Goal: Transaction & Acquisition: Purchase product/service

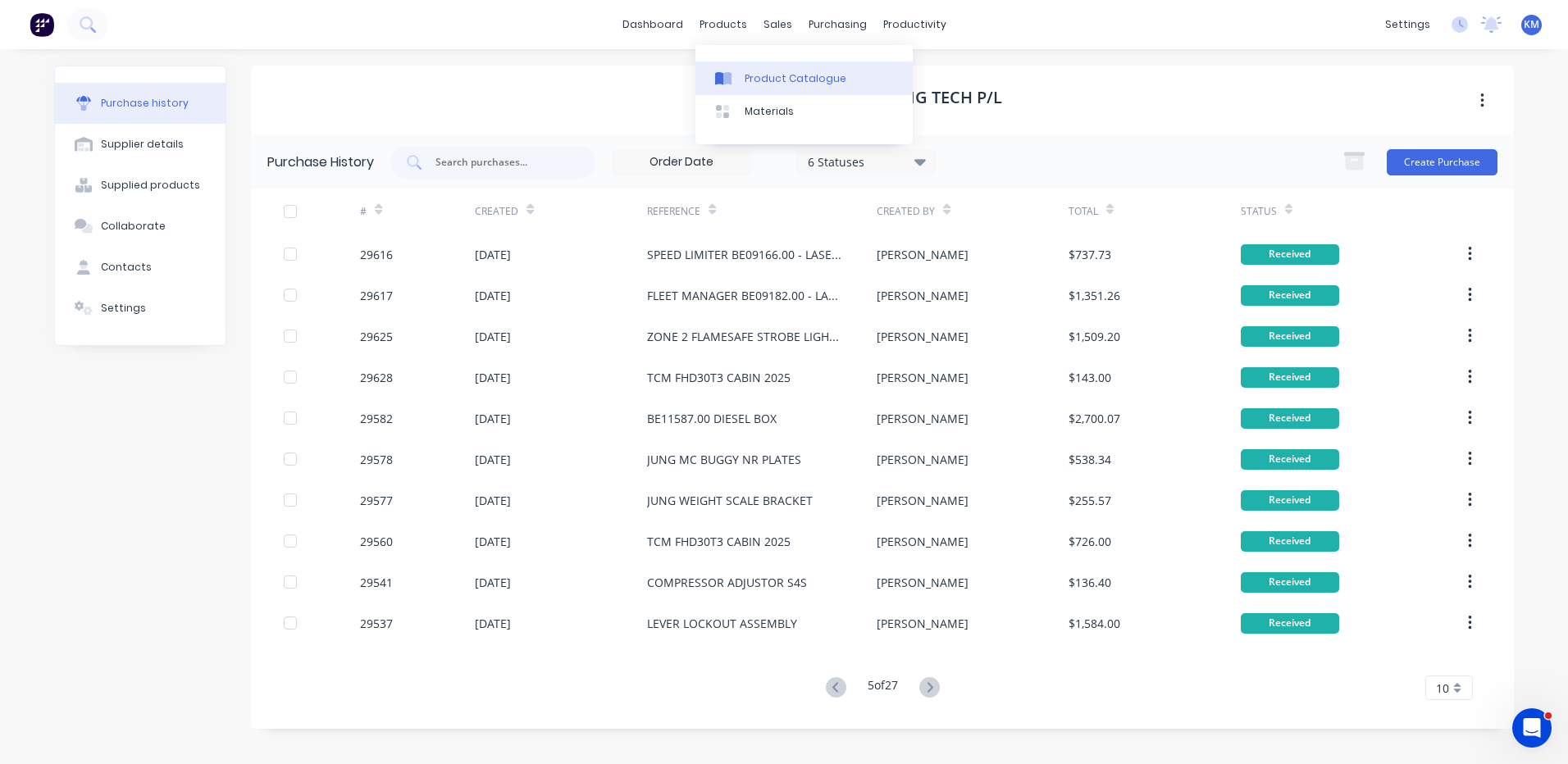
click at [744, 63] on link "Product Catalogue" at bounding box center [804, 77] width 217 height 32
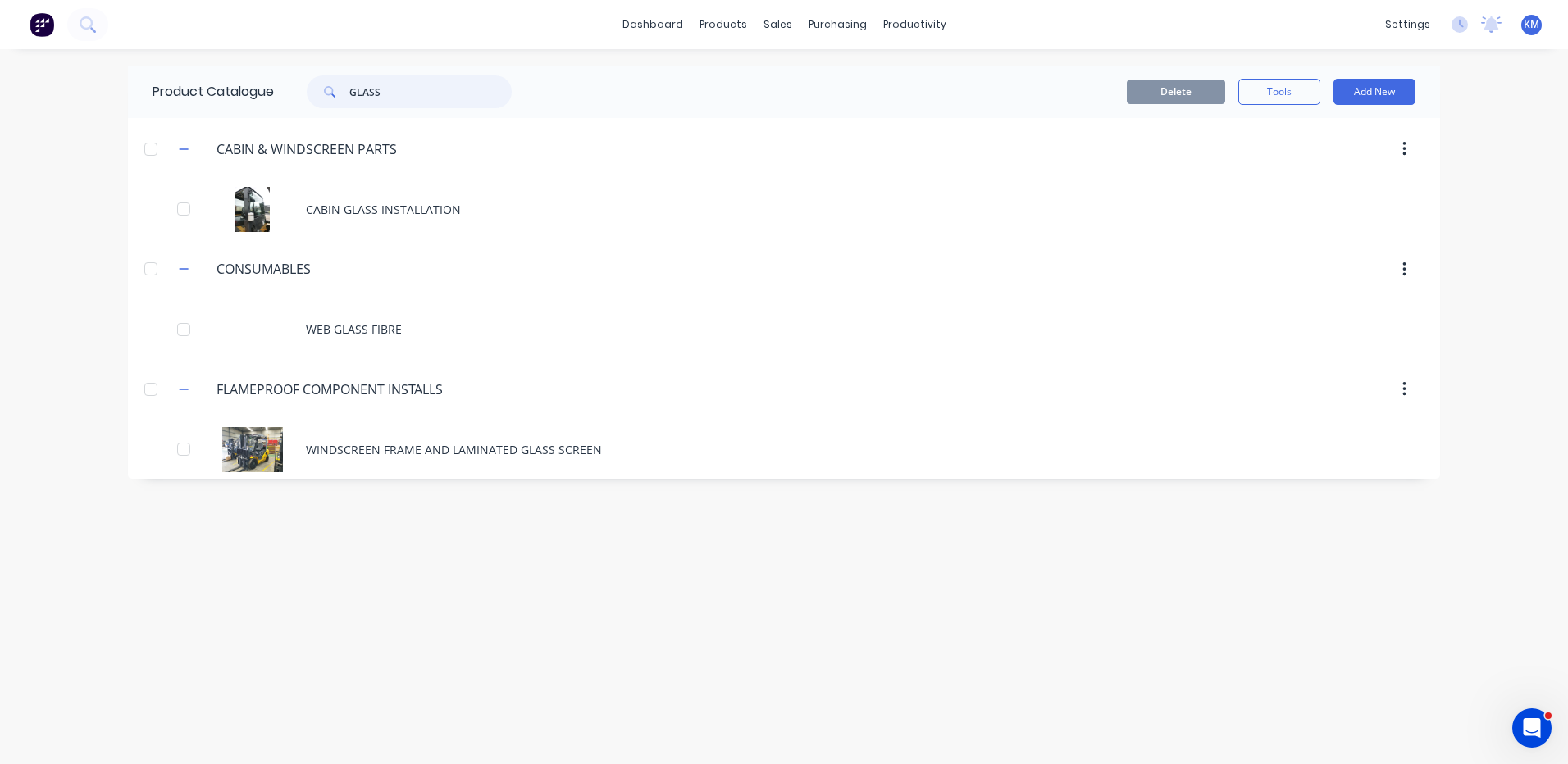
click at [372, 96] on input "GLASS" at bounding box center [431, 92] width 162 height 32
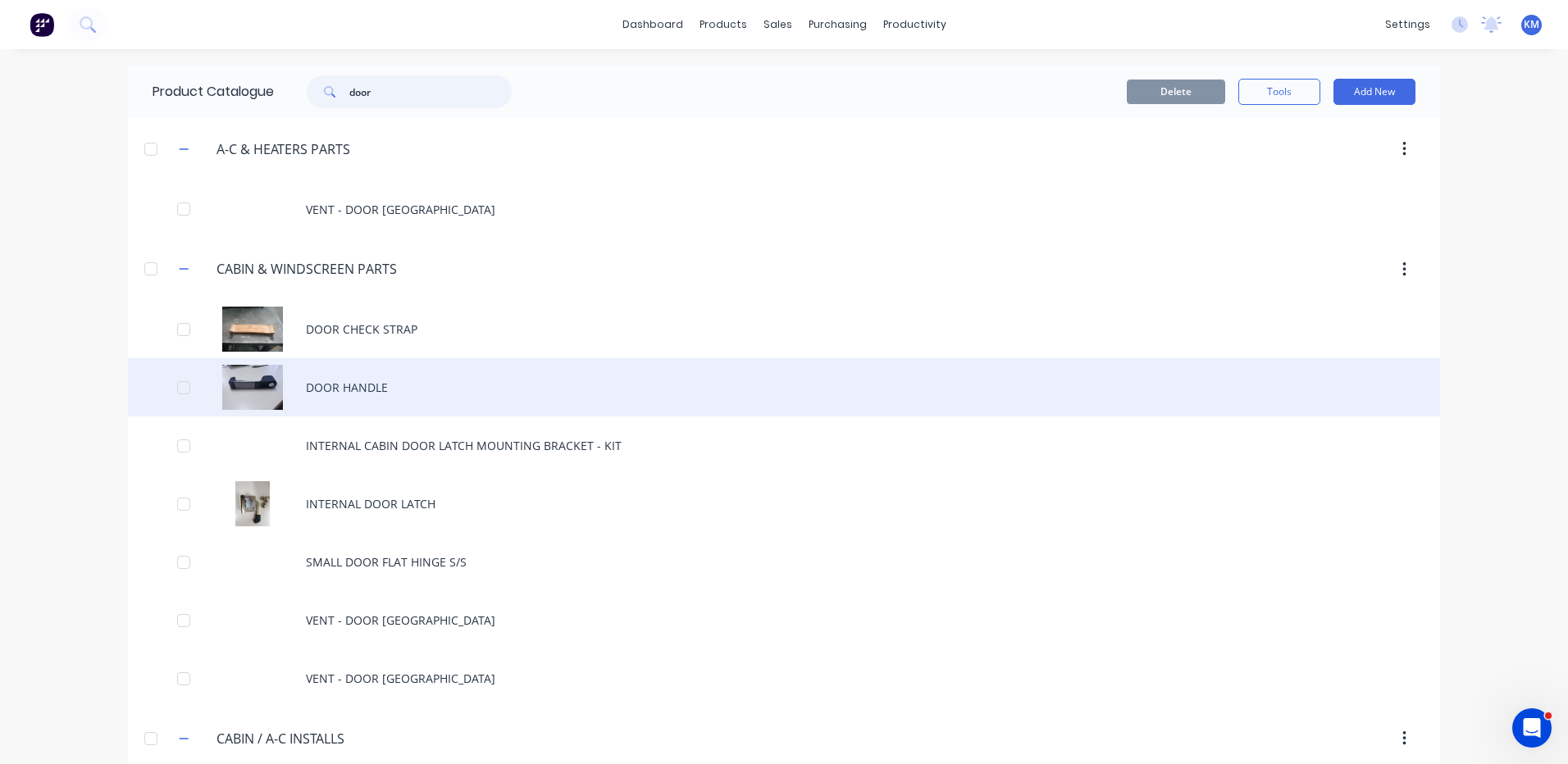
type input "door"
click at [435, 376] on div "DOOR HANDLE" at bounding box center [784, 387] width 1312 height 58
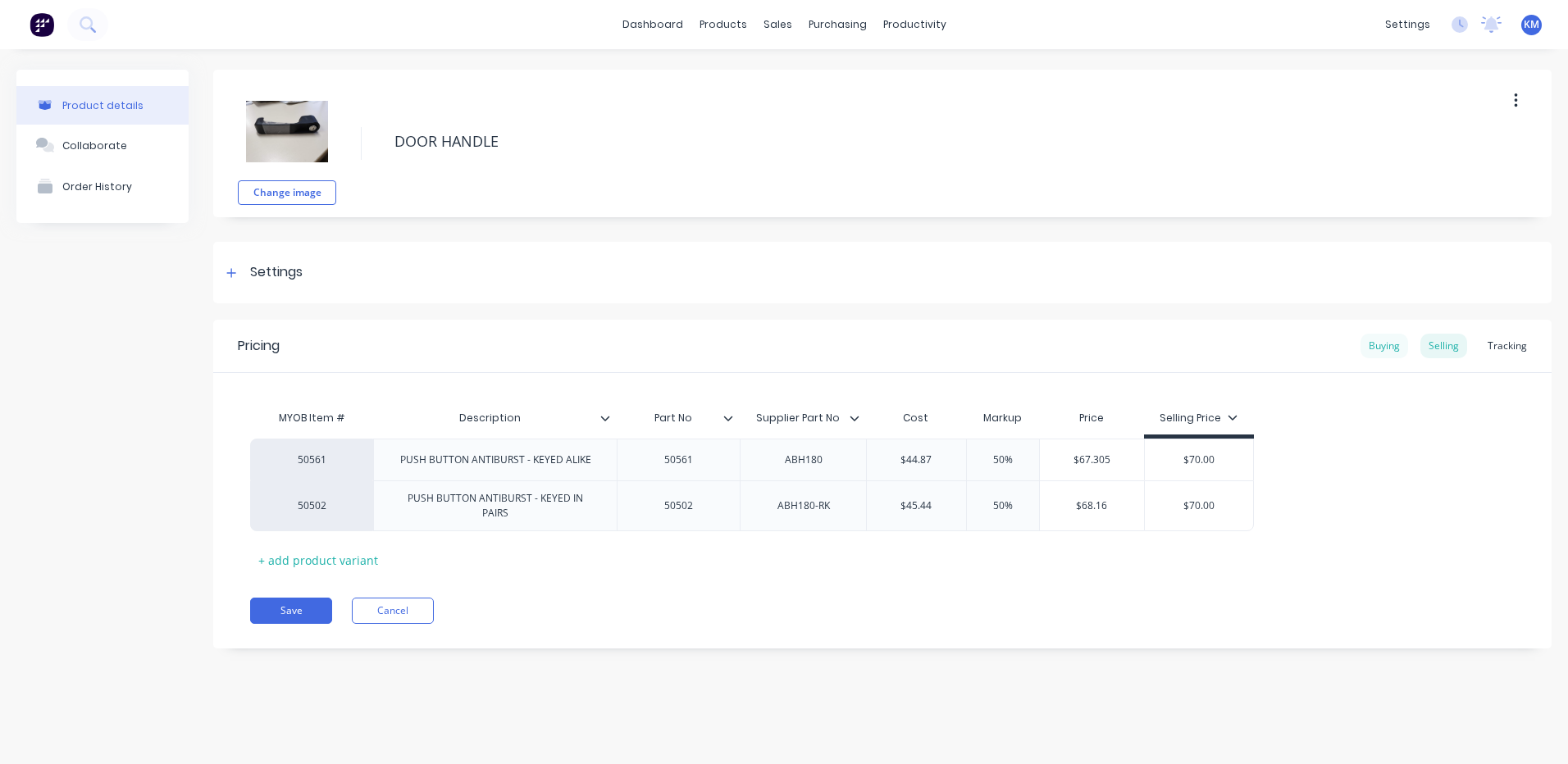
click at [1385, 346] on div "Buying" at bounding box center [1385, 346] width 48 height 25
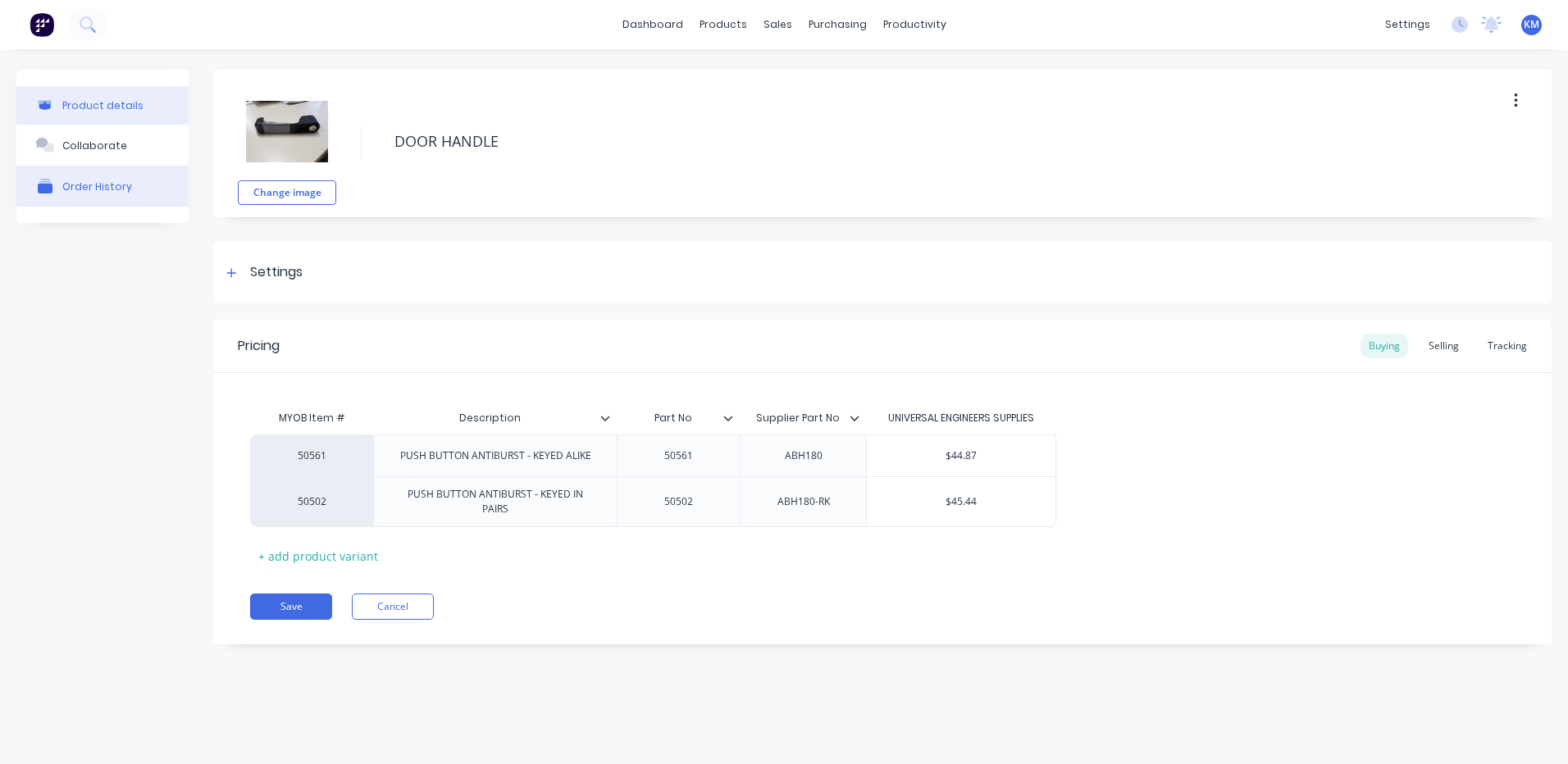
click at [64, 184] on div "Order History" at bounding box center [97, 186] width 70 height 12
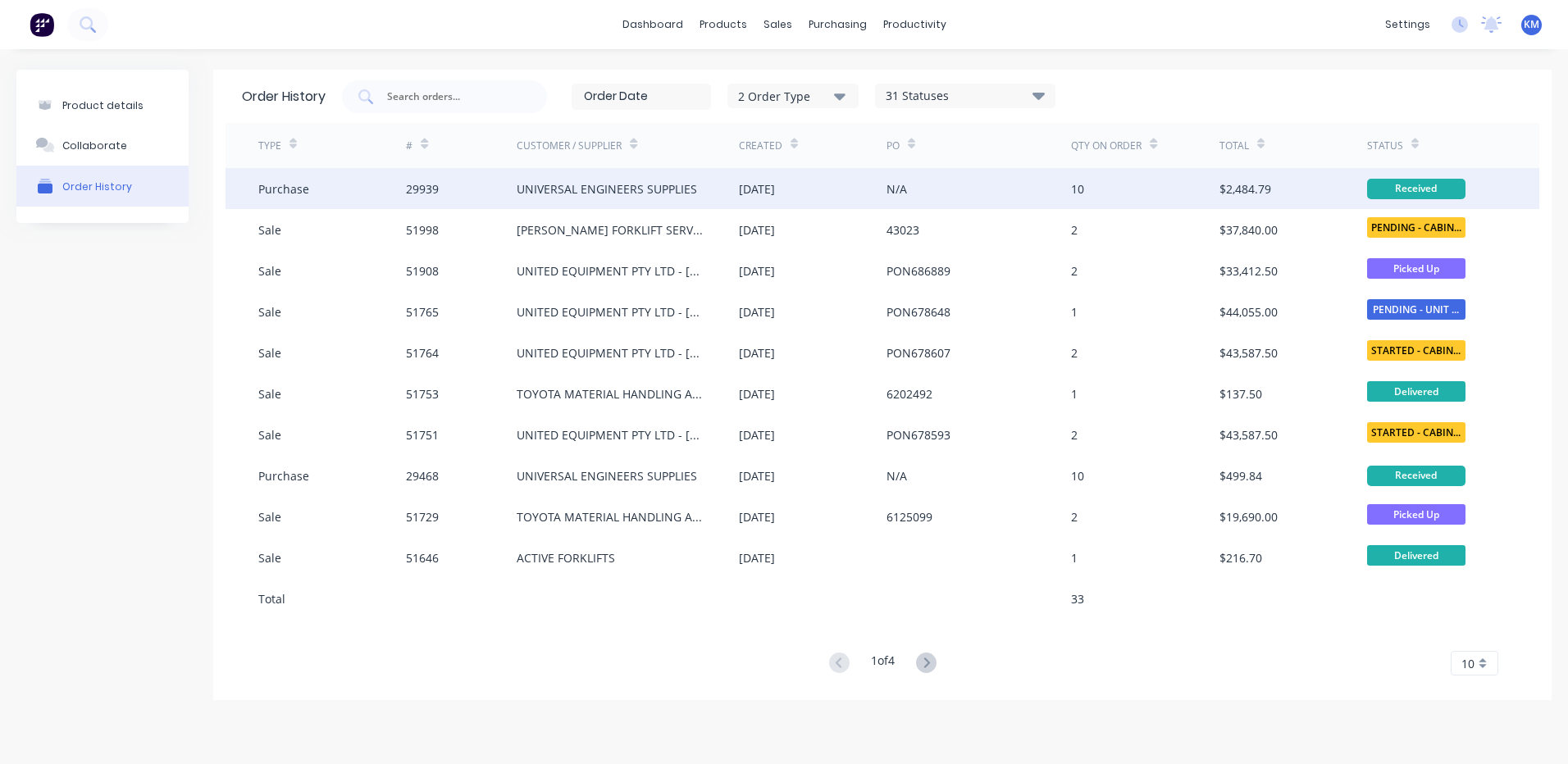
click at [425, 199] on div "29939" at bounding box center [462, 188] width 111 height 41
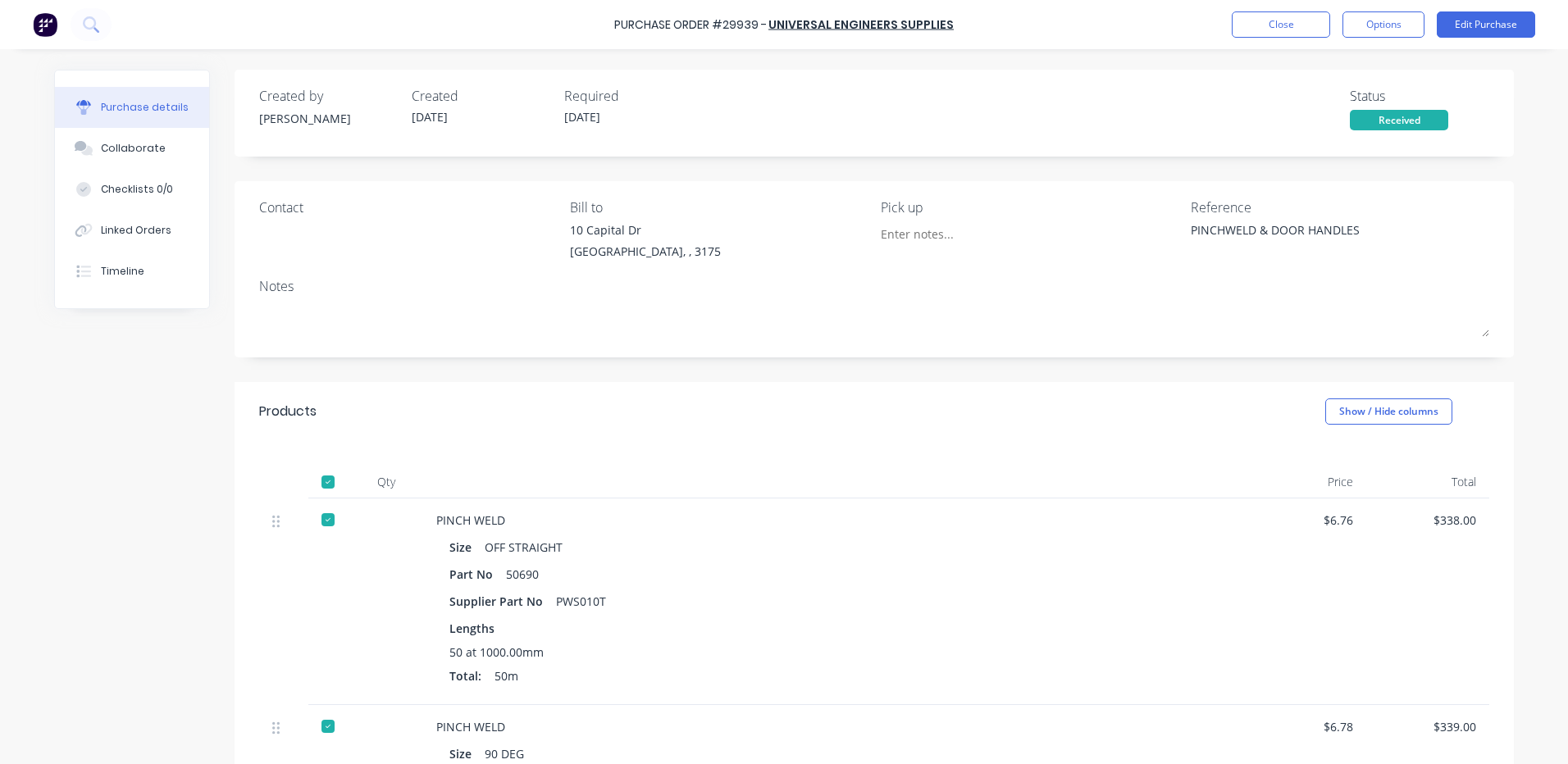
type textarea "x"
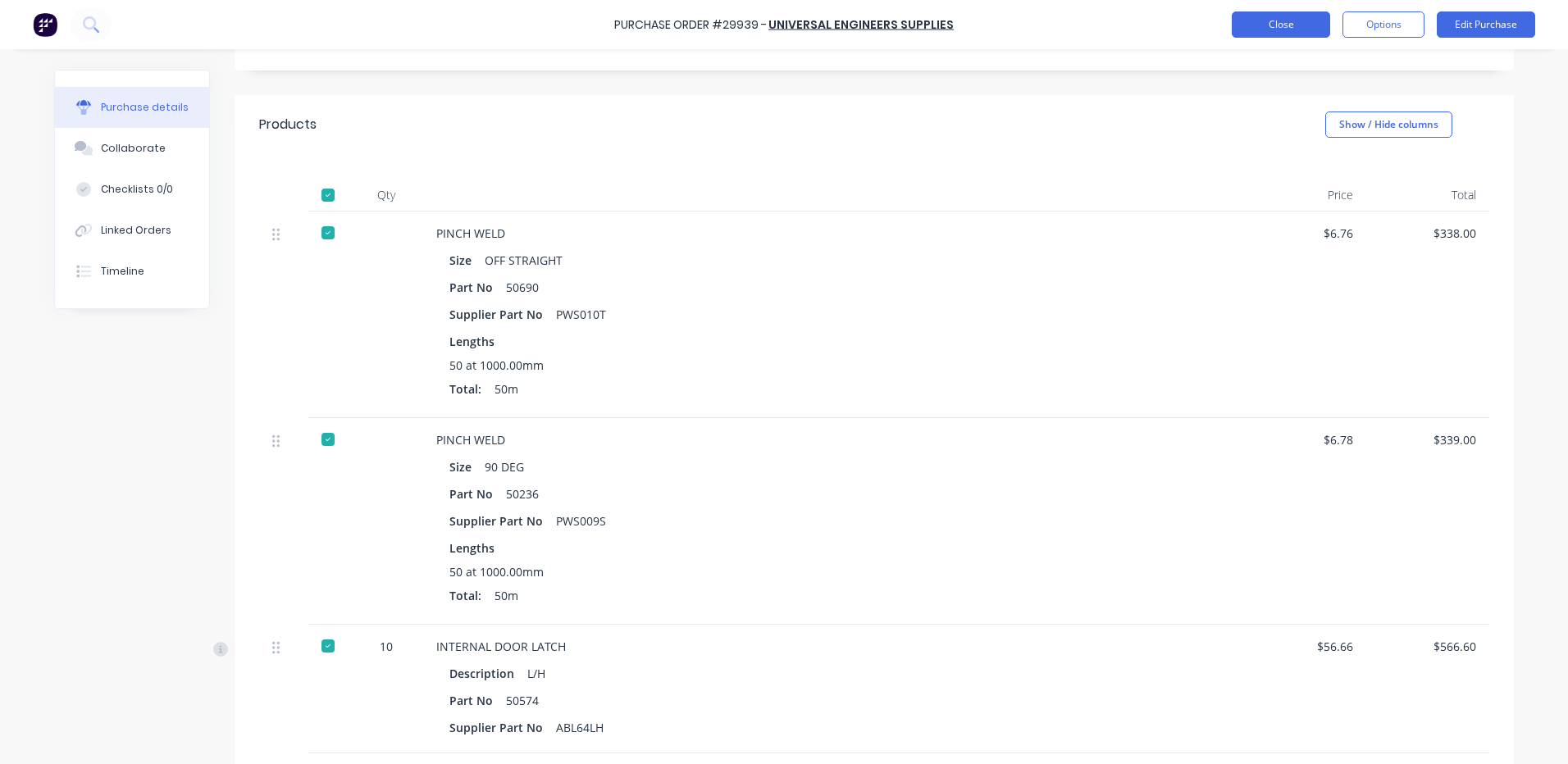
scroll to position [245, 0]
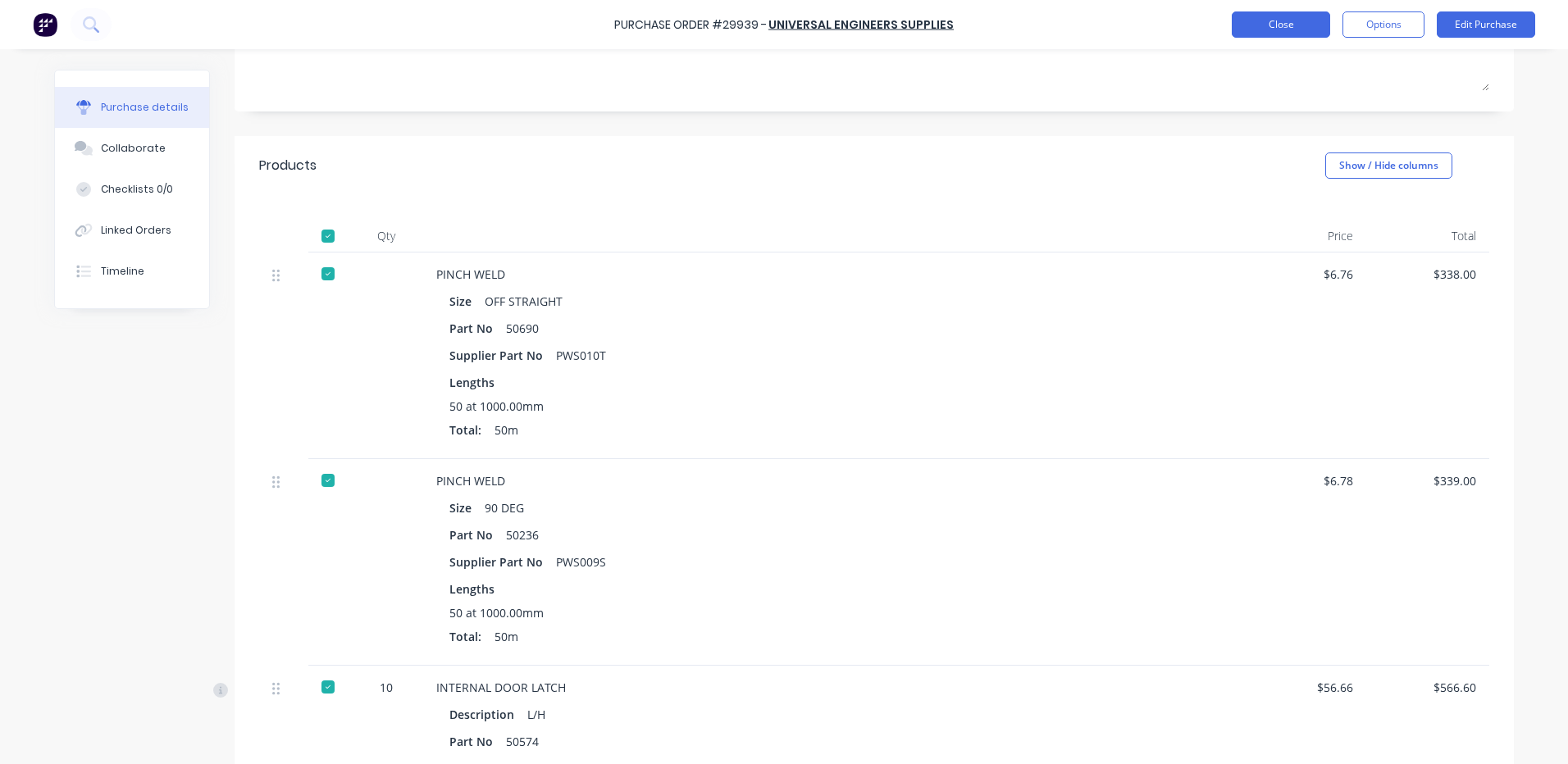
click at [1243, 36] on button "Close" at bounding box center [1280, 24] width 98 height 26
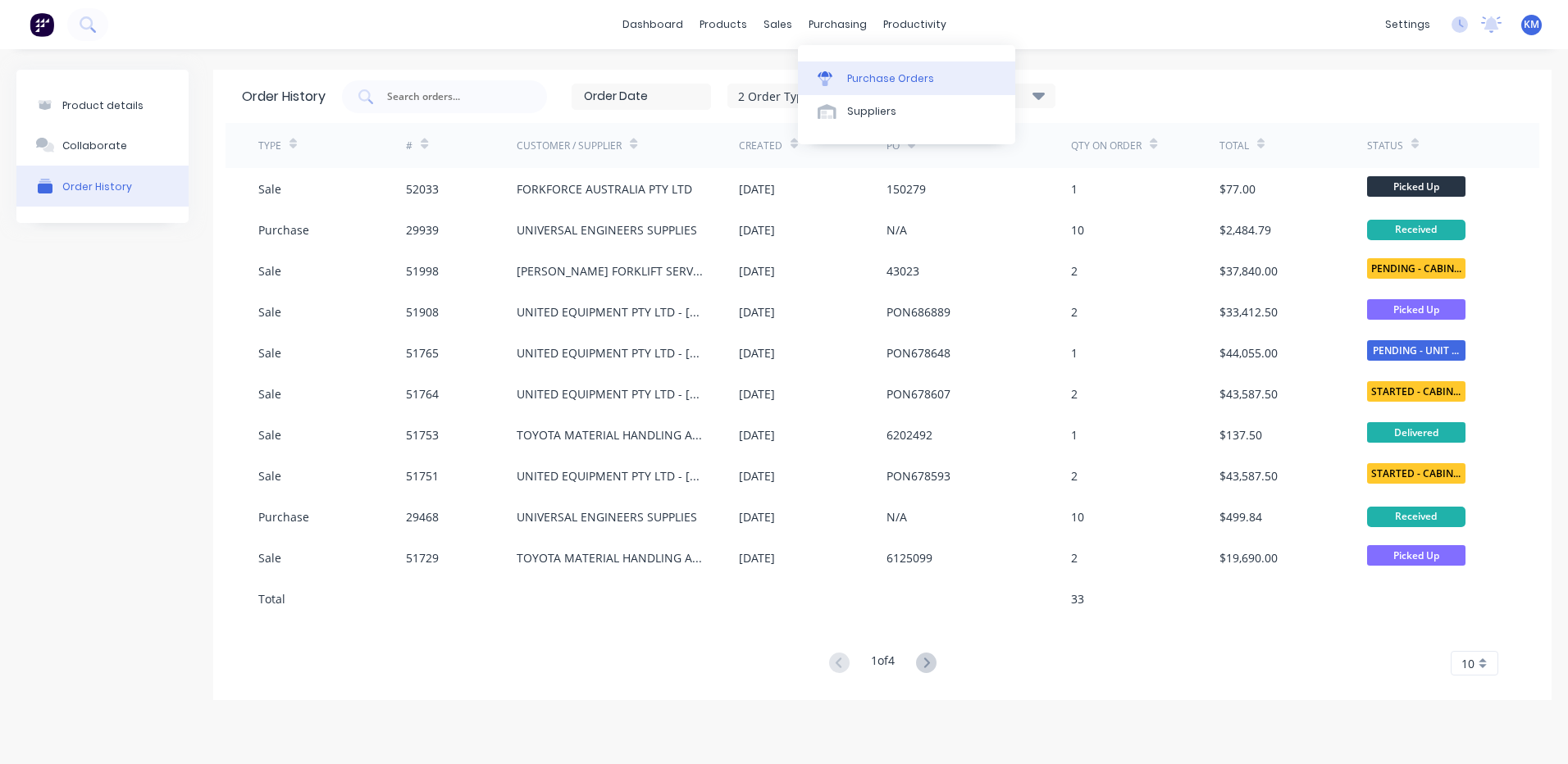
click at [844, 63] on link "Purchase Orders" at bounding box center [906, 77] width 217 height 32
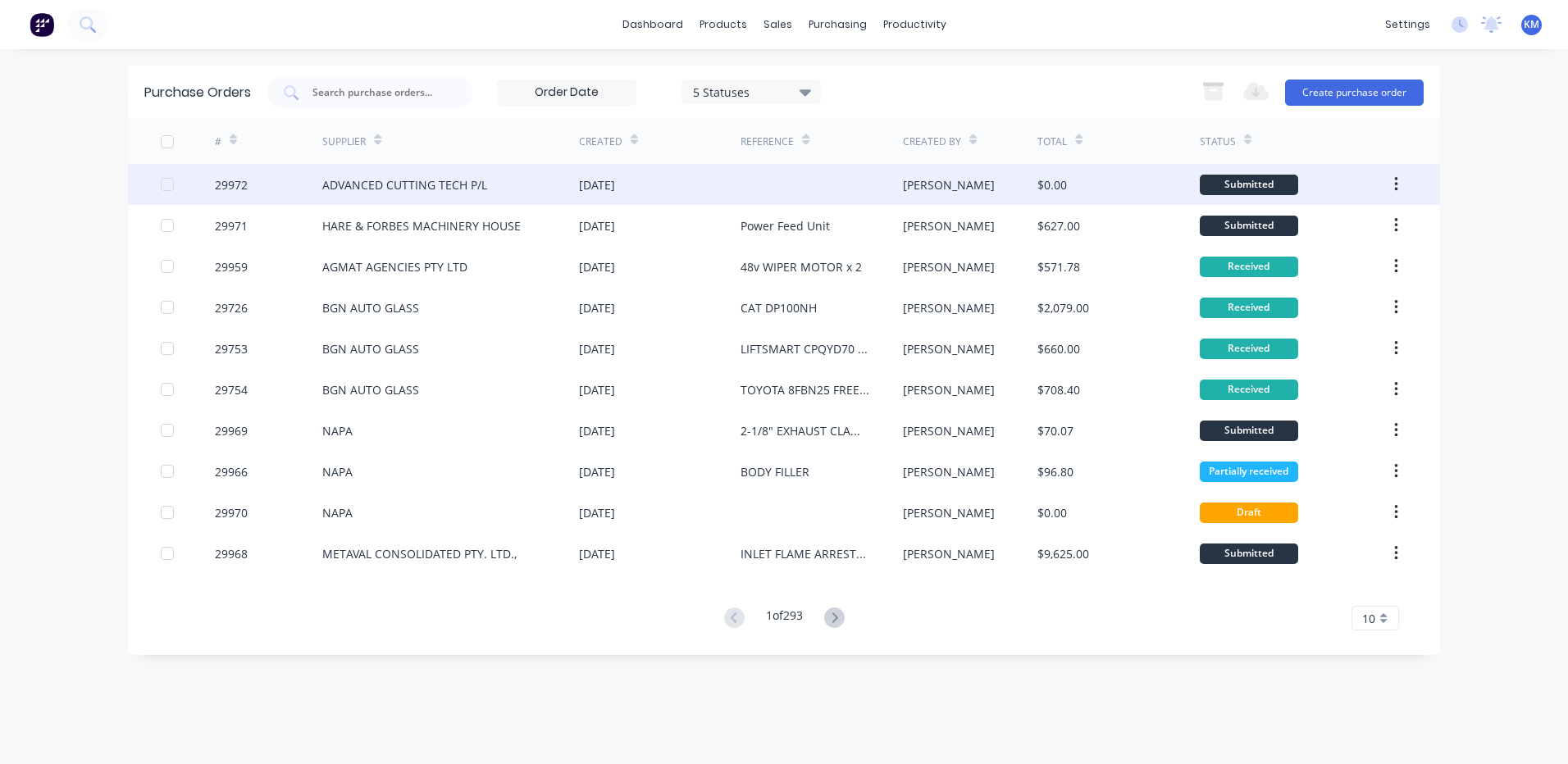
click at [865, 194] on div at bounding box center [821, 184] width 161 height 41
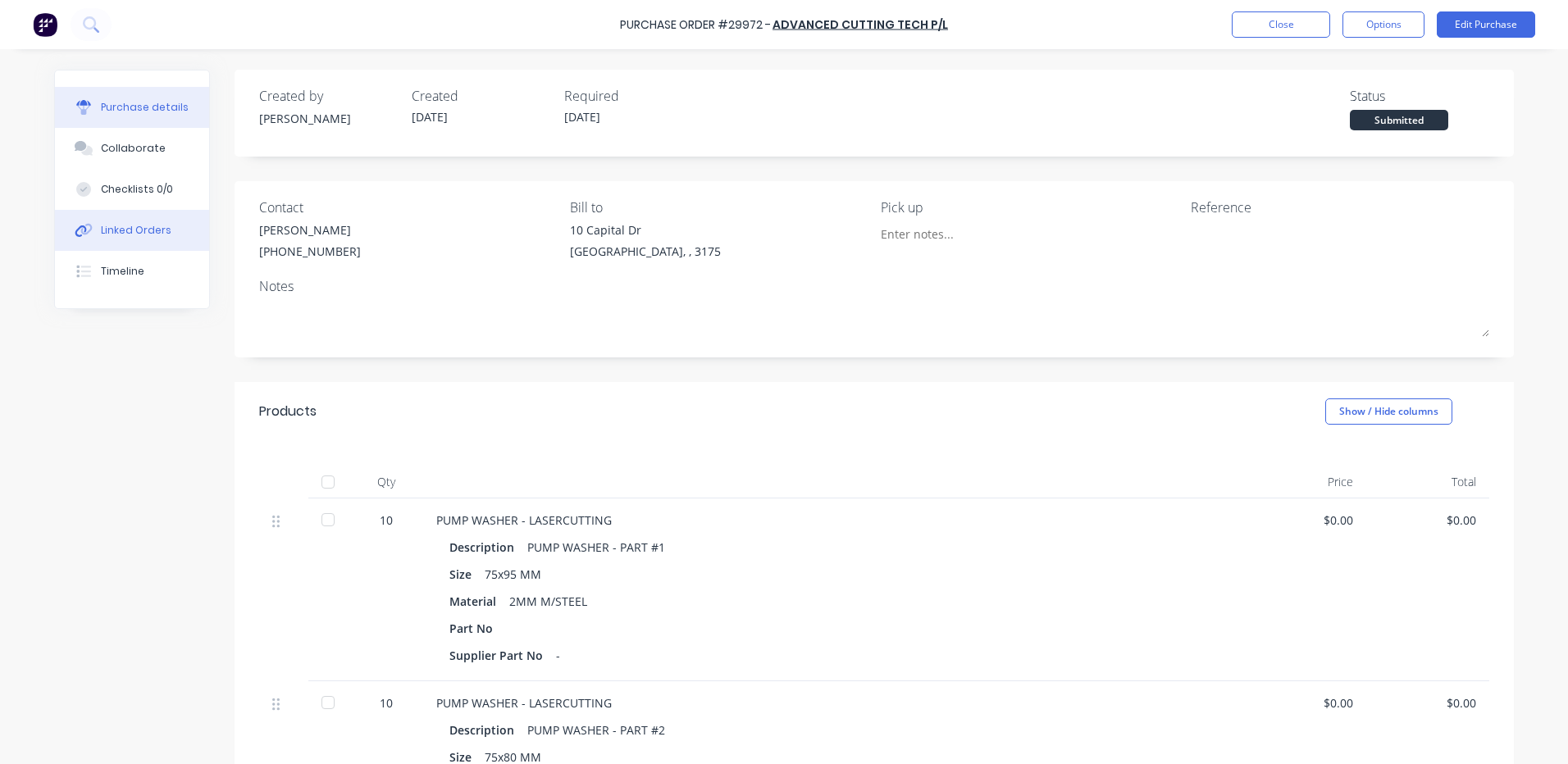
click at [169, 237] on button "Linked Orders" at bounding box center [132, 230] width 154 height 41
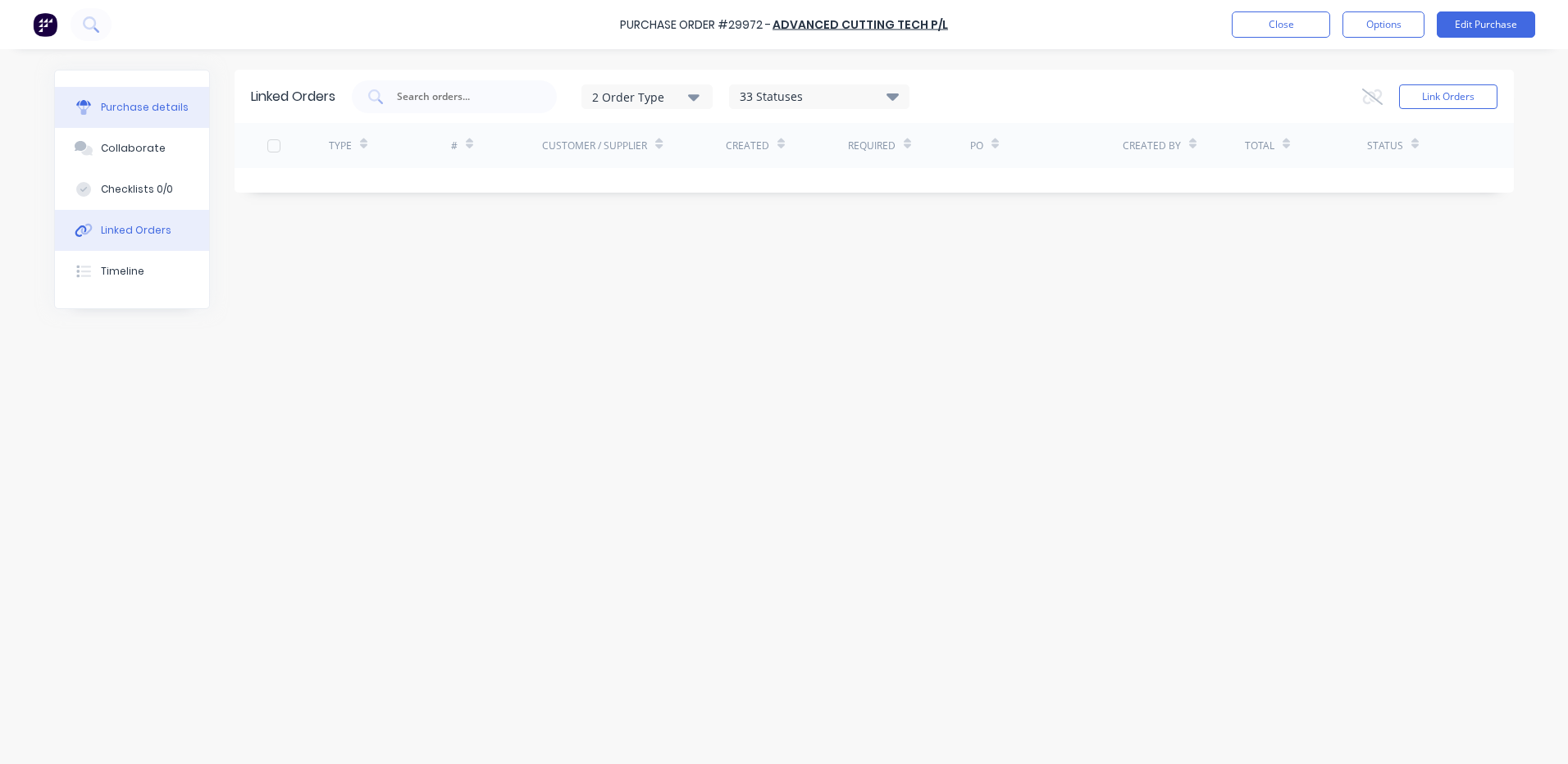
click at [187, 111] on button "Purchase details" at bounding box center [132, 107] width 154 height 41
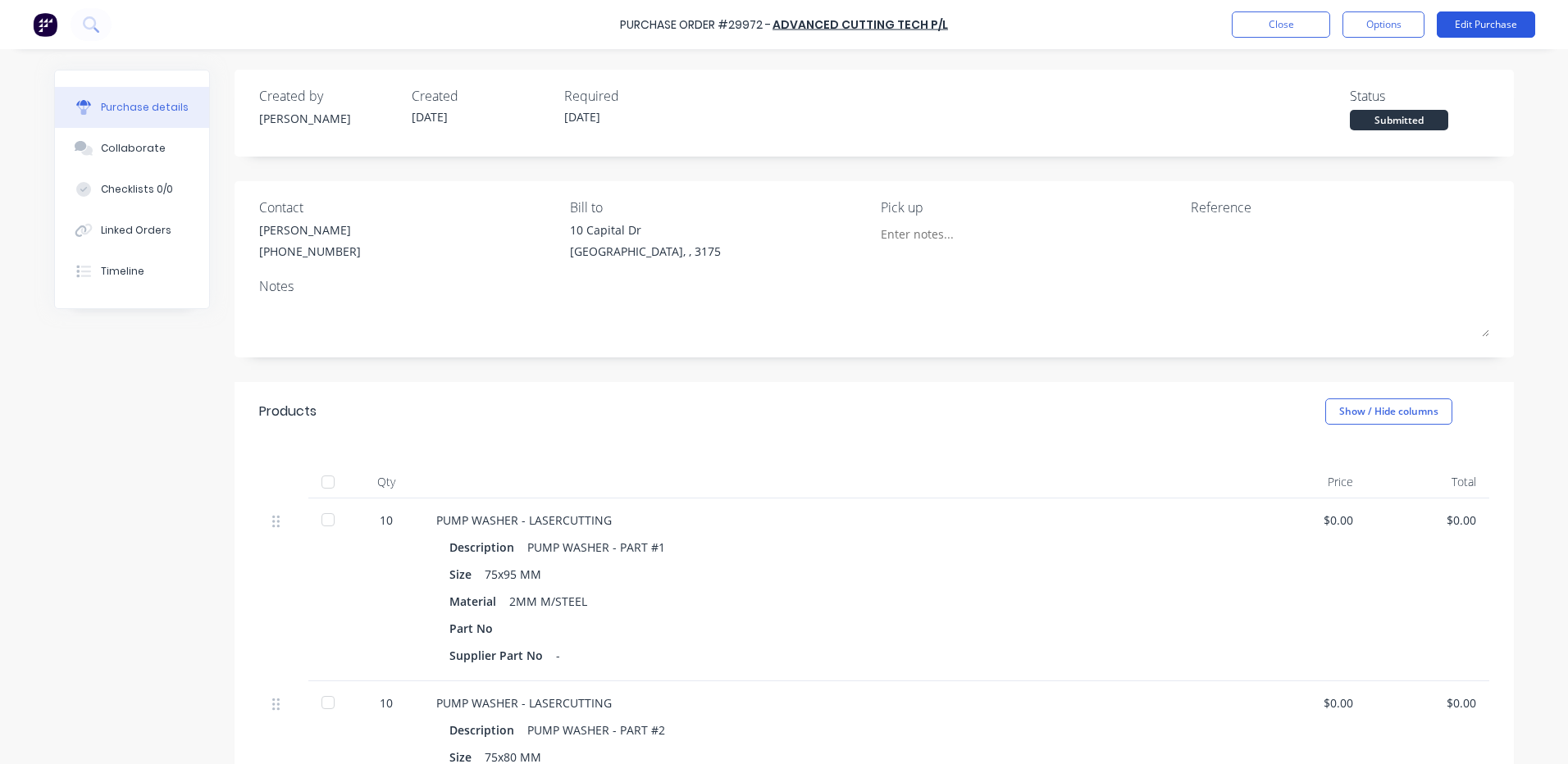
click at [1472, 16] on button "Edit Purchase" at bounding box center [1486, 24] width 98 height 26
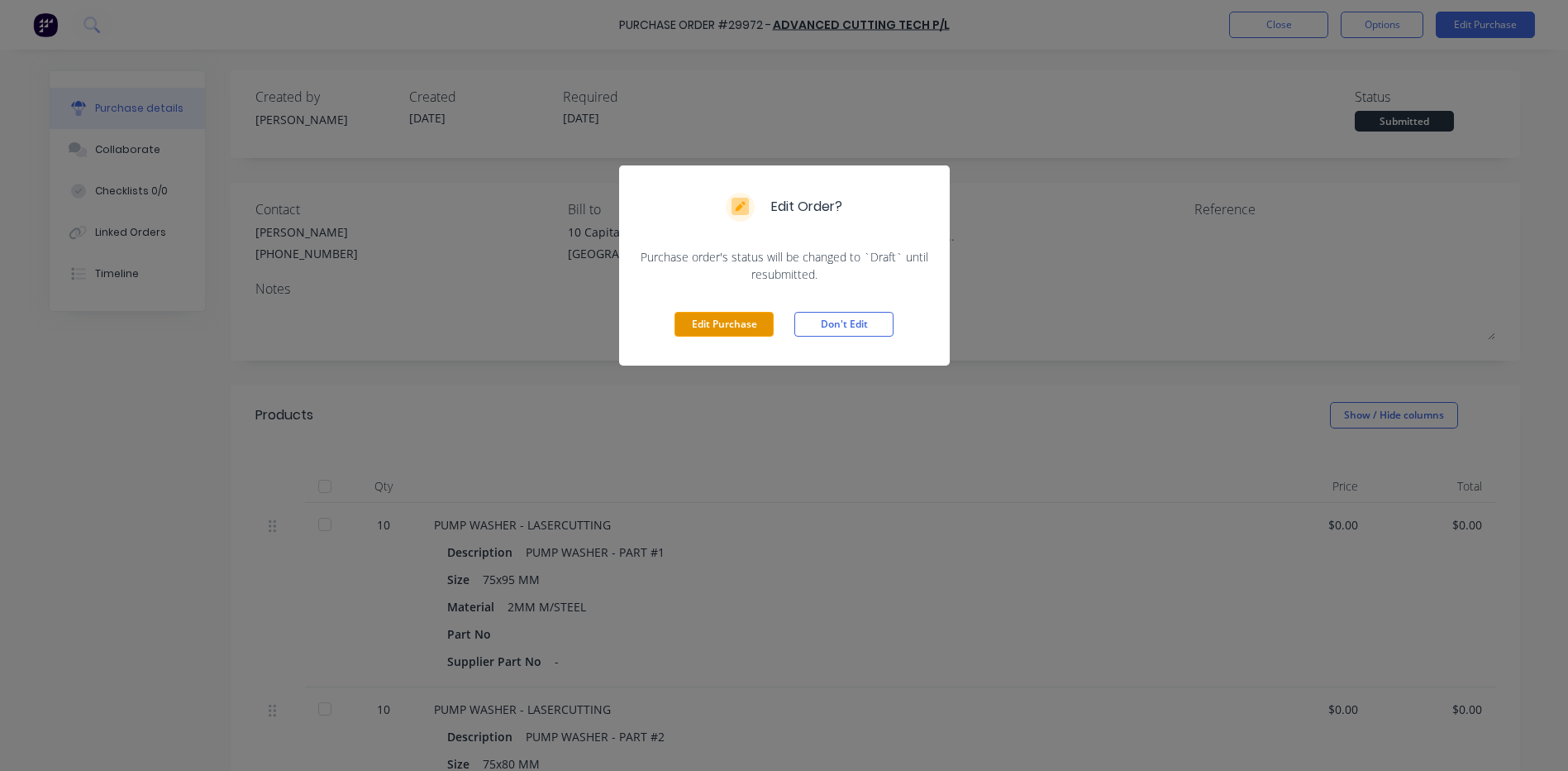
click at [702, 331] on button "Edit Purchase" at bounding box center [723, 325] width 99 height 25
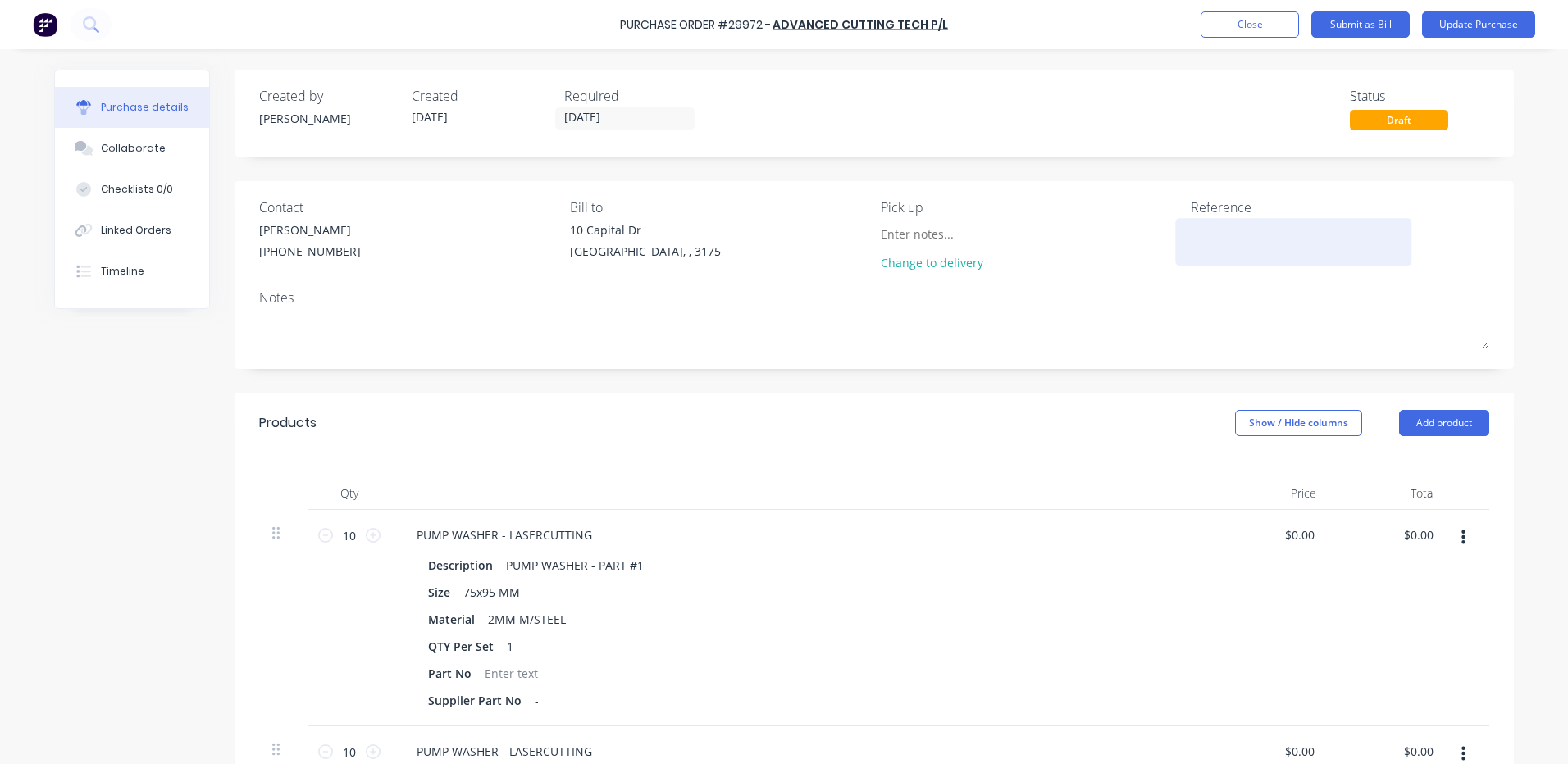
click at [1193, 229] on textarea at bounding box center [1293, 240] width 205 height 37
type textarea "MANUAL PUMP WASHER BR"
type textarea "x"
type textarea "MANUAL PUMP WASHER BRA"
type textarea "x"
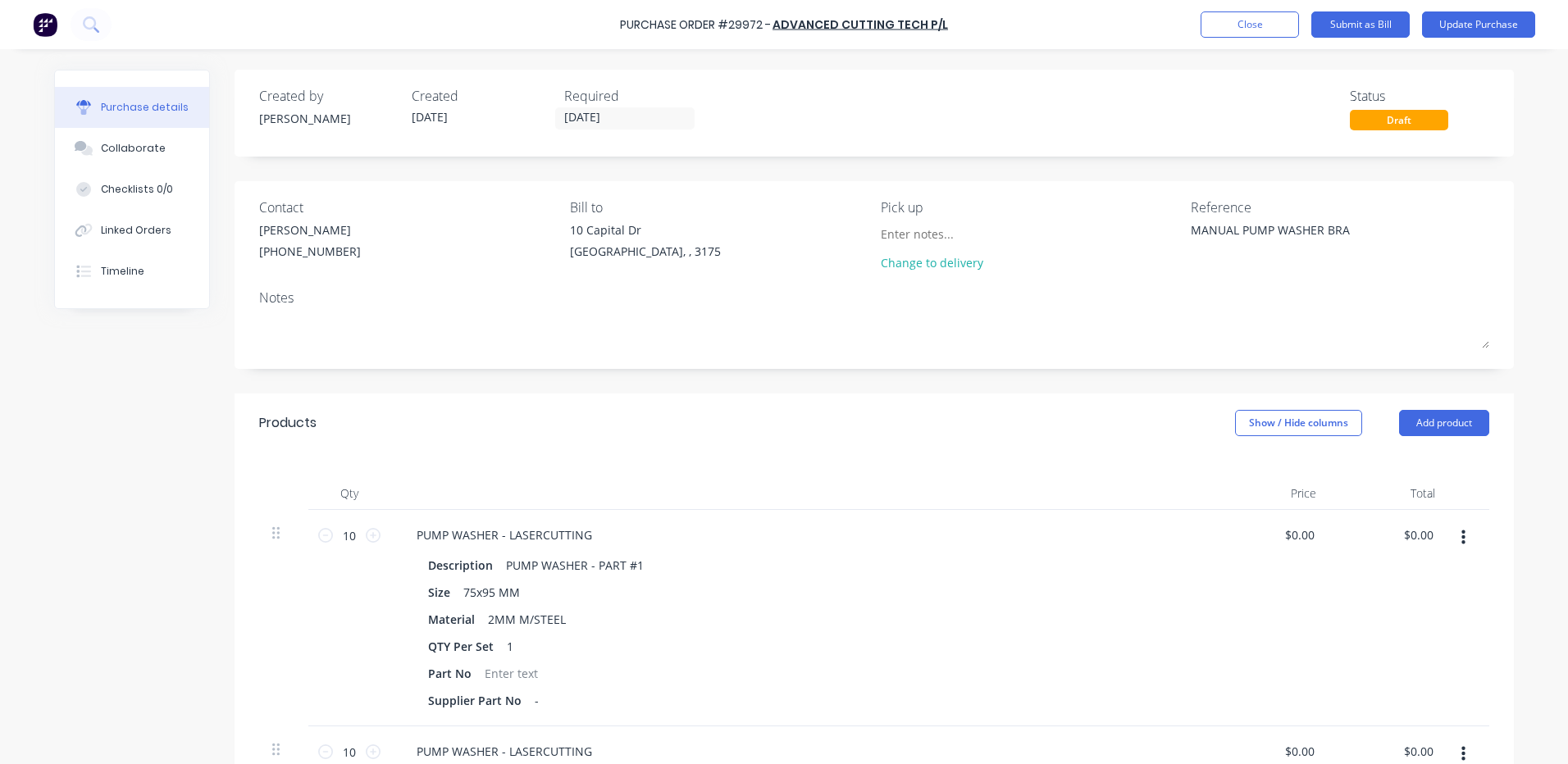
type textarea "MANUAL PUMP WASHER BRAC"
type textarea "x"
type textarea "MANUAL PUMP WASHER [PERSON_NAME]"
type textarea "x"
type textarea "MANUAL PUMP WASHER BRACKE"
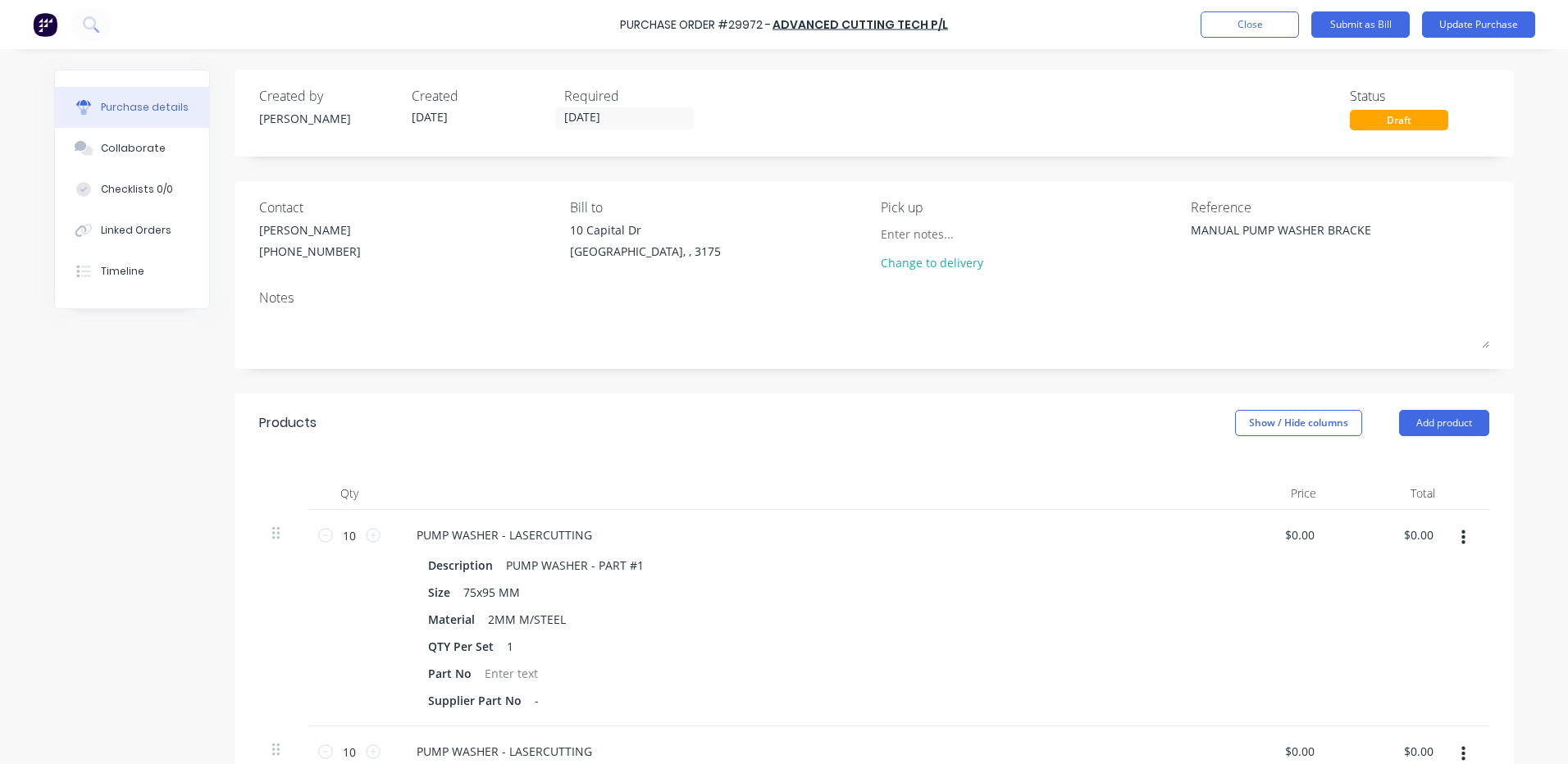
type textarea "x"
type textarea "MANUAL PUMP WASHER BRACKET"
type textarea "x"
type textarea "MANUAL PUMP WASHER BRACKETS"
type textarea "x"
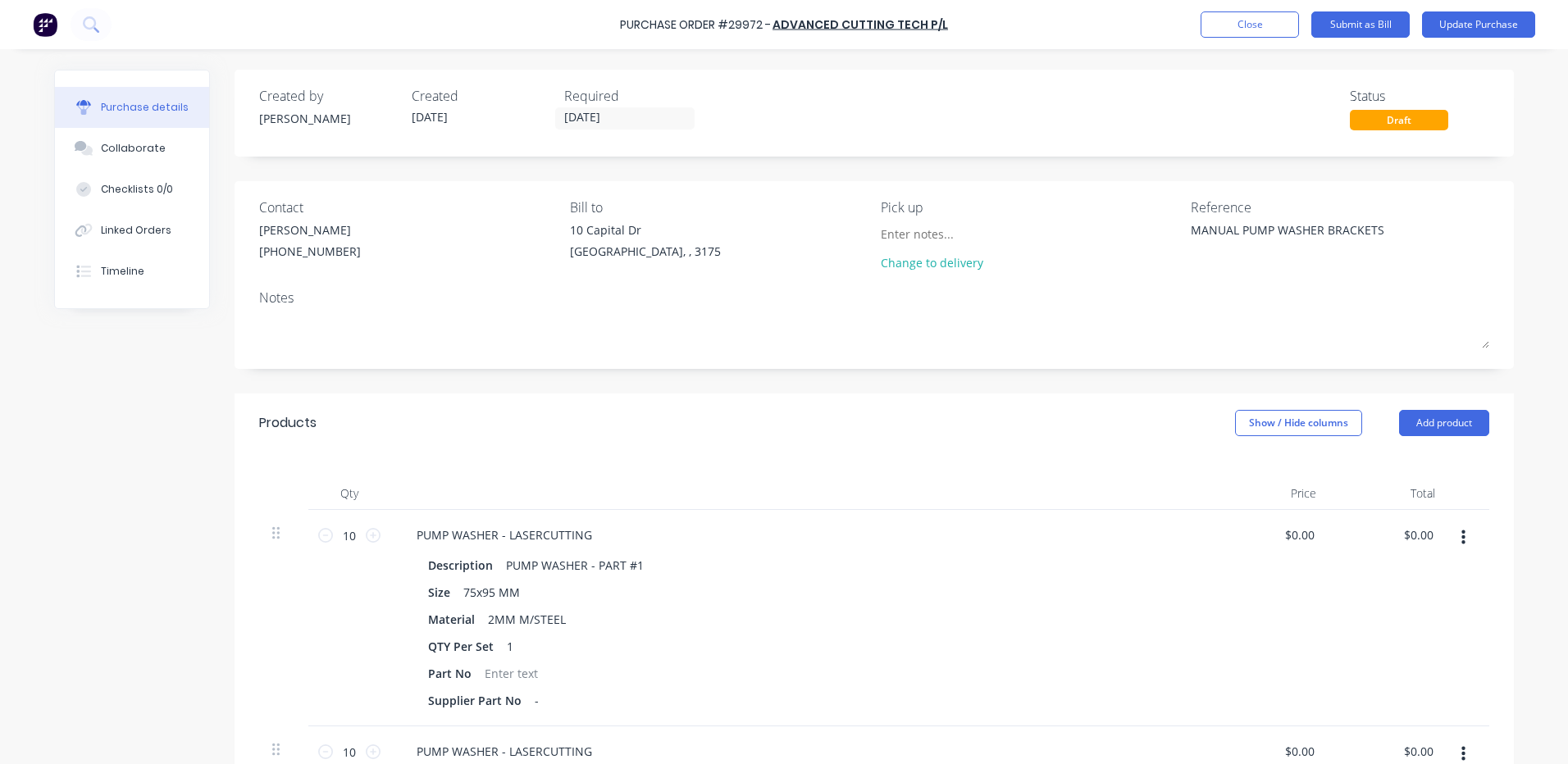
type textarea "MANUAL PUMP WASHER BRACKETS"
type textarea "x"
type textarea "MANUAL PUMP WASHER BRACKETS X"
type textarea "x"
type textarea "MANUAL PUMP WASHER BRACKETS X 1"
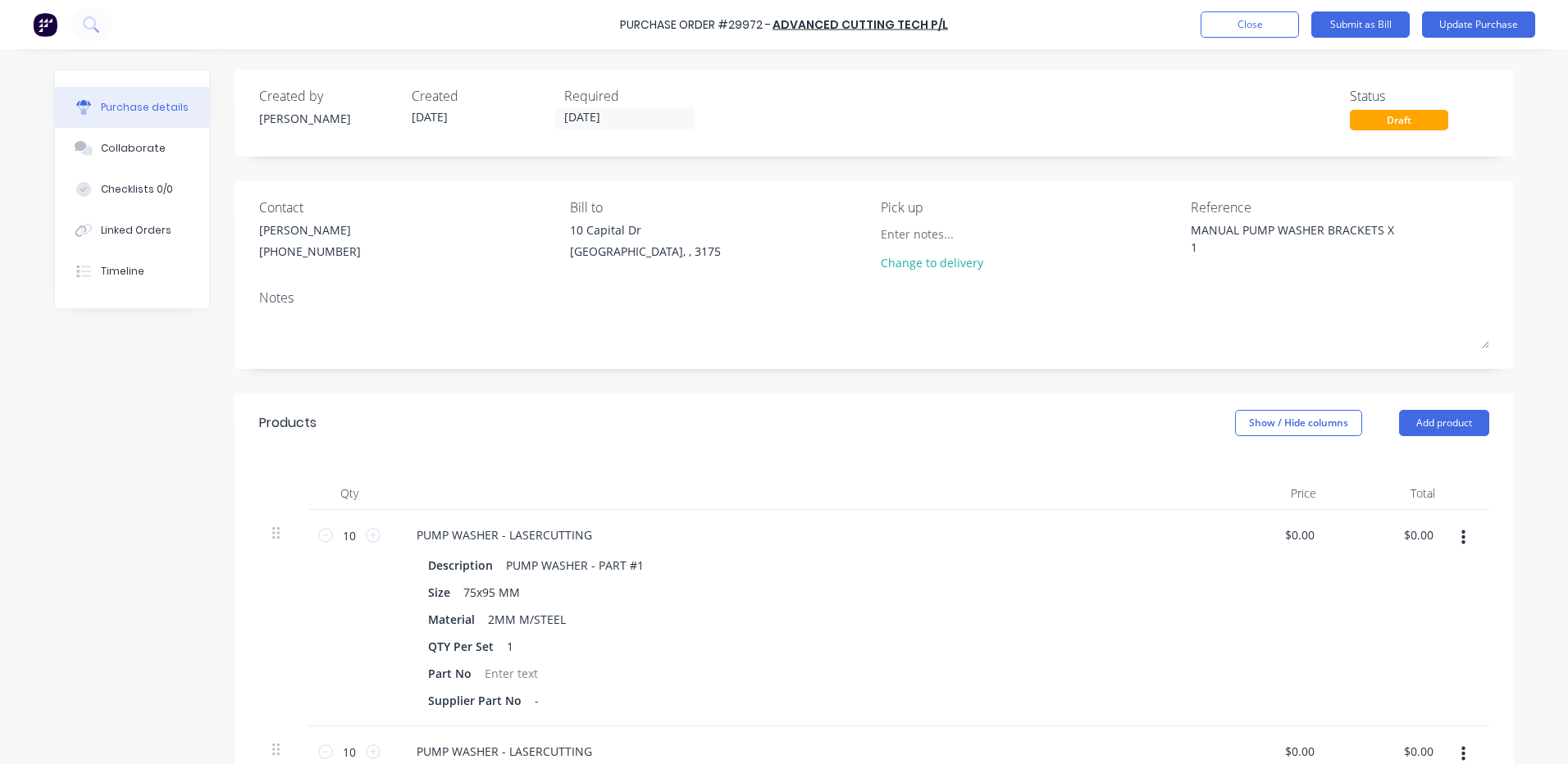
type textarea "x"
type textarea "MANUAL PUMP WASHER BRACKETS X 10"
click at [1463, 30] on button "Update Purchase" at bounding box center [1478, 24] width 113 height 26
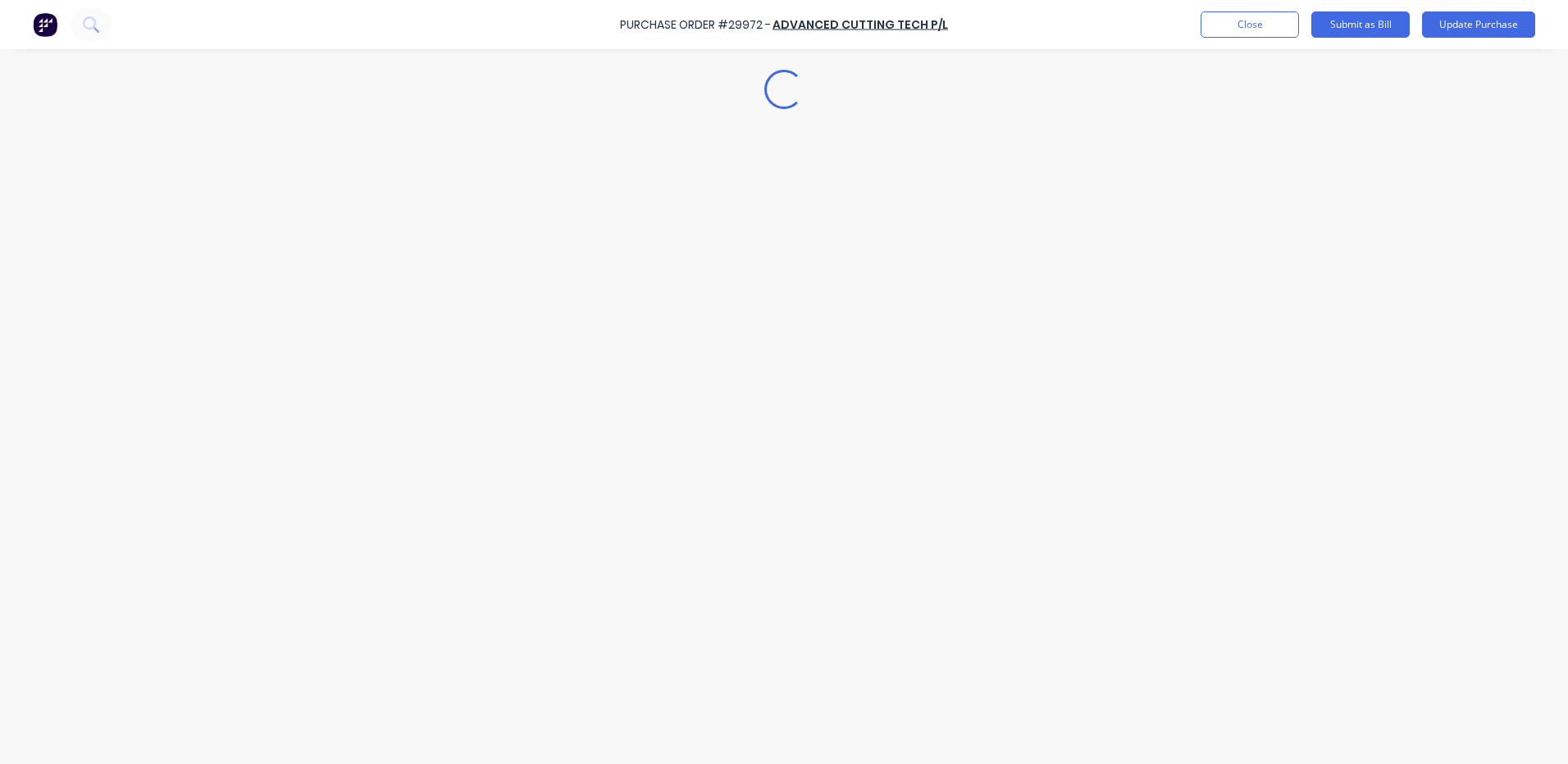
type textarea "x"
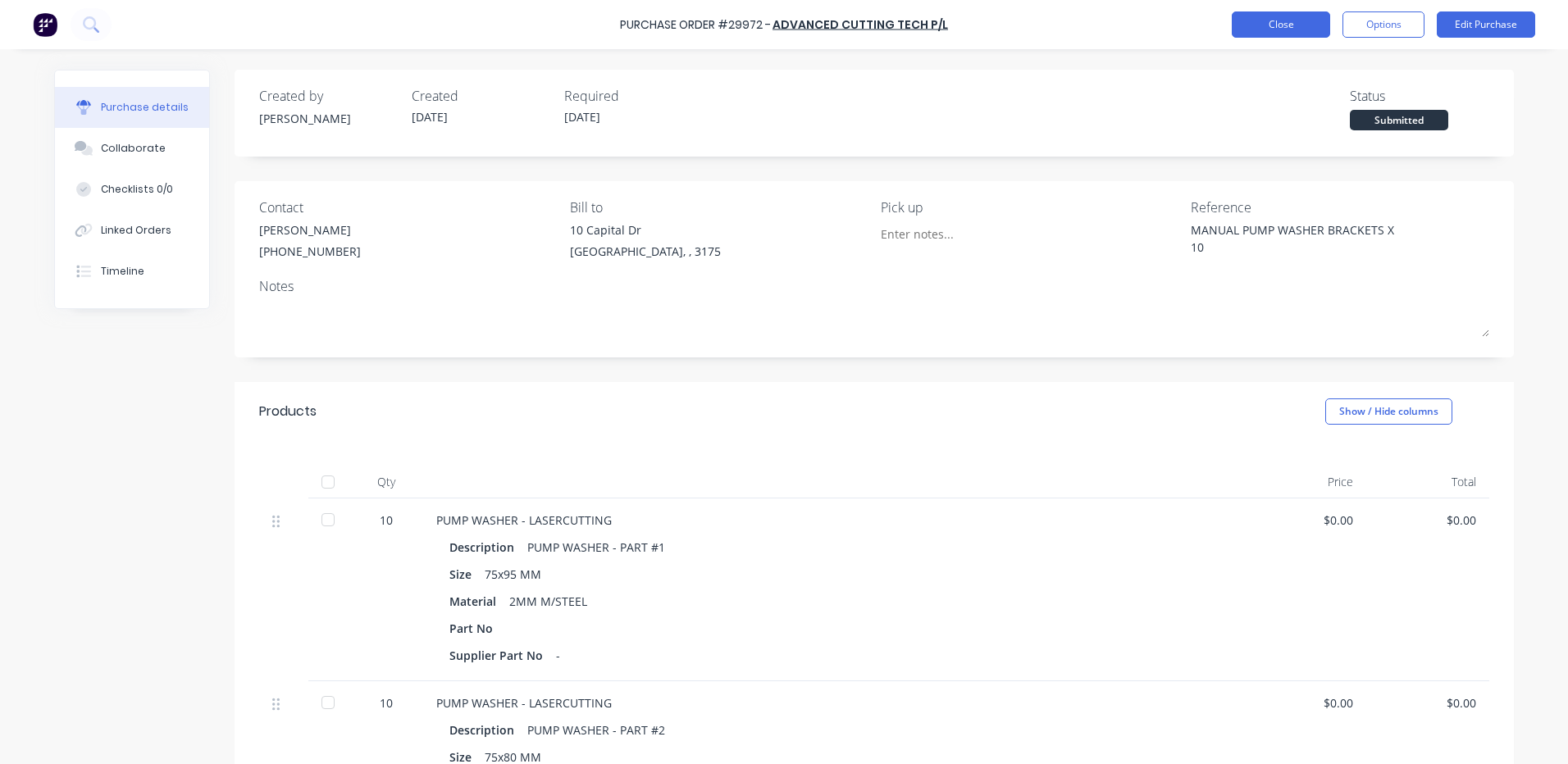
click at [1264, 20] on button "Close" at bounding box center [1280, 24] width 98 height 26
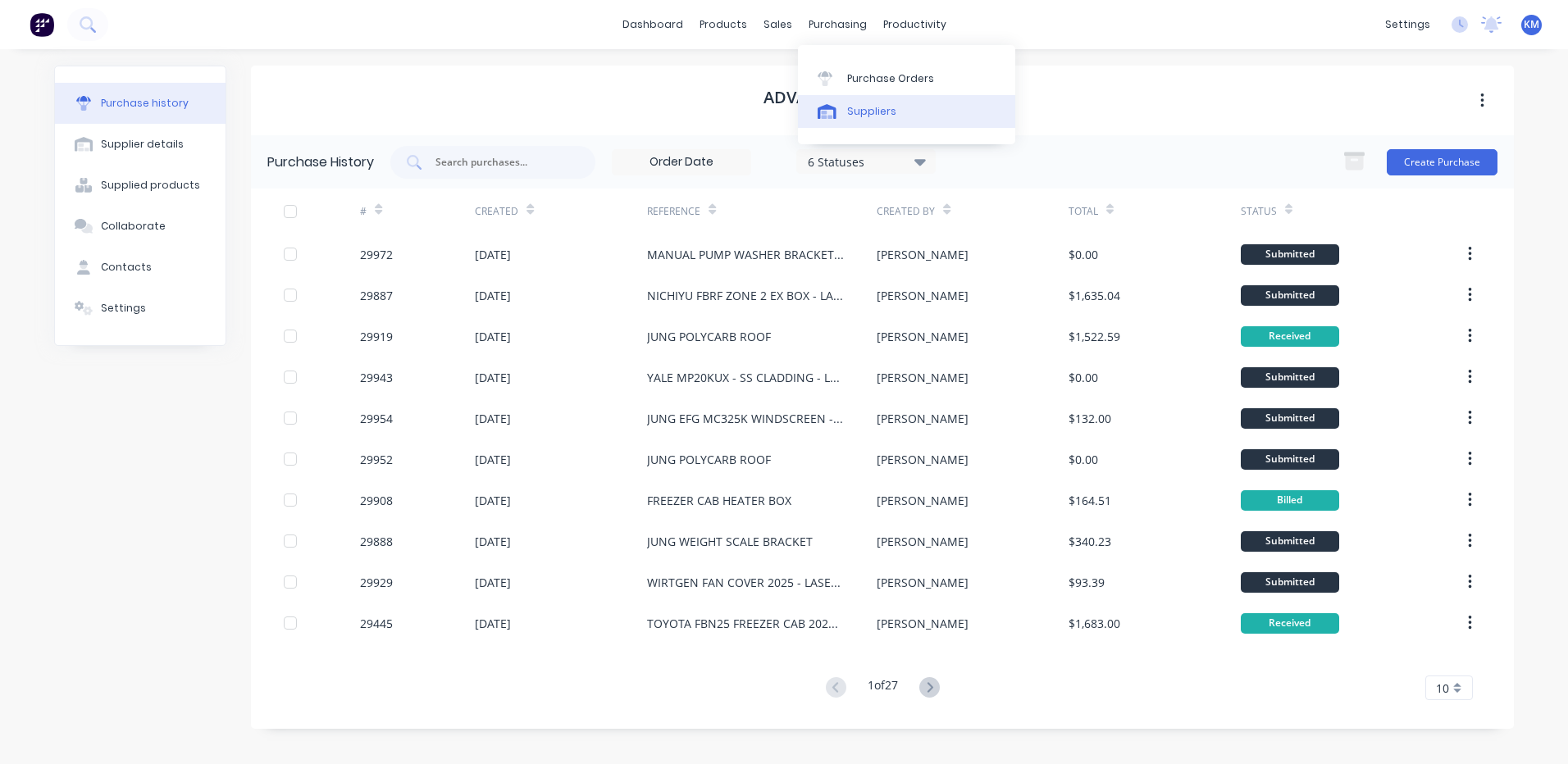
click at [863, 110] on div "Suppliers" at bounding box center [871, 111] width 49 height 14
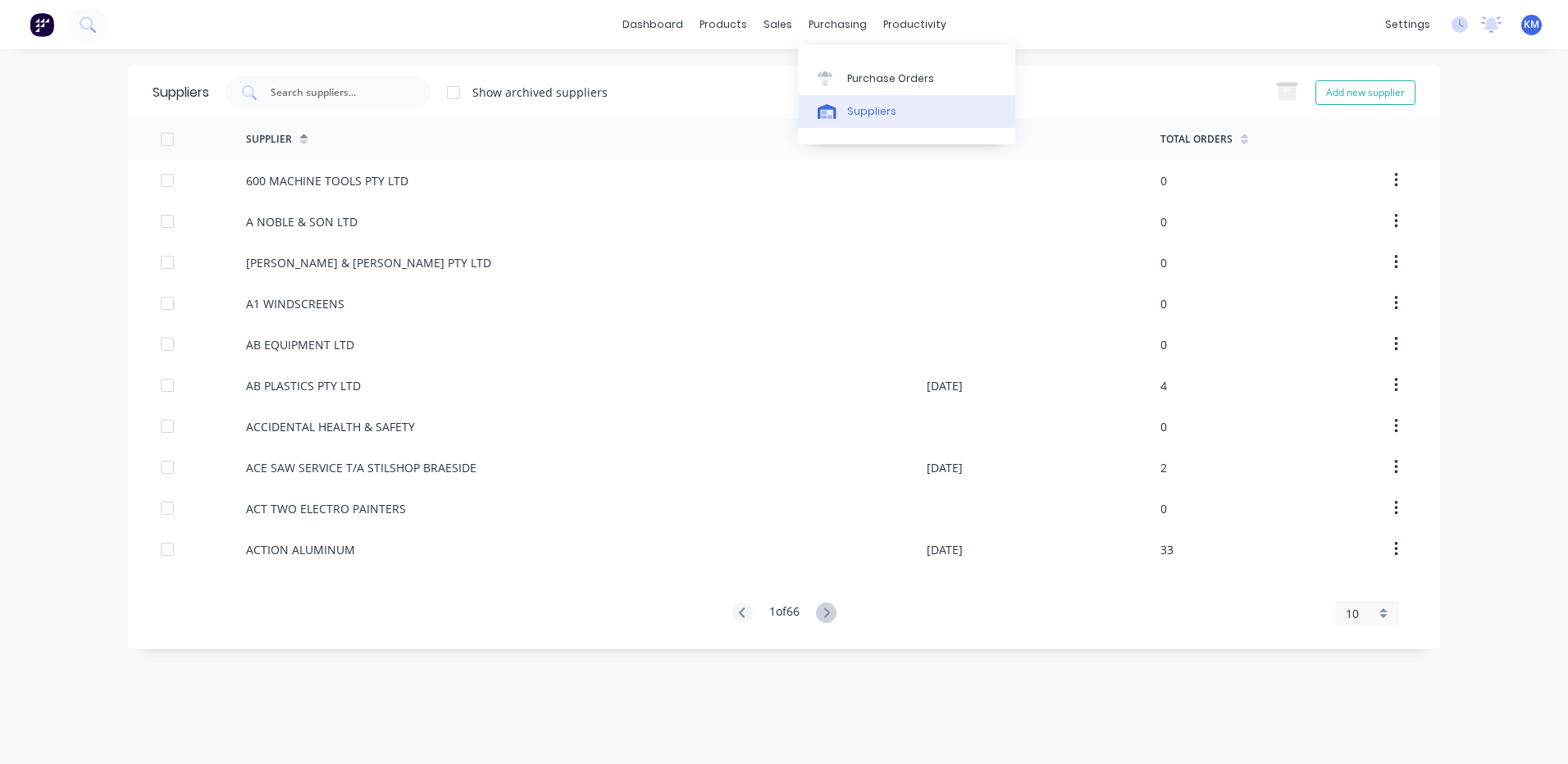
click at [858, 113] on div "Suppliers" at bounding box center [871, 111] width 49 height 14
click at [394, 94] on input "text" at bounding box center [337, 92] width 136 height 16
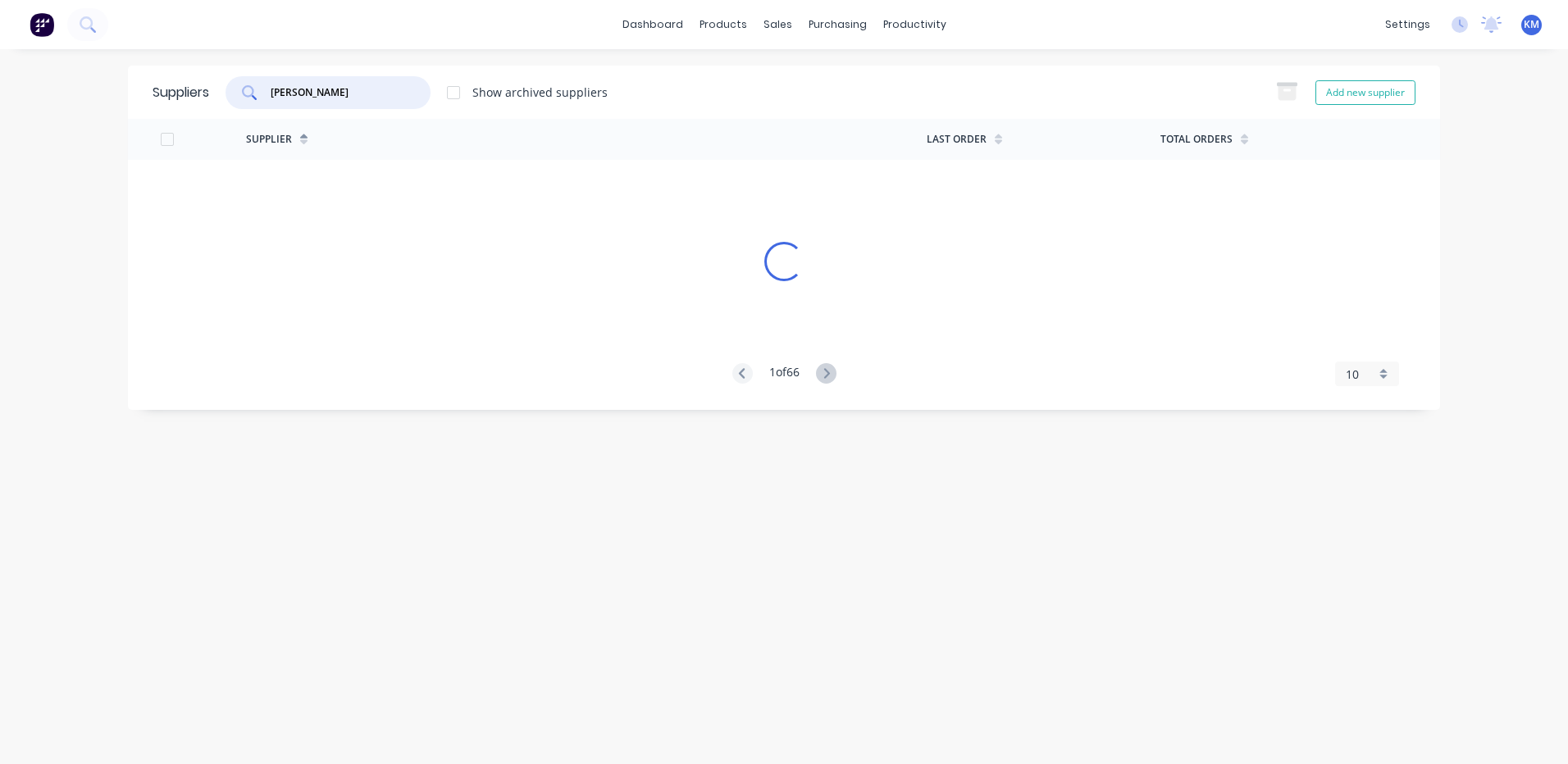
type input "[PERSON_NAME]"
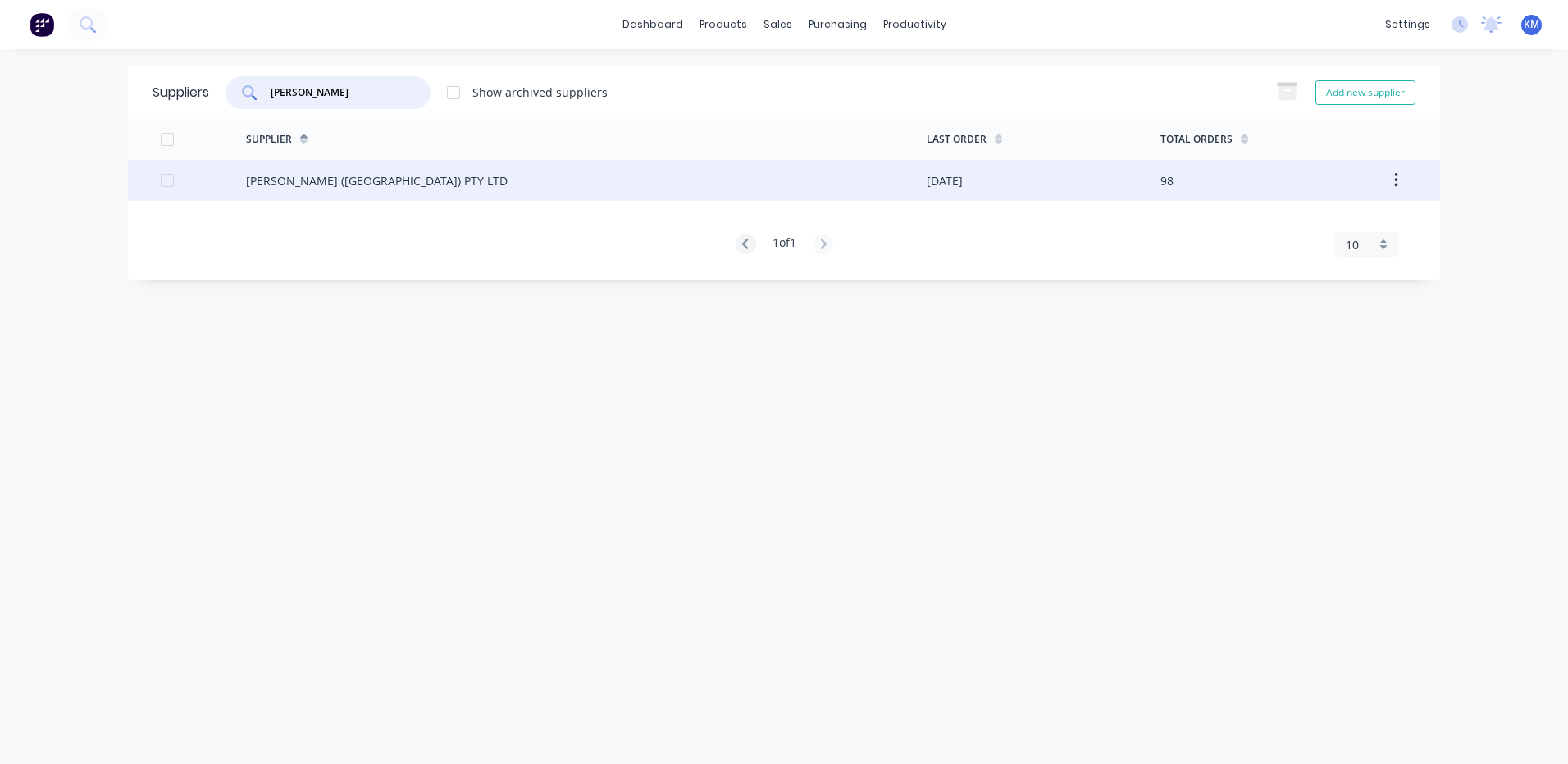
click at [705, 180] on div "[PERSON_NAME] ([GEOGRAPHIC_DATA]) PTY LTD" at bounding box center [586, 180] width 680 height 41
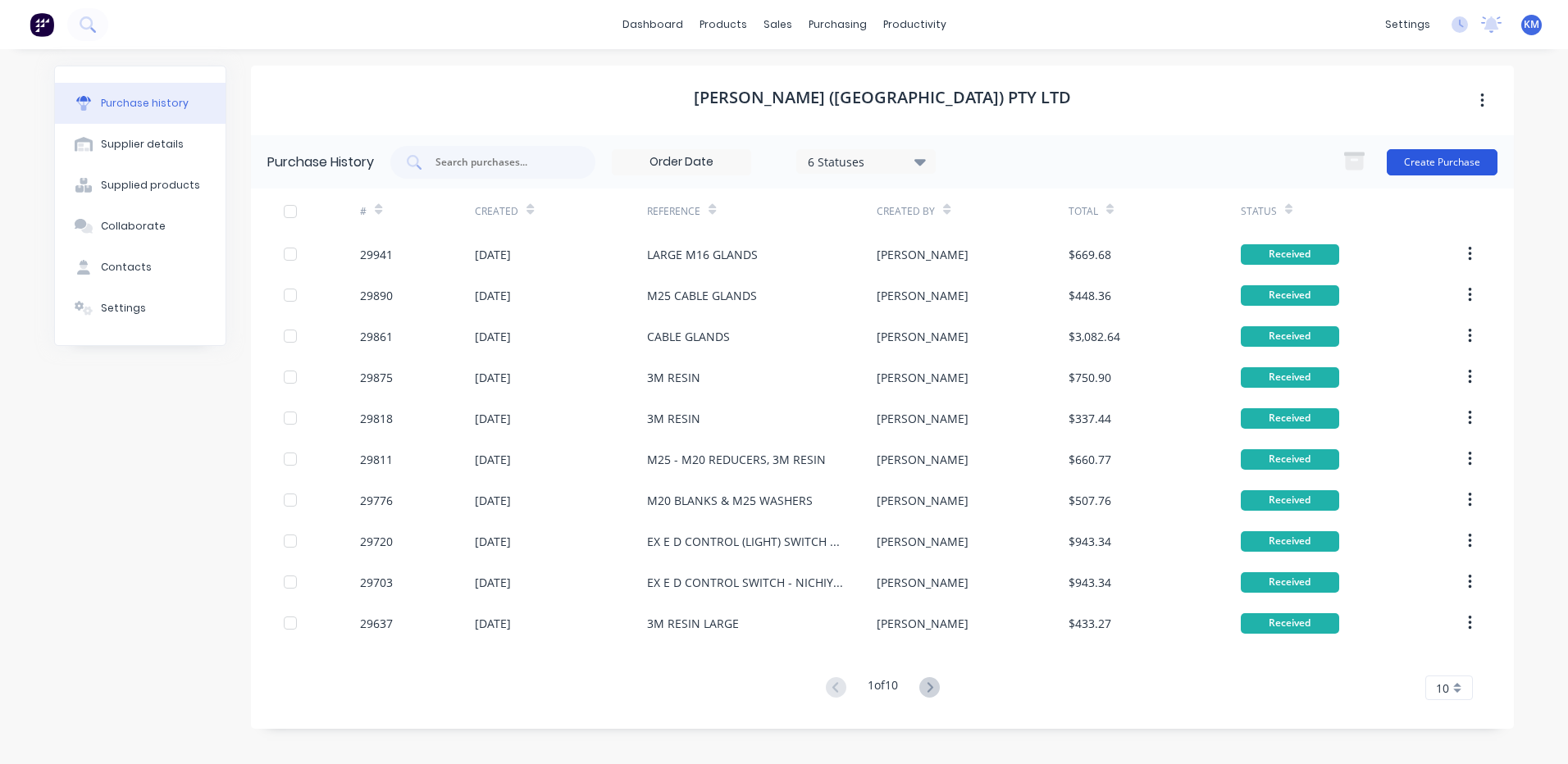
click at [1457, 164] on button "Create Purchase" at bounding box center [1442, 161] width 111 height 26
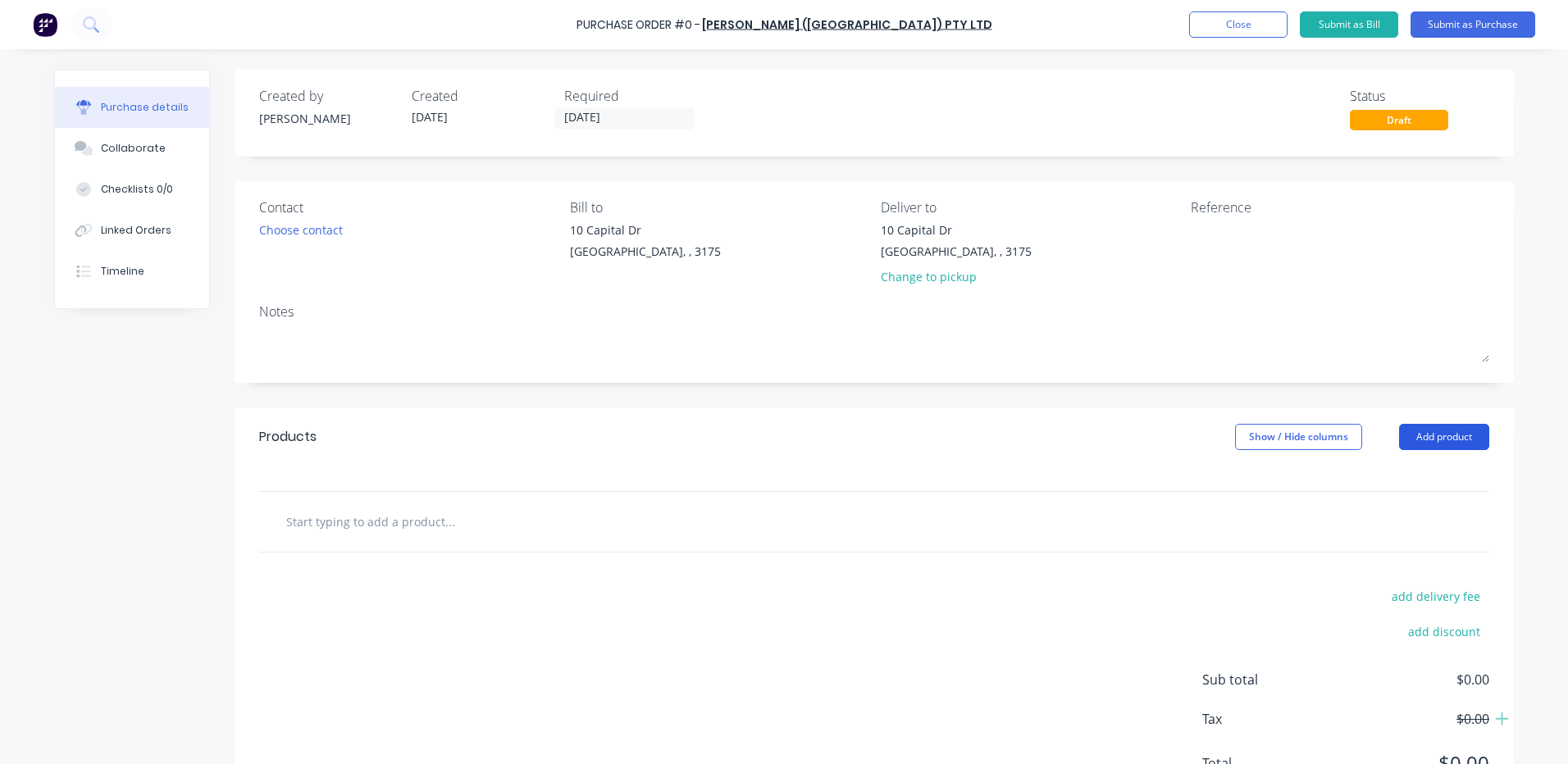
click at [1444, 437] on button "Add product" at bounding box center [1444, 436] width 90 height 26
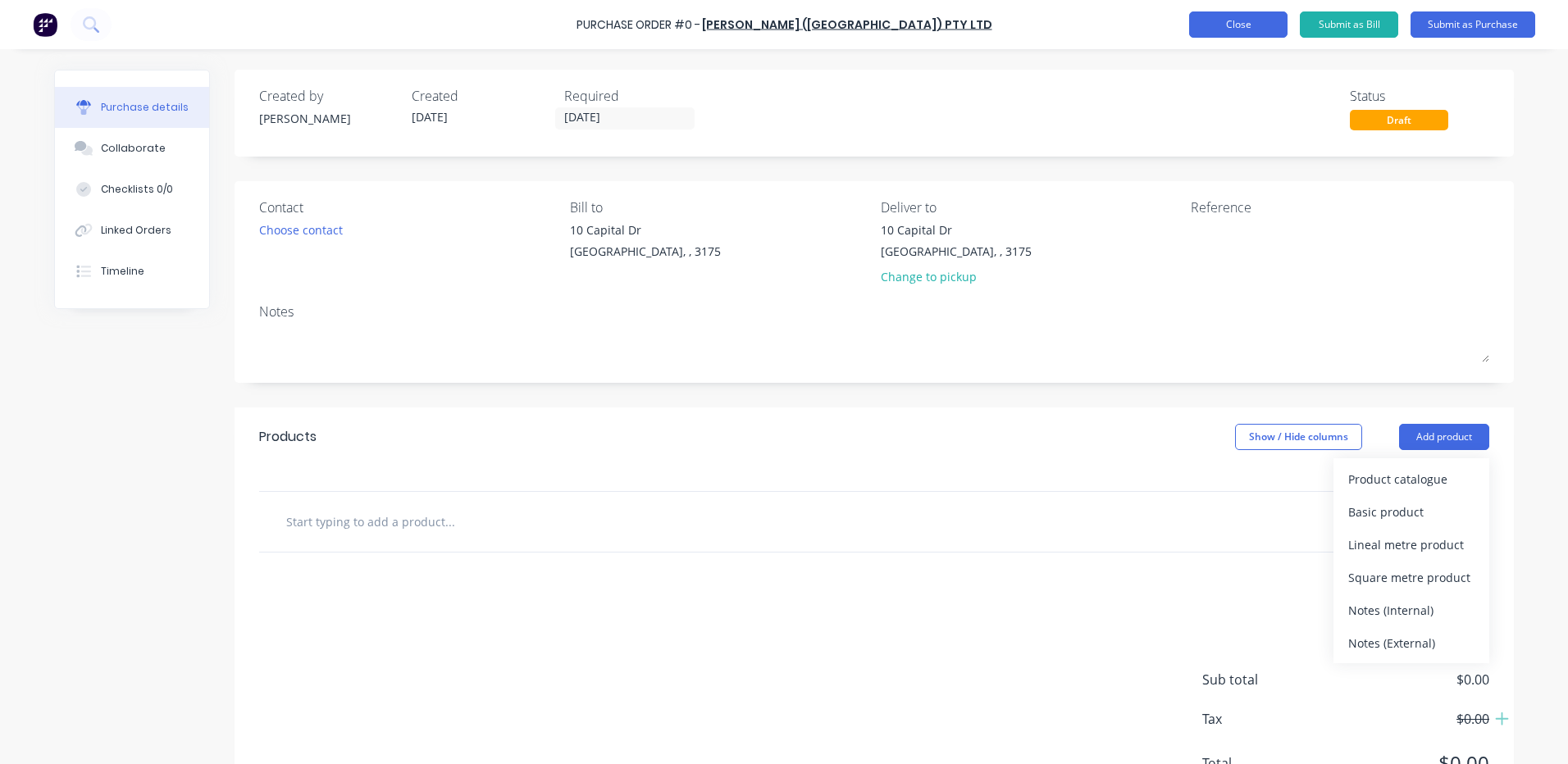
click at [1257, 30] on button "Close" at bounding box center [1237, 24] width 98 height 26
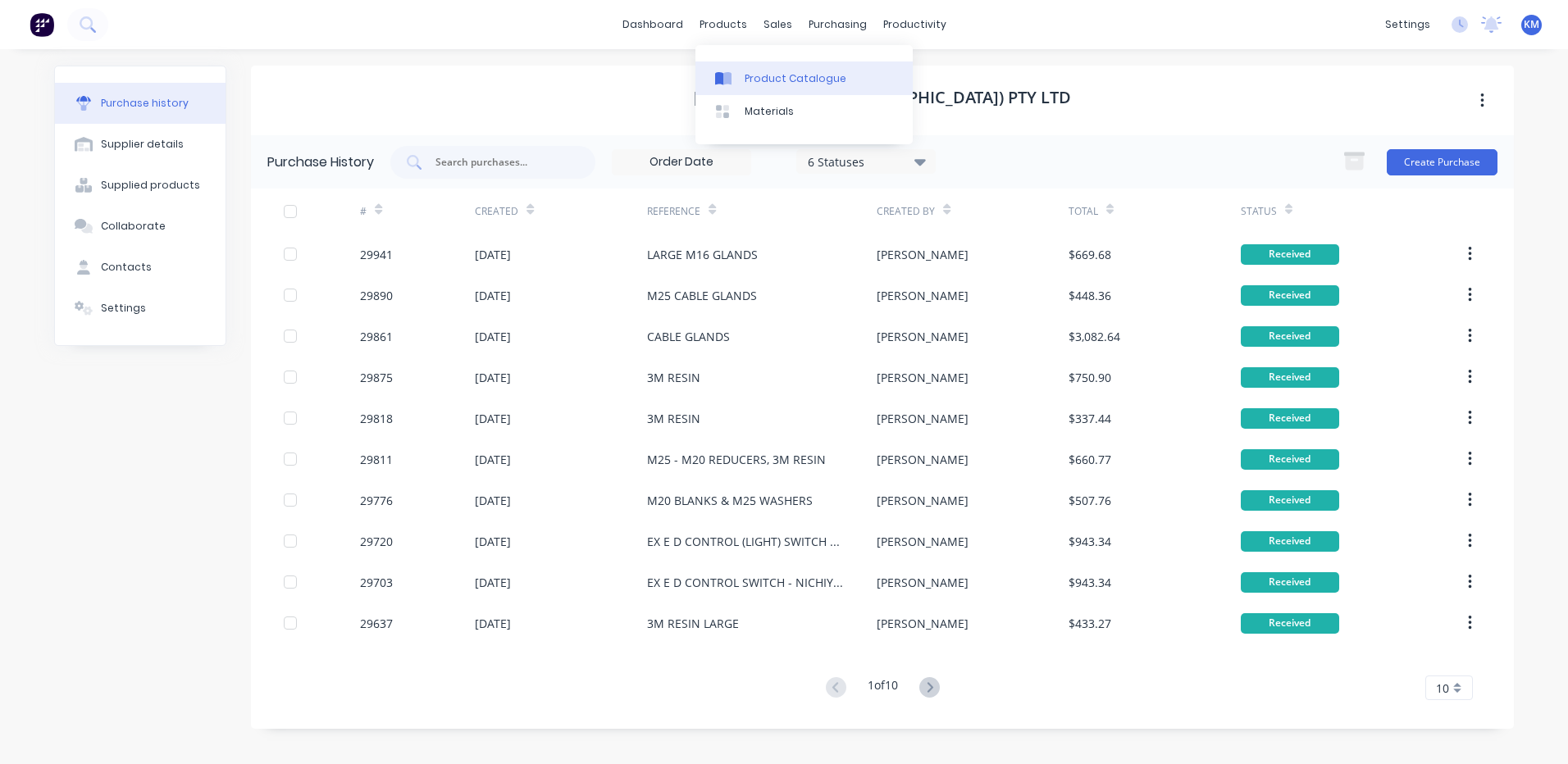
click at [741, 62] on link "Product Catalogue" at bounding box center [804, 77] width 217 height 32
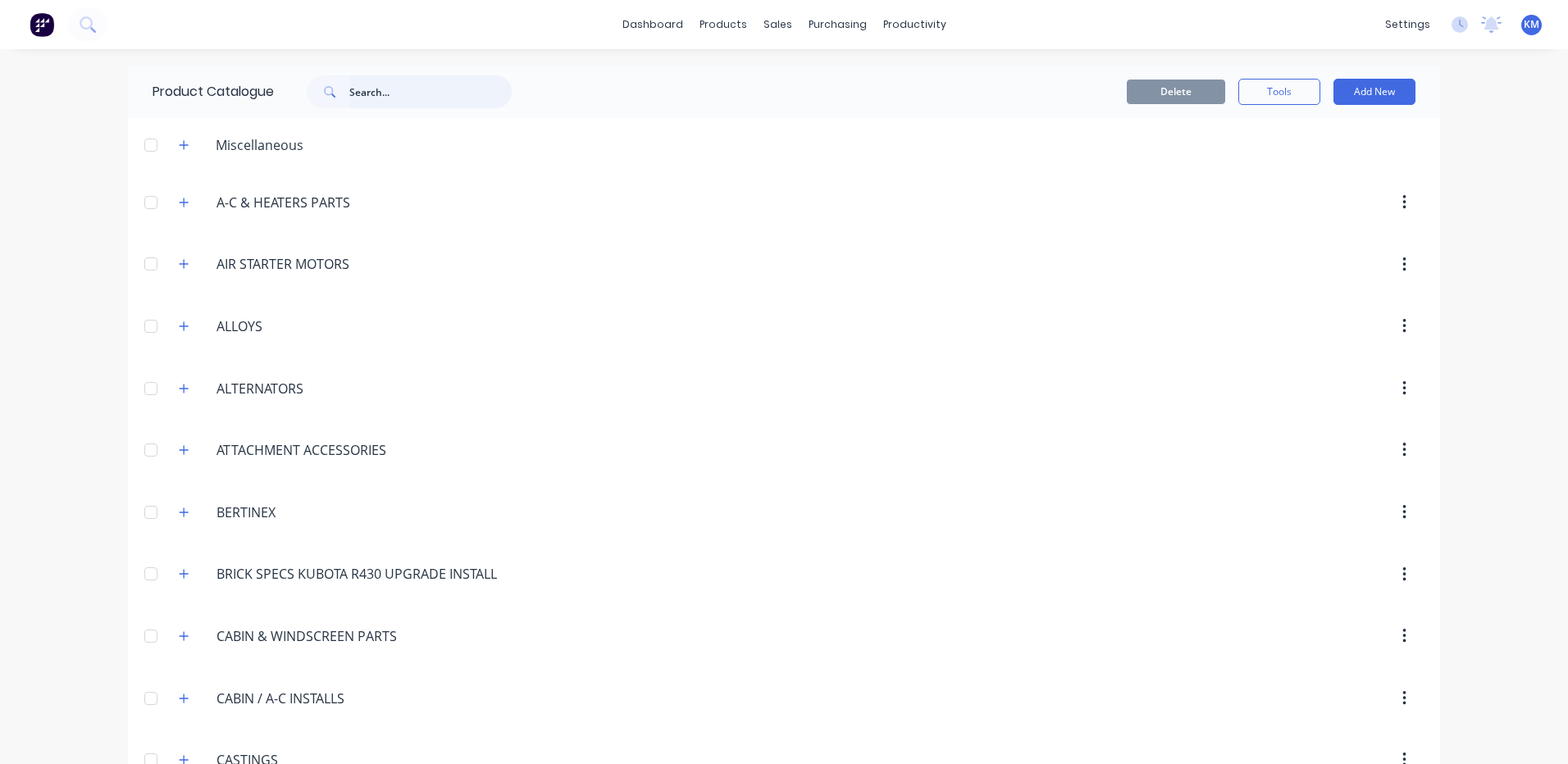
click at [443, 98] on input "text" at bounding box center [431, 92] width 162 height 32
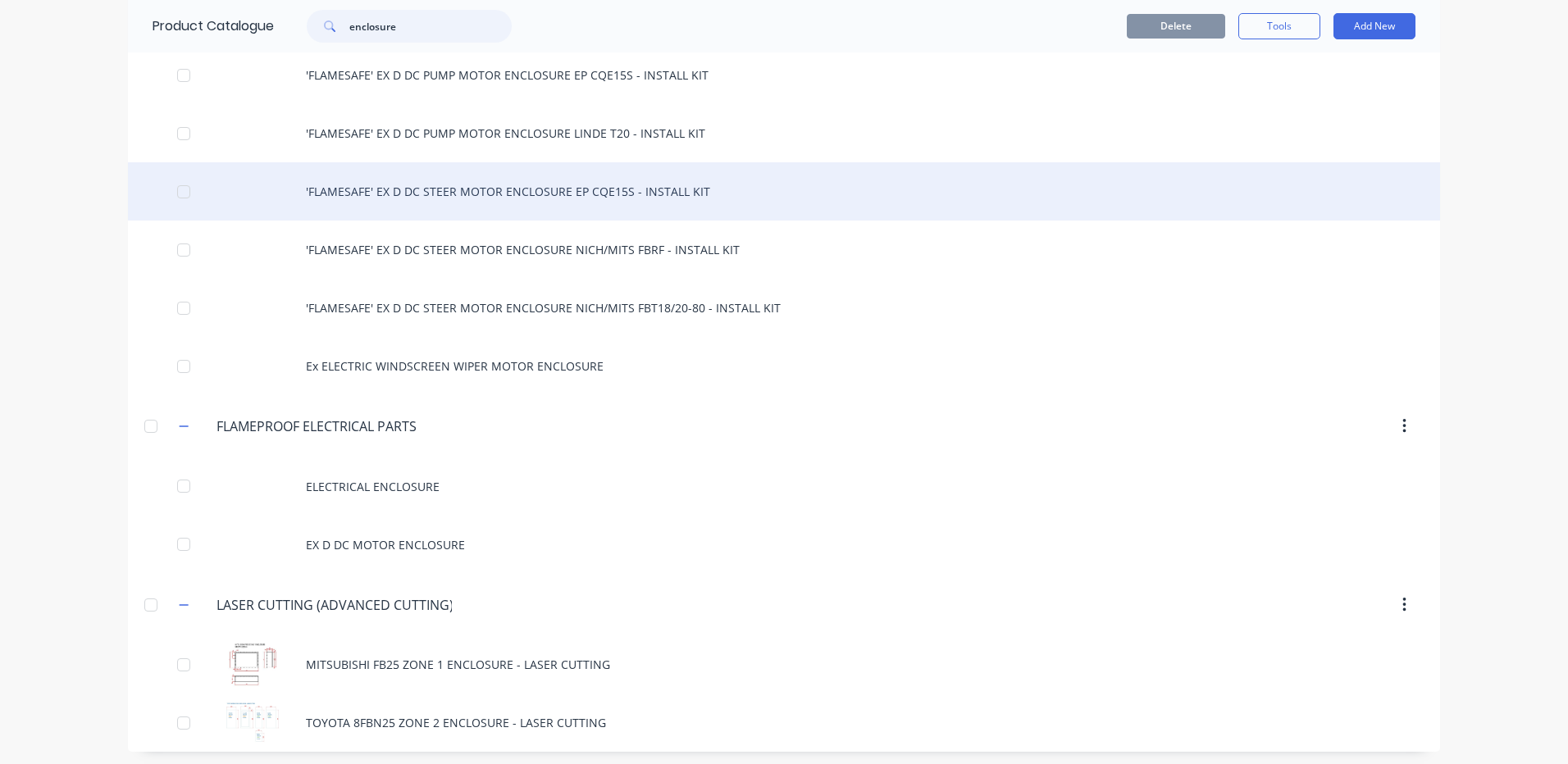
scroll to position [258, 0]
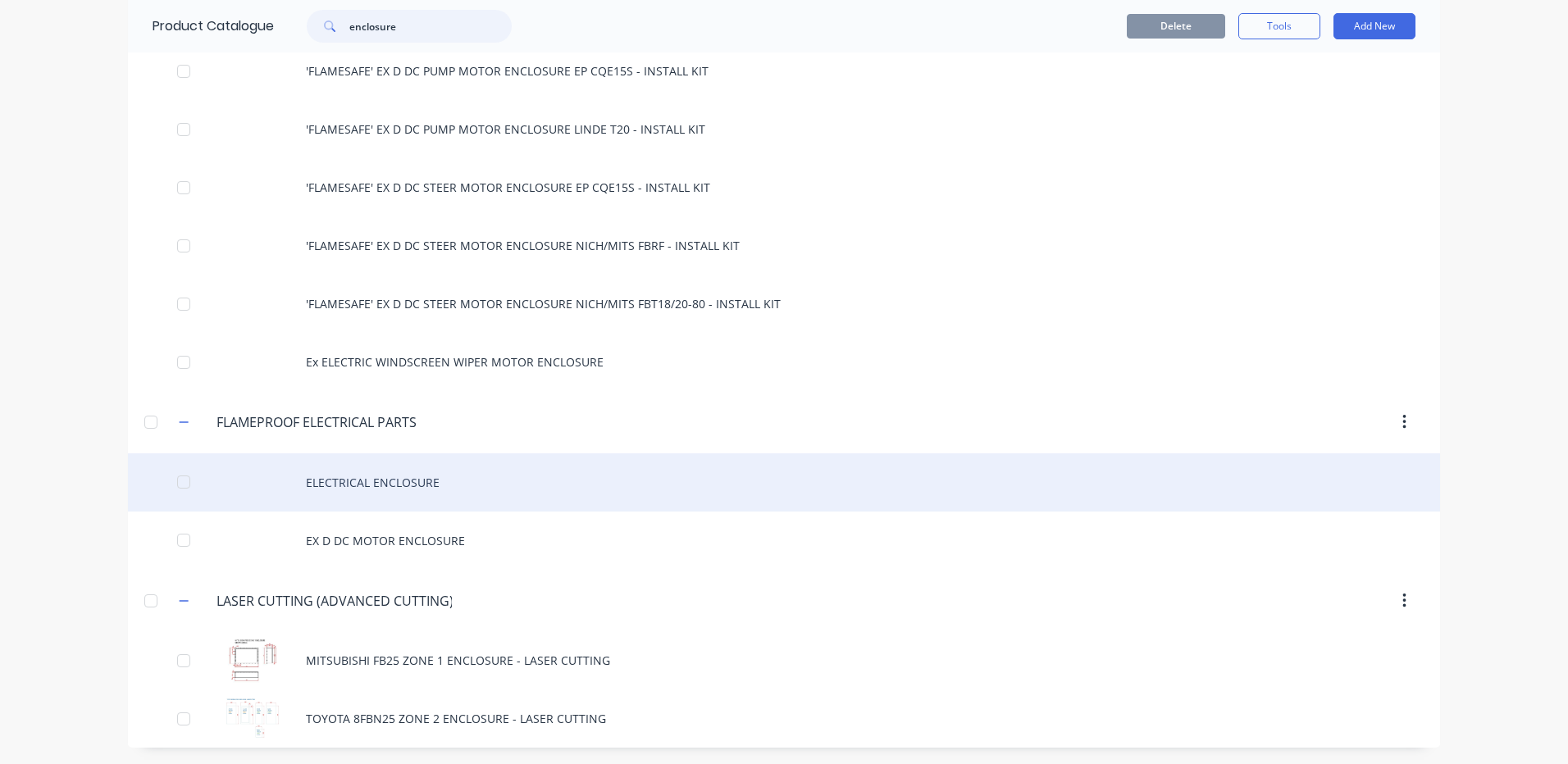
type input "enclosure"
click at [477, 495] on div "ELECTRICAL ENCLOSURE" at bounding box center [784, 482] width 1312 height 58
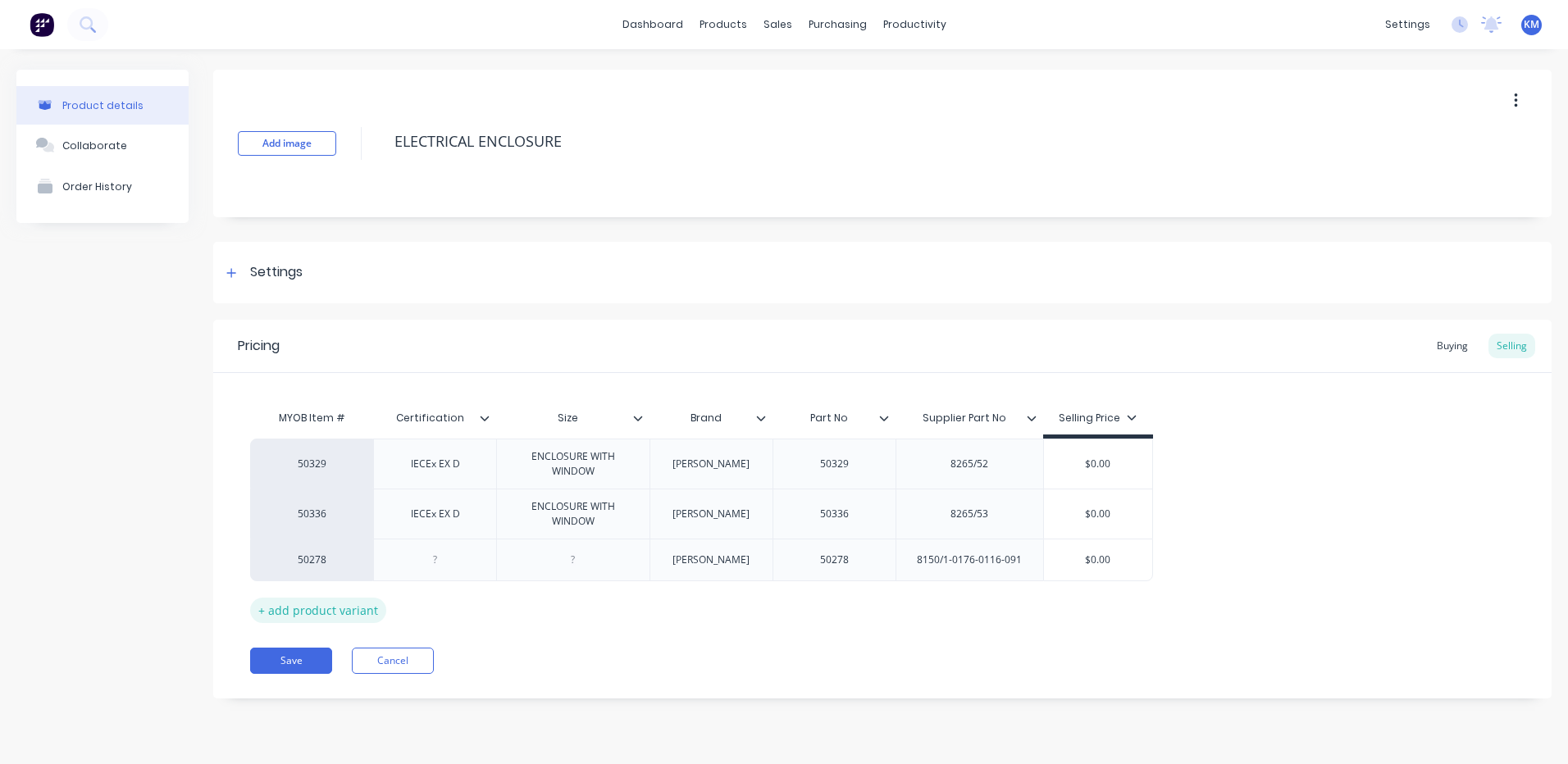
click at [343, 608] on div "+ add product variant" at bounding box center [318, 610] width 136 height 26
type textarea "x"
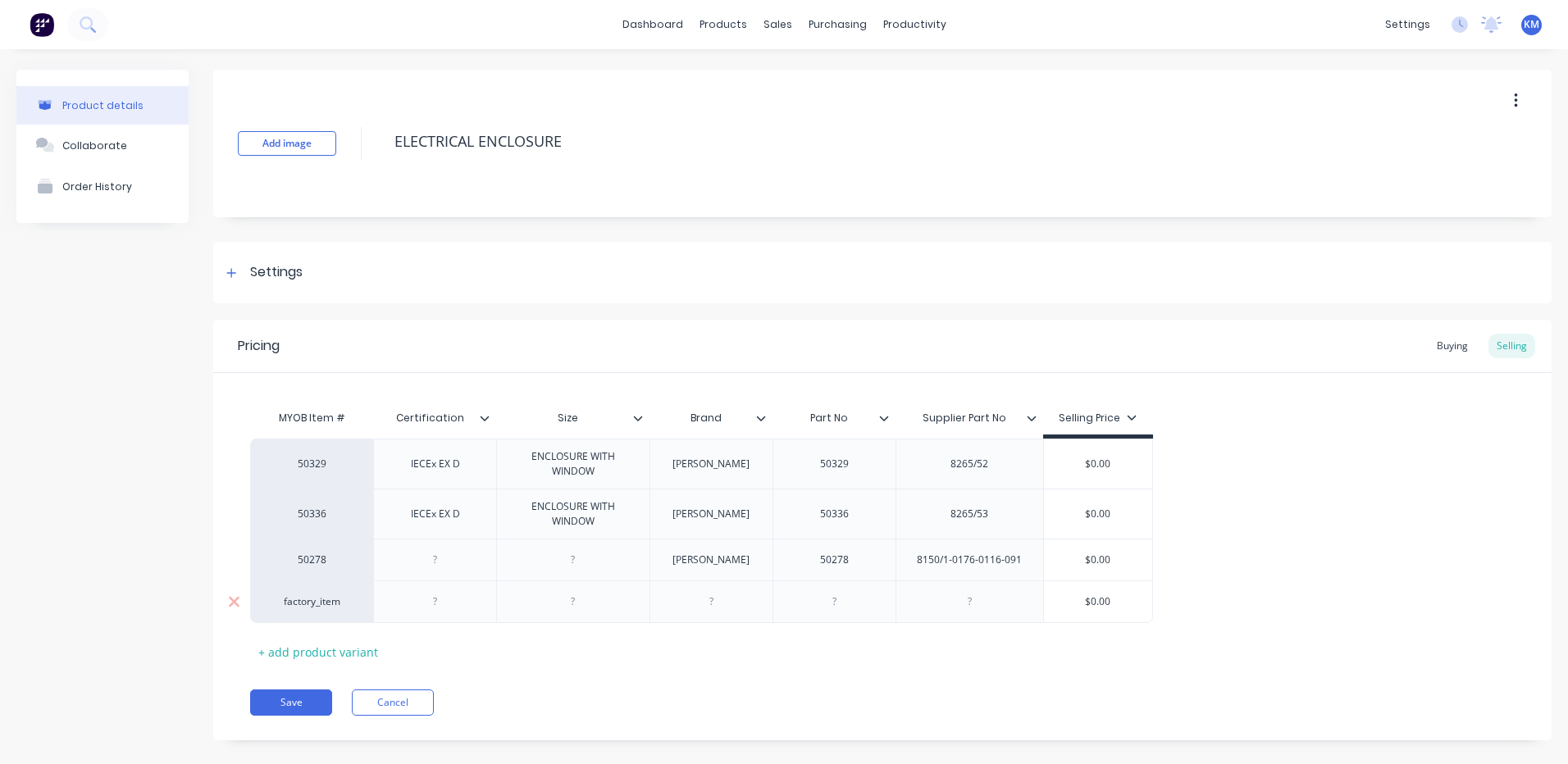
click at [445, 600] on div at bounding box center [436, 602] width 82 height 21
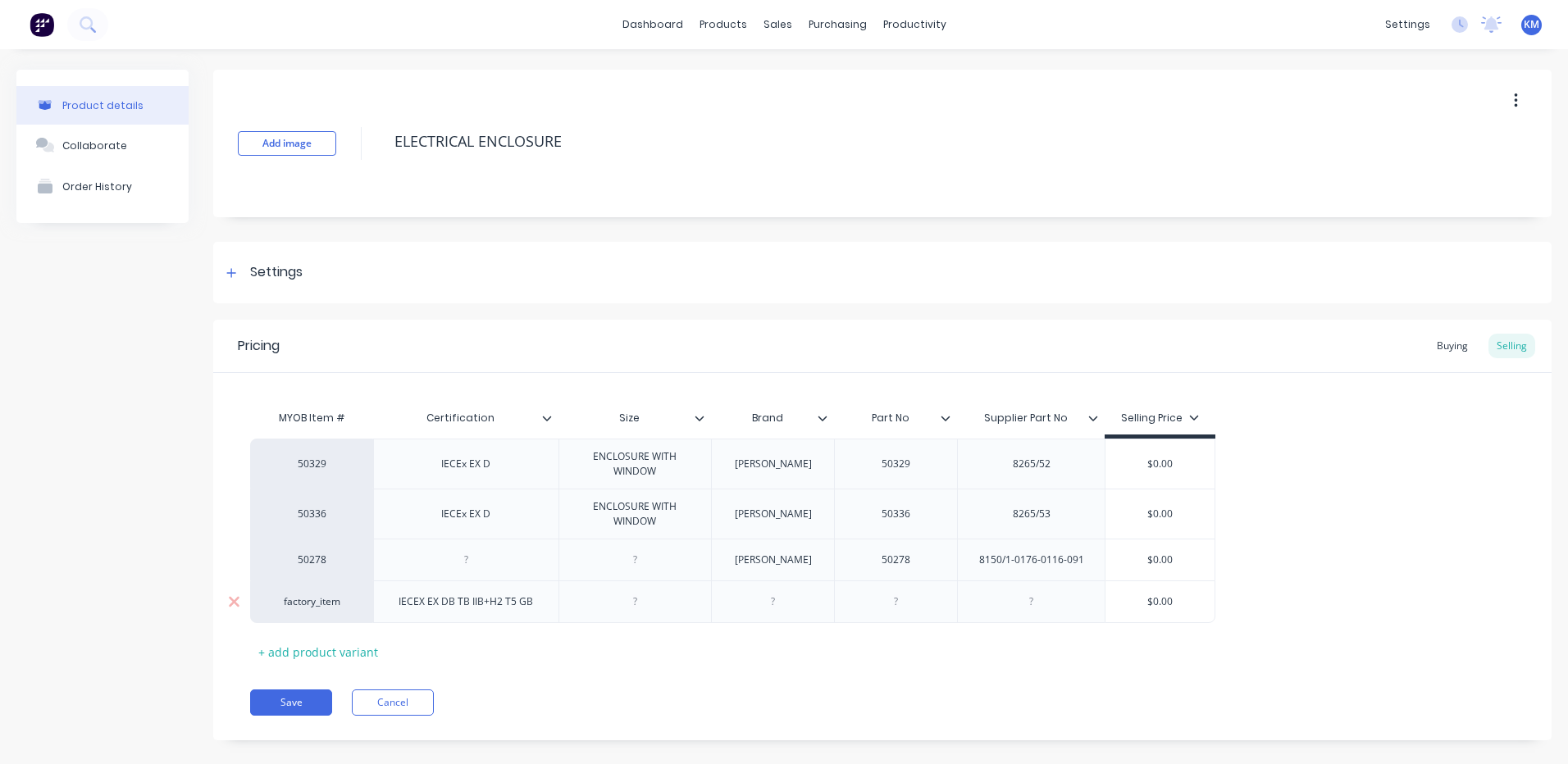
click at [460, 605] on div "IECEX EX DB TB IIB+H2 T5 GB" at bounding box center [465, 602] width 161 height 21
click at [619, 604] on div at bounding box center [634, 602] width 82 height 21
type textarea "x"
click at [658, 600] on div at bounding box center [634, 602] width 82 height 21
type textarea "x"
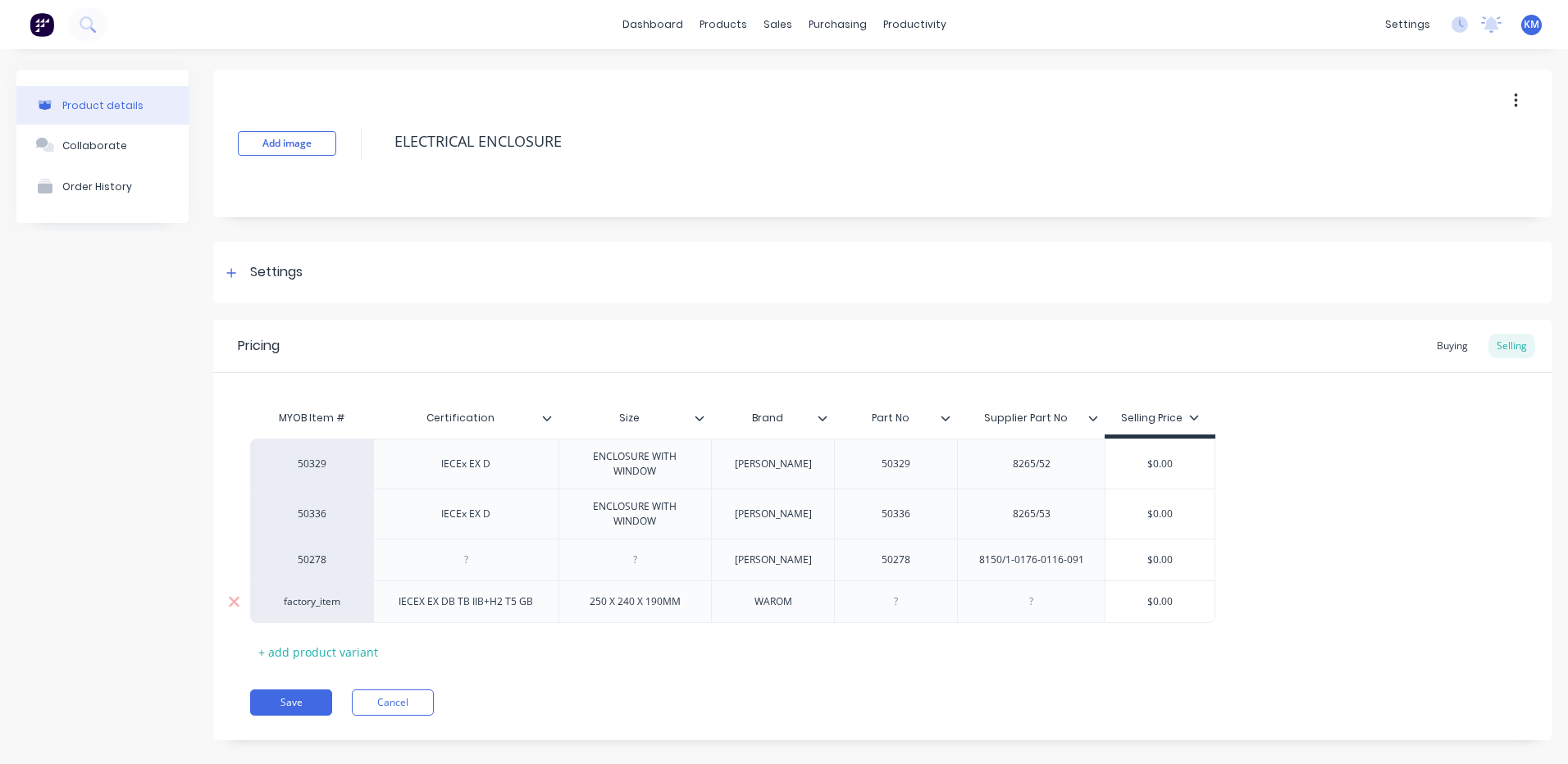
drag, startPoint x: 976, startPoint y: 589, endPoint x: 1015, endPoint y: 594, distance: 39.3
click at [975, 589] on div at bounding box center [1031, 602] width 147 height 43
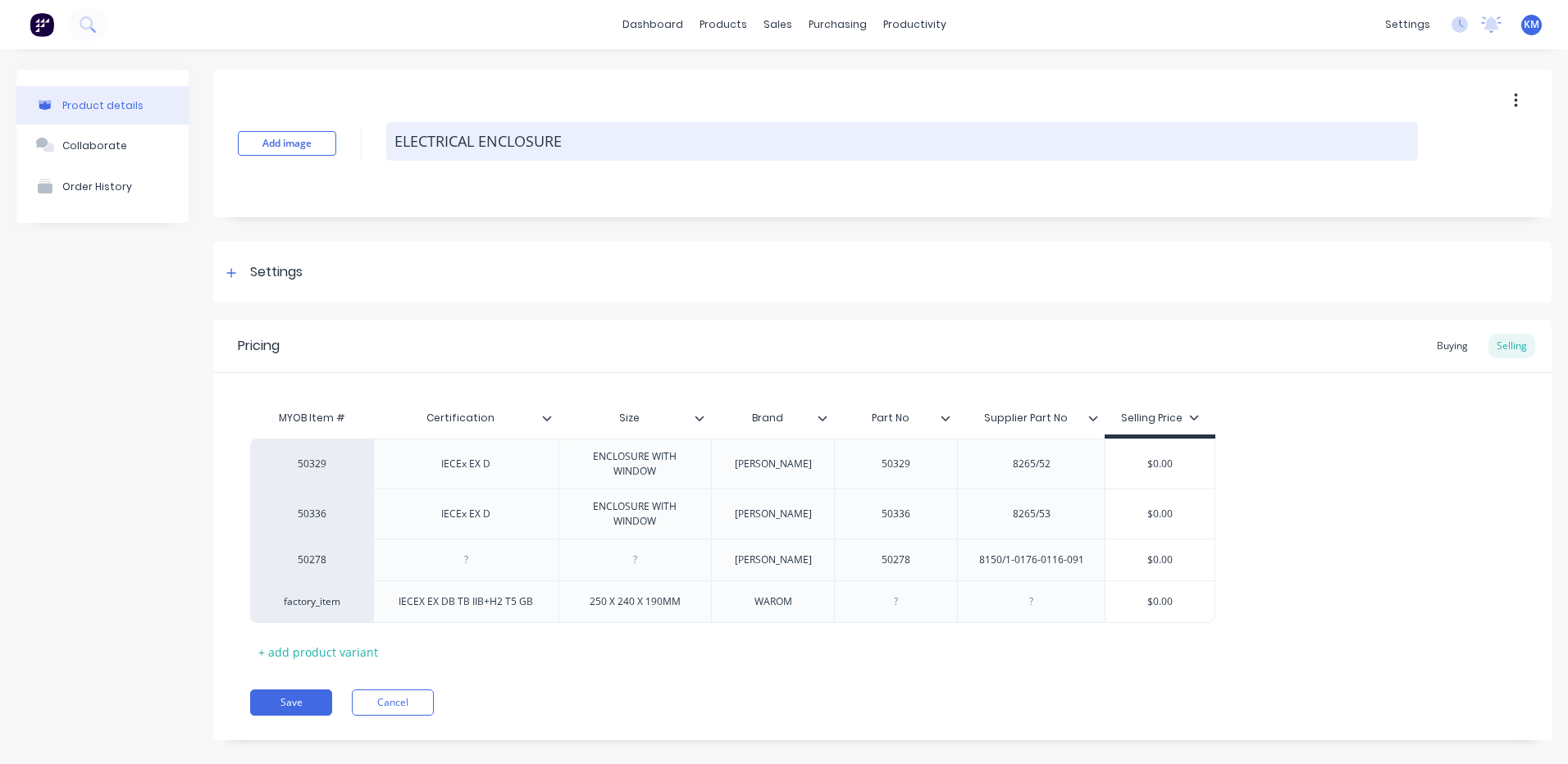
click at [396, 140] on textarea "ELECTRICAL ENCLOSURE" at bounding box center [902, 141] width 1032 height 38
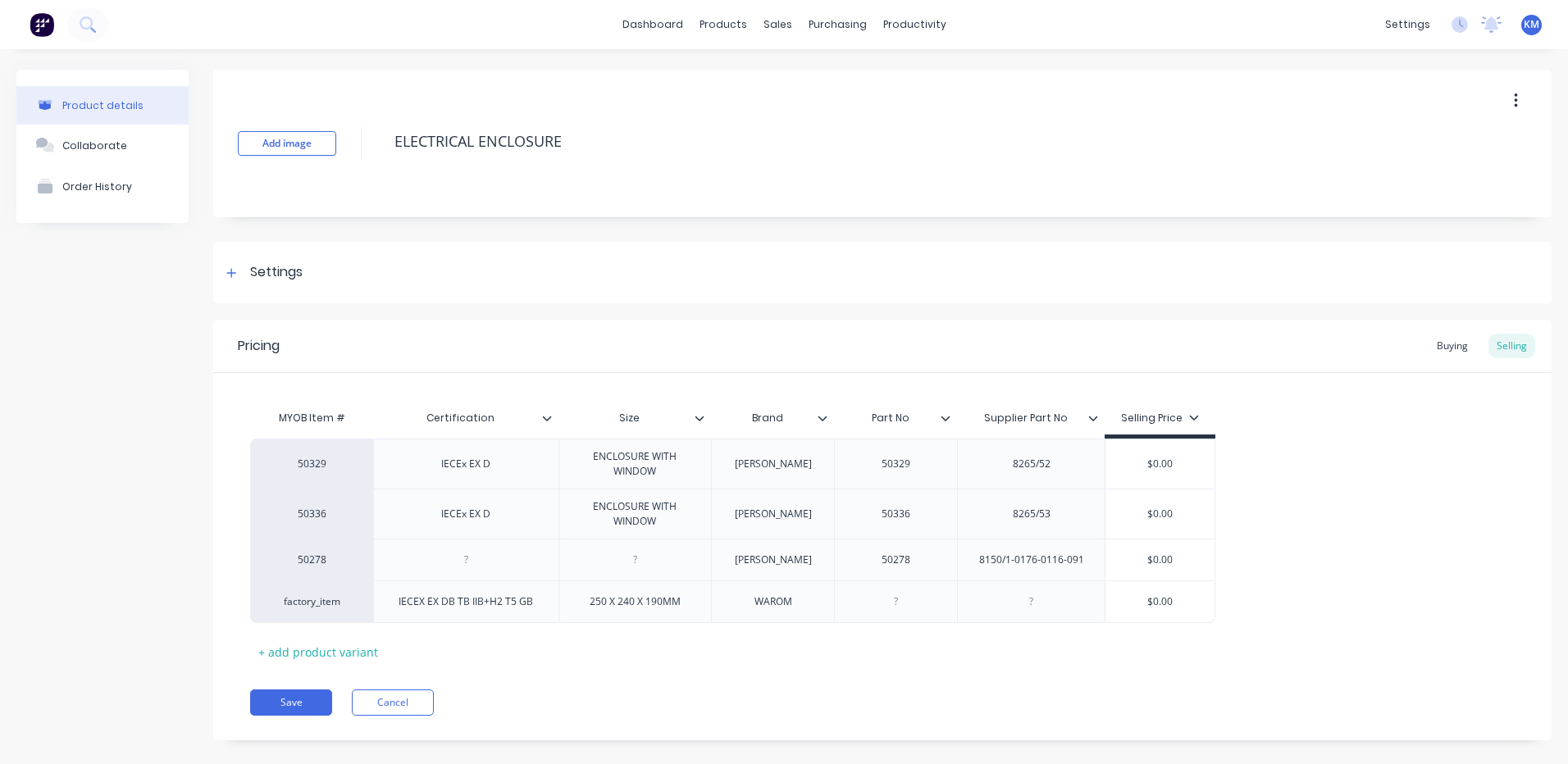
type textarea "x"
type textarea "EELECTRICAL ENCLOSURE"
type textarea "x"
type textarea "EXELECTRICAL ENCLOSURE"
type textarea "x"
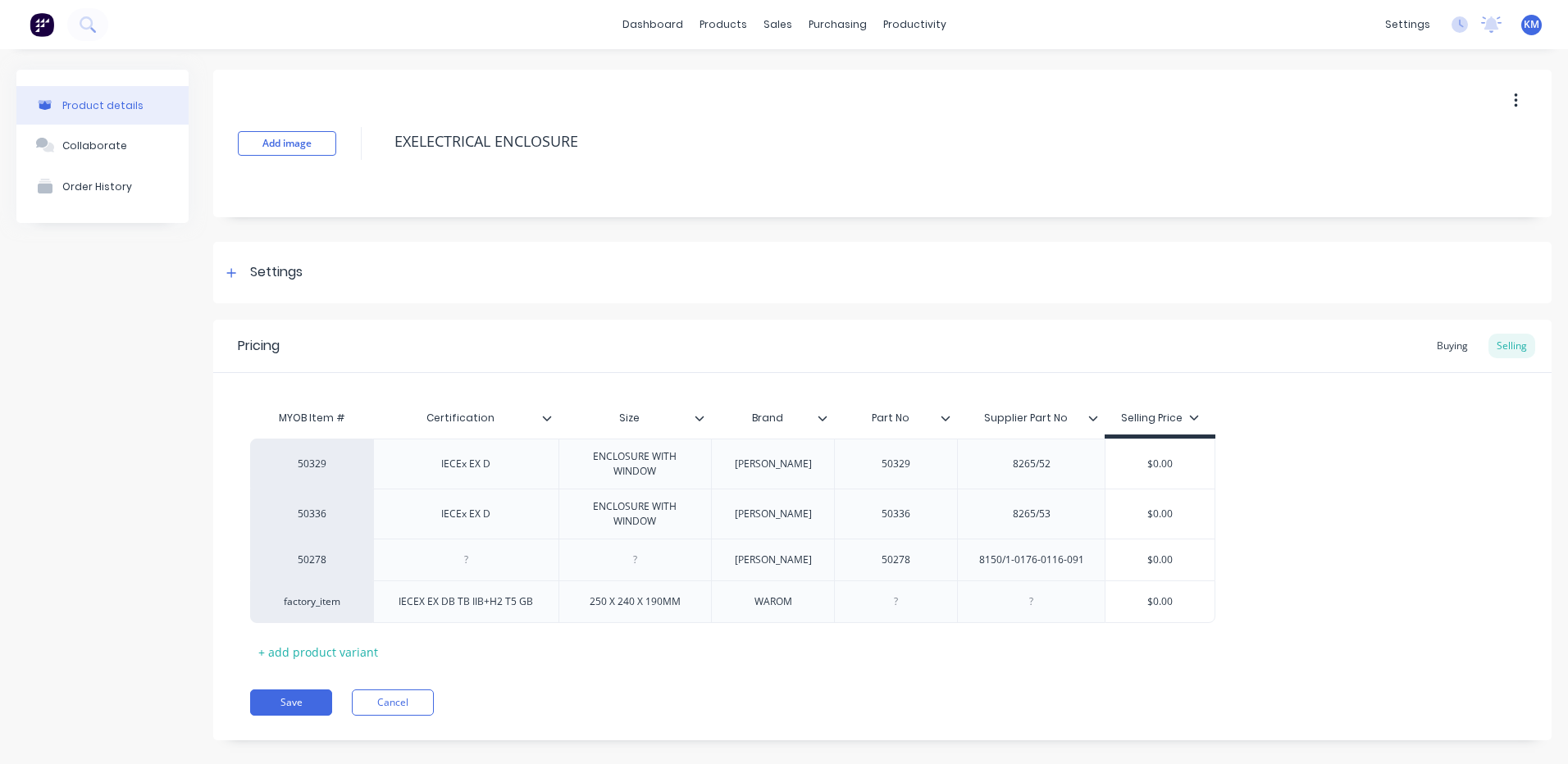
type textarea "EX ELECTRICAL ENCLOSURE"
type textarea "x"
type textarea "EX DELECTRICAL ENCLOSURE"
type textarea "x"
type textarea "EX D ELECTRICAL ENCLOSURE"
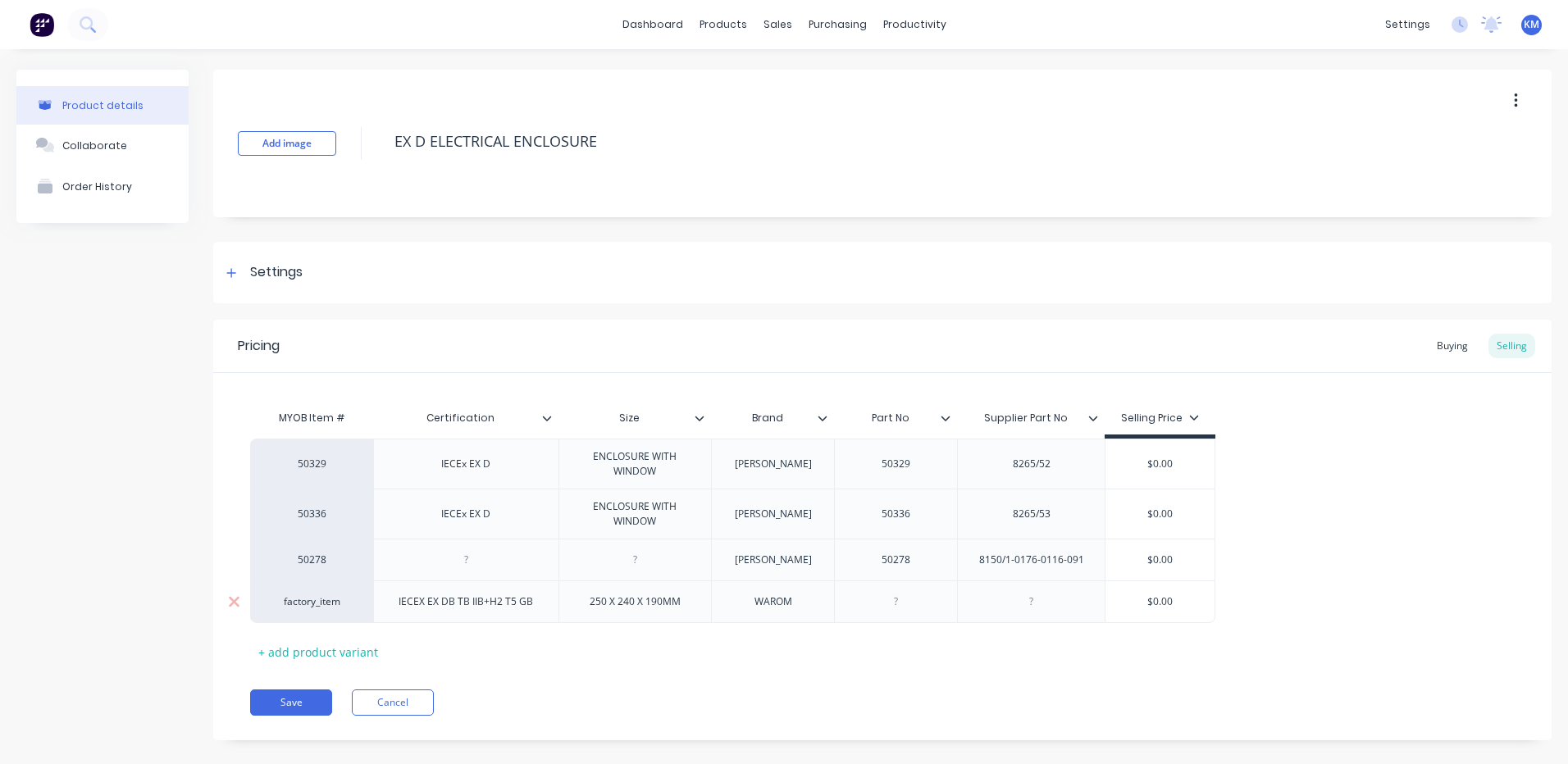
type textarea "x"
type textarea "EX D ELECTRICAL ENCLOSURE"
click at [1015, 602] on div at bounding box center [1032, 602] width 82 height 21
click at [406, 238] on div "Add image EX D ELECTRICAL ENCLOSURE Settings Product Options I buy this item I …" at bounding box center [882, 417] width 1339 height 695
click at [373, 266] on div "Settings" at bounding box center [882, 272] width 1339 height 61
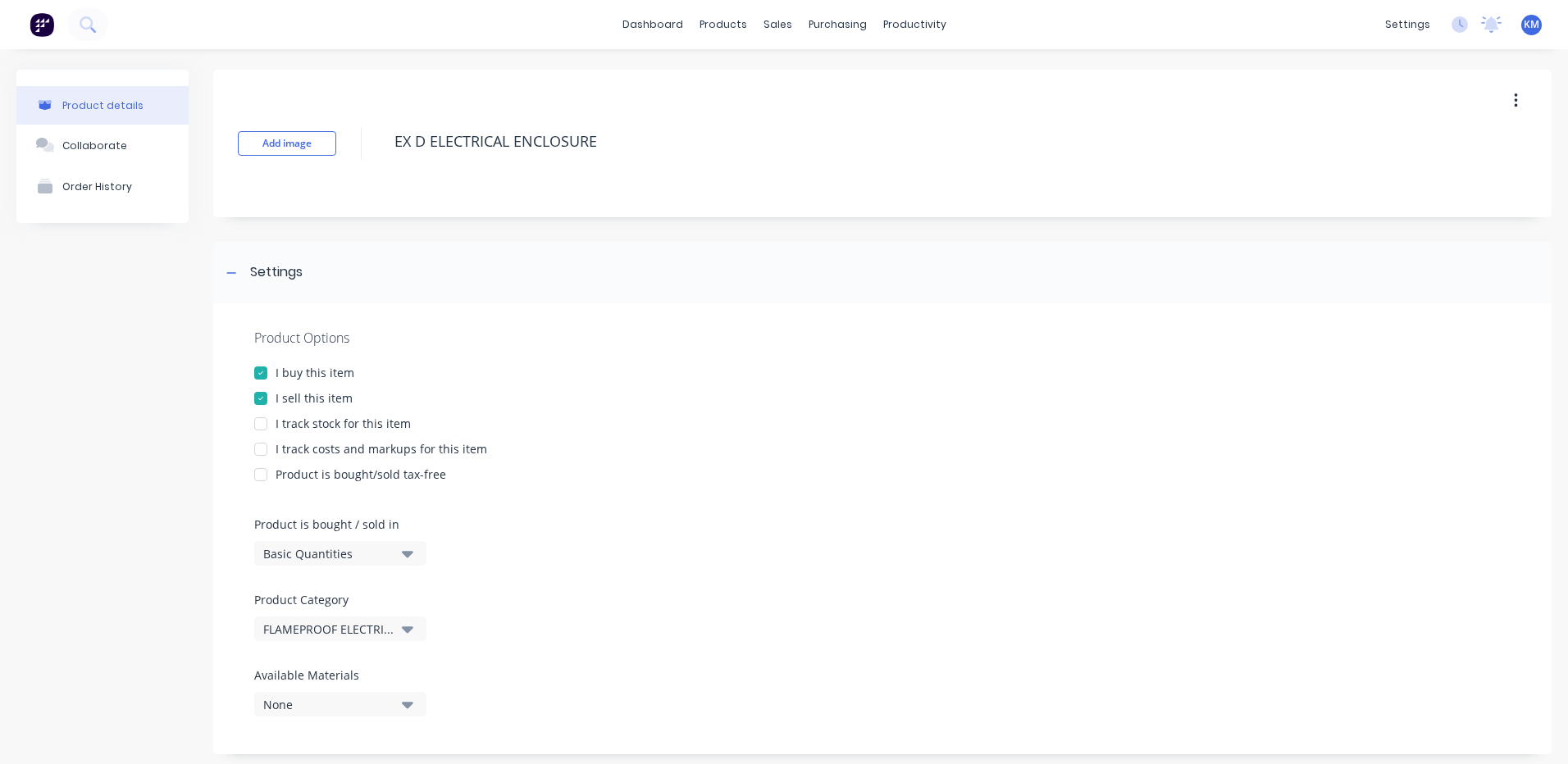
click at [307, 448] on div "I track costs and markups for this item" at bounding box center [380, 449] width 211 height 17
type textarea "x"
click at [242, 258] on div "Settings" at bounding box center [882, 272] width 1339 height 61
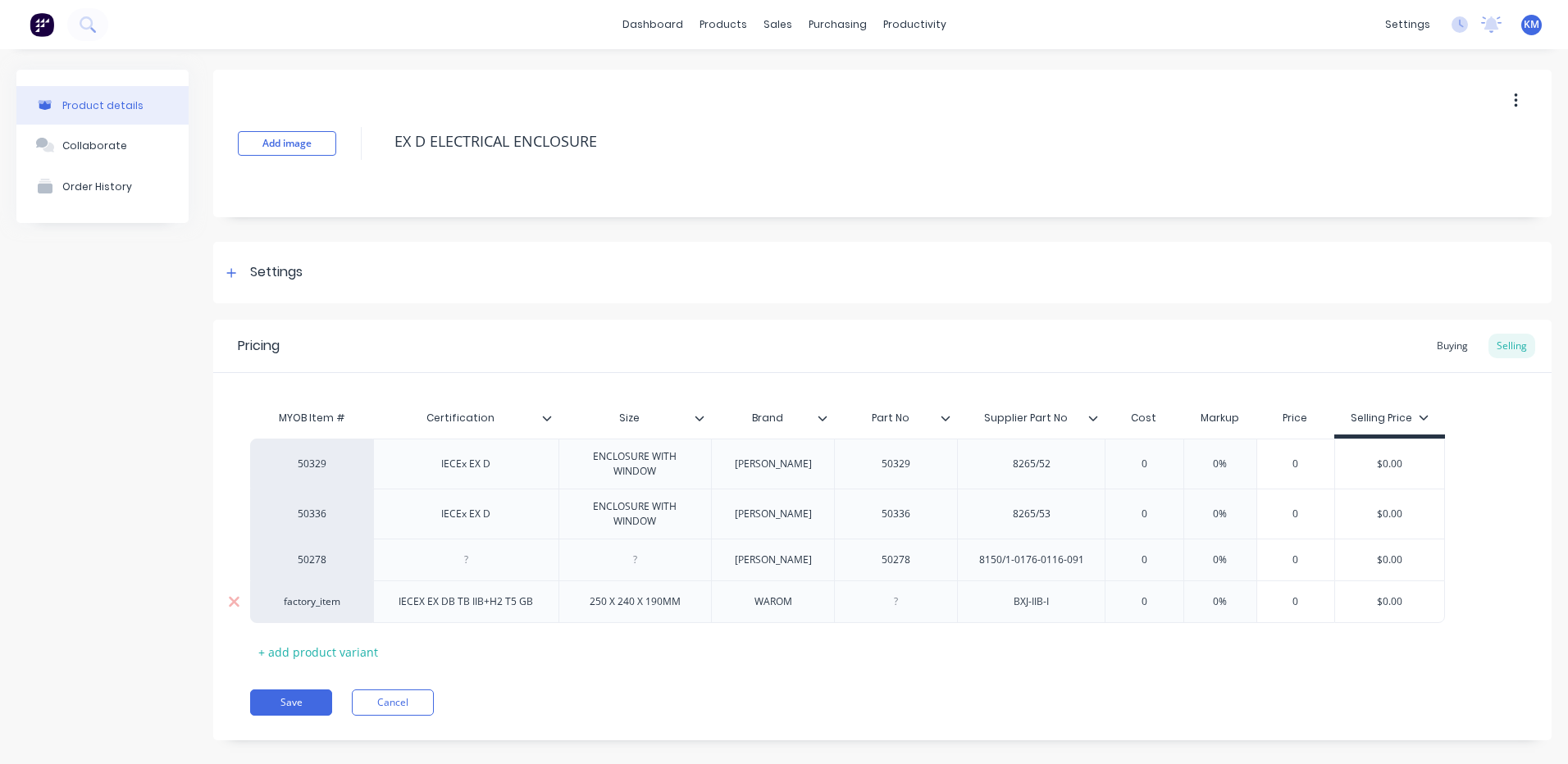
type input "0"
click at [1172, 596] on input "0" at bounding box center [1144, 601] width 82 height 14
click at [1153, 598] on input "0" at bounding box center [1144, 601] width 82 height 14
type textarea "x"
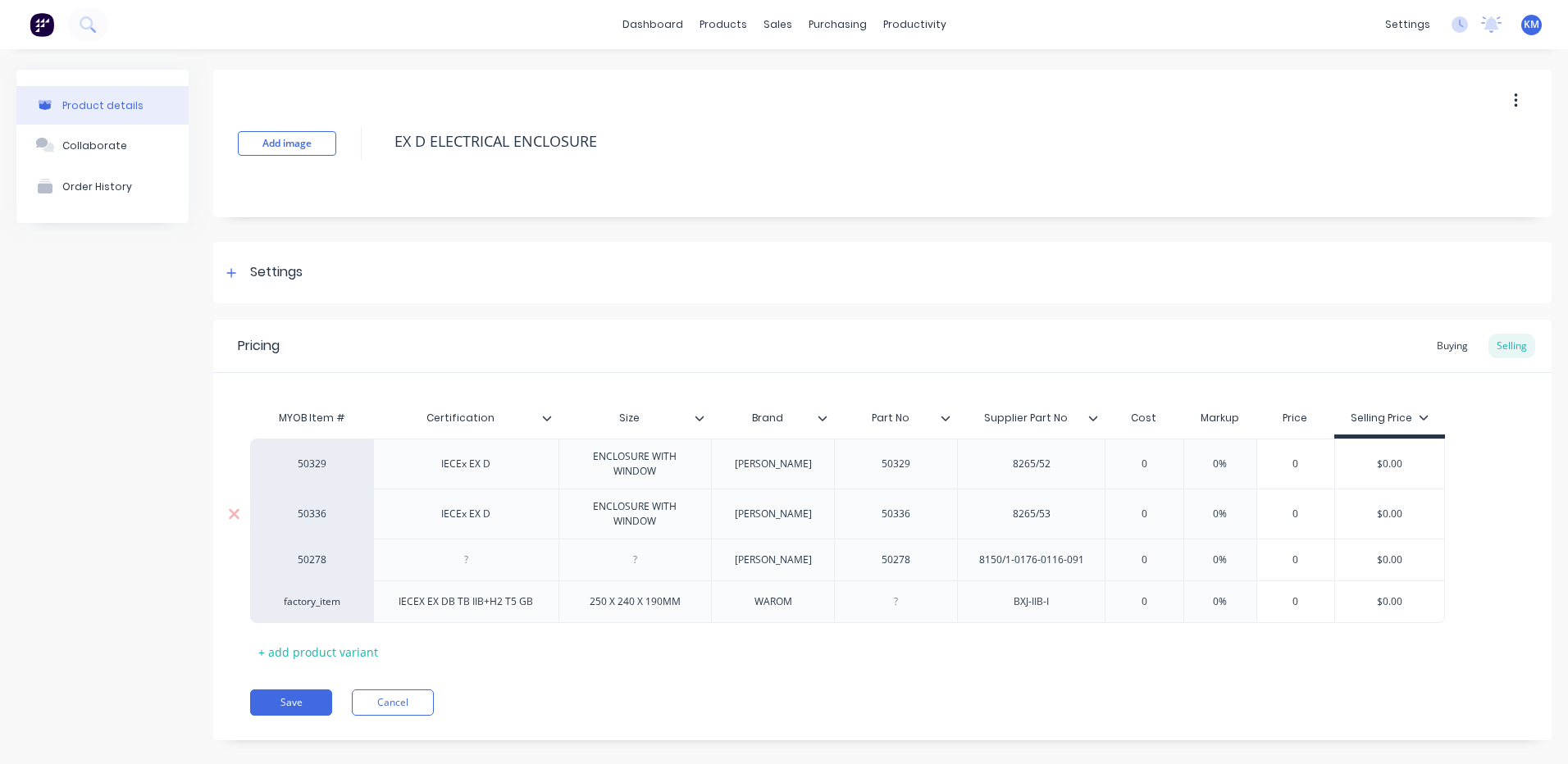
type input "1"
type textarea "x"
type input "12"
type textarea "x"
type input "123"
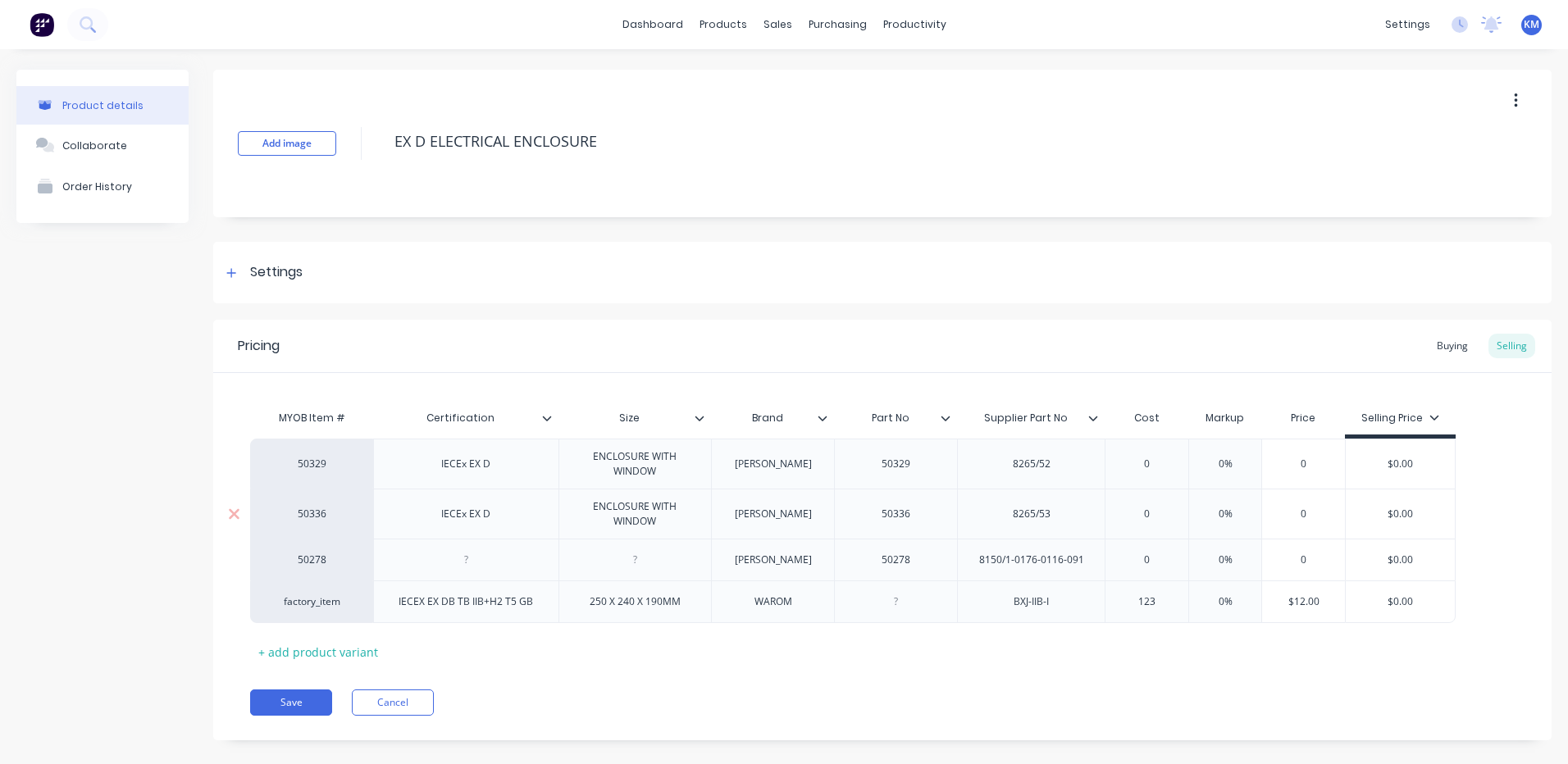
type textarea "x"
type input "1233."
type textarea "x"
type input "1233.5"
type input "%"
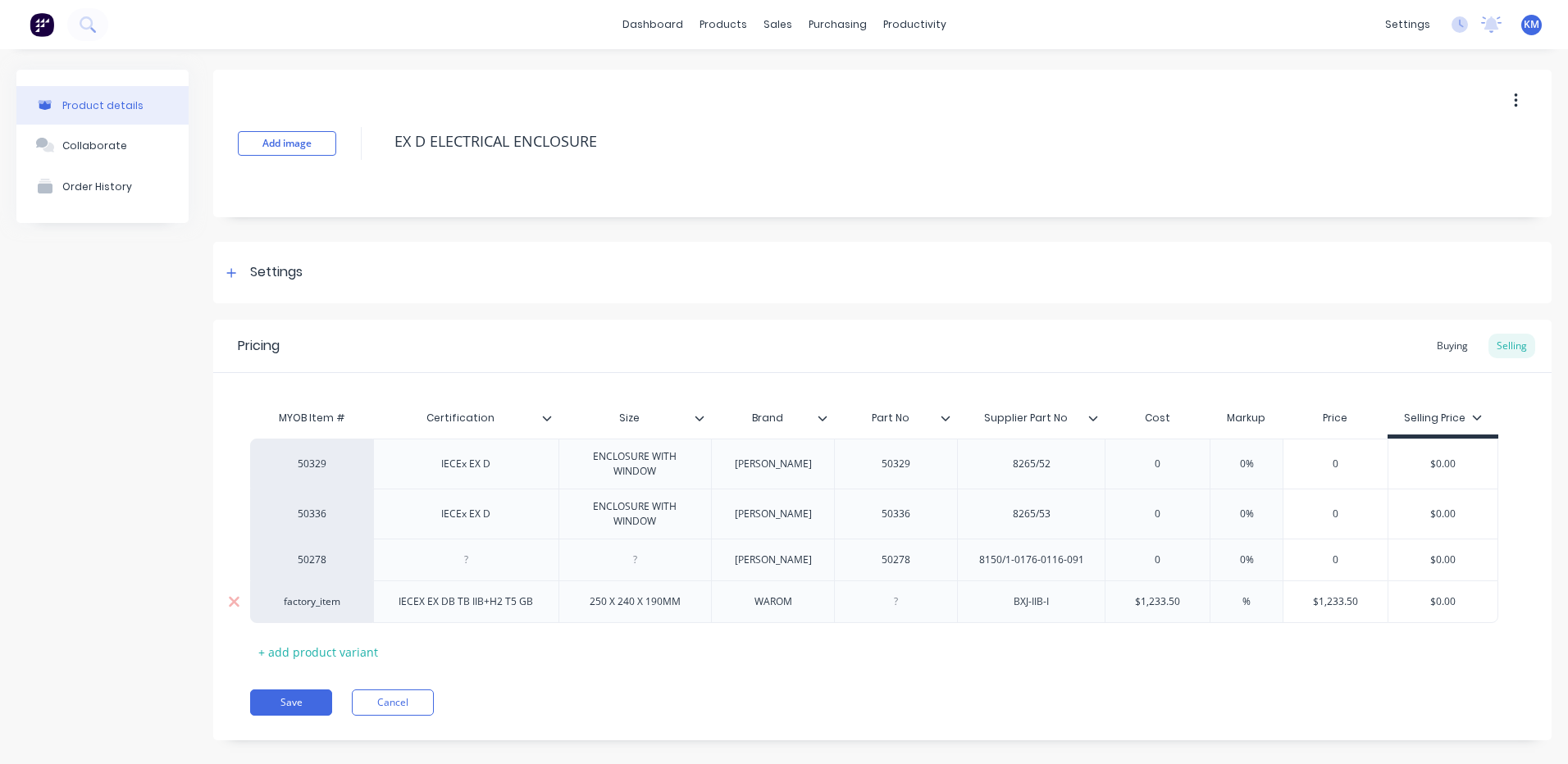
type textarea "x"
type input "30%"
type textarea "x"
type input "30%"
type input "$1,603.55"
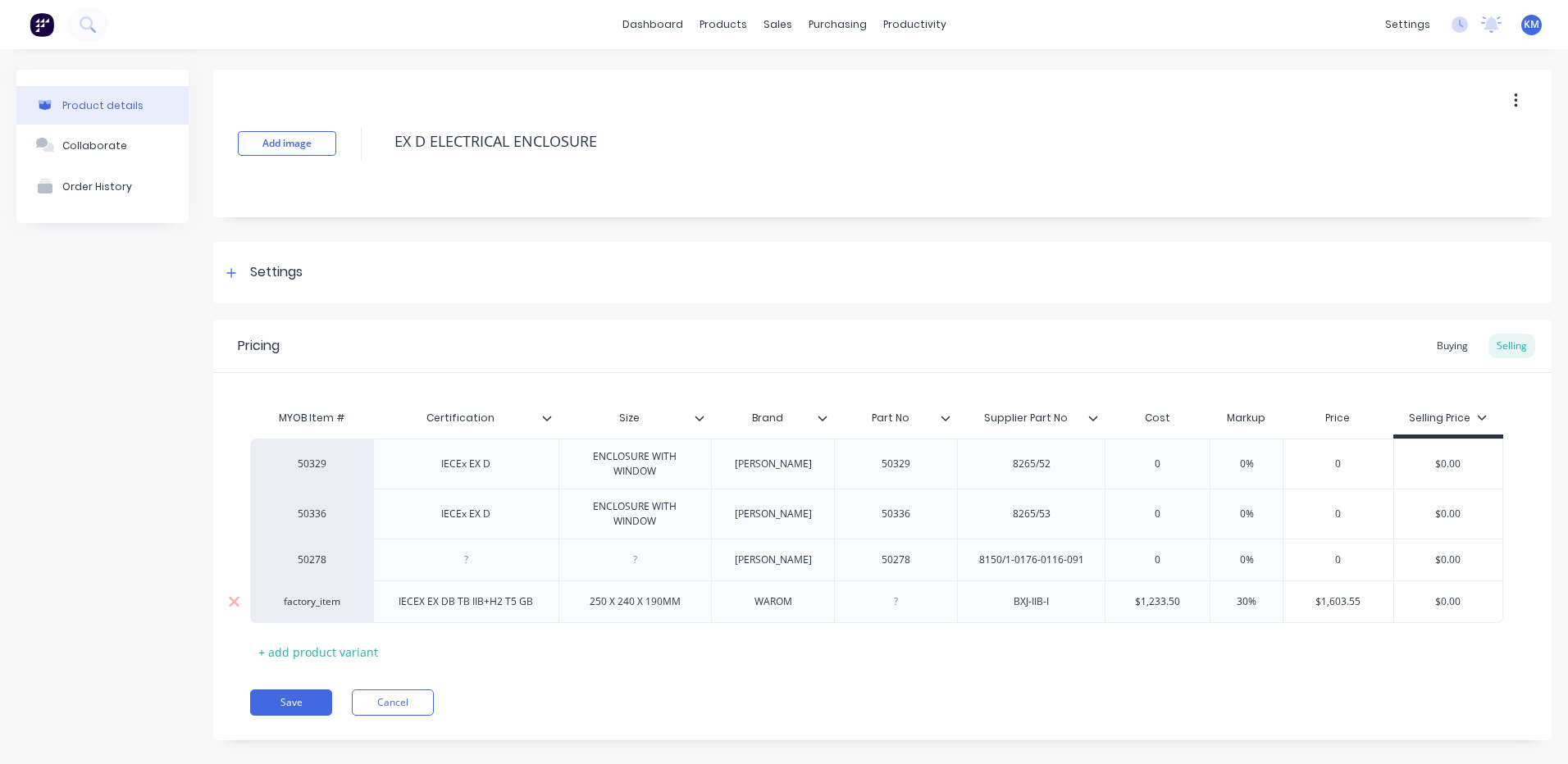
type input "$0.00"
type textarea "x"
type input "$0.0"
type textarea "x"
type input "$0."
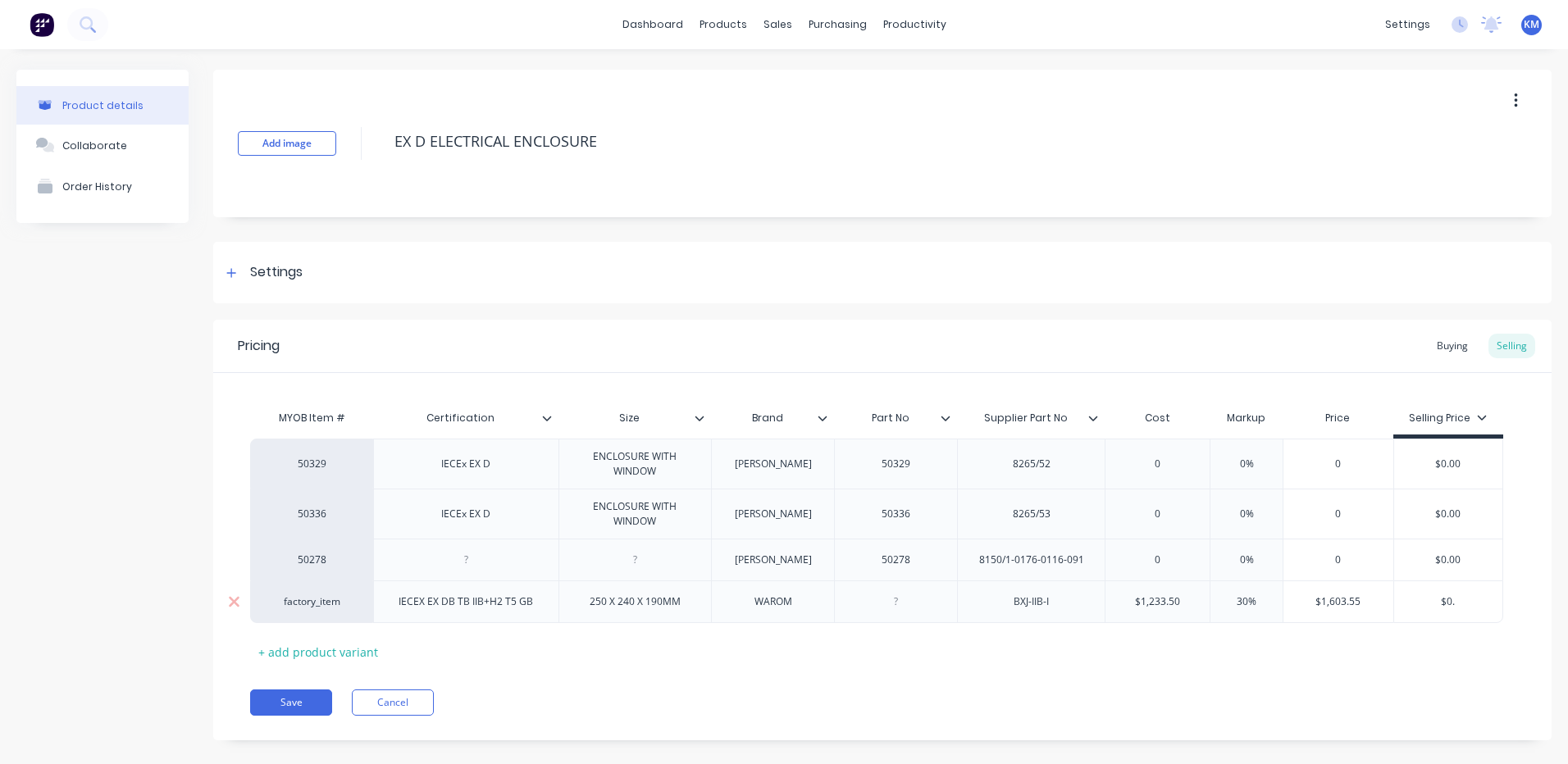
type textarea "x"
type input "$0"
type textarea "x"
type input "$"
type textarea "x"
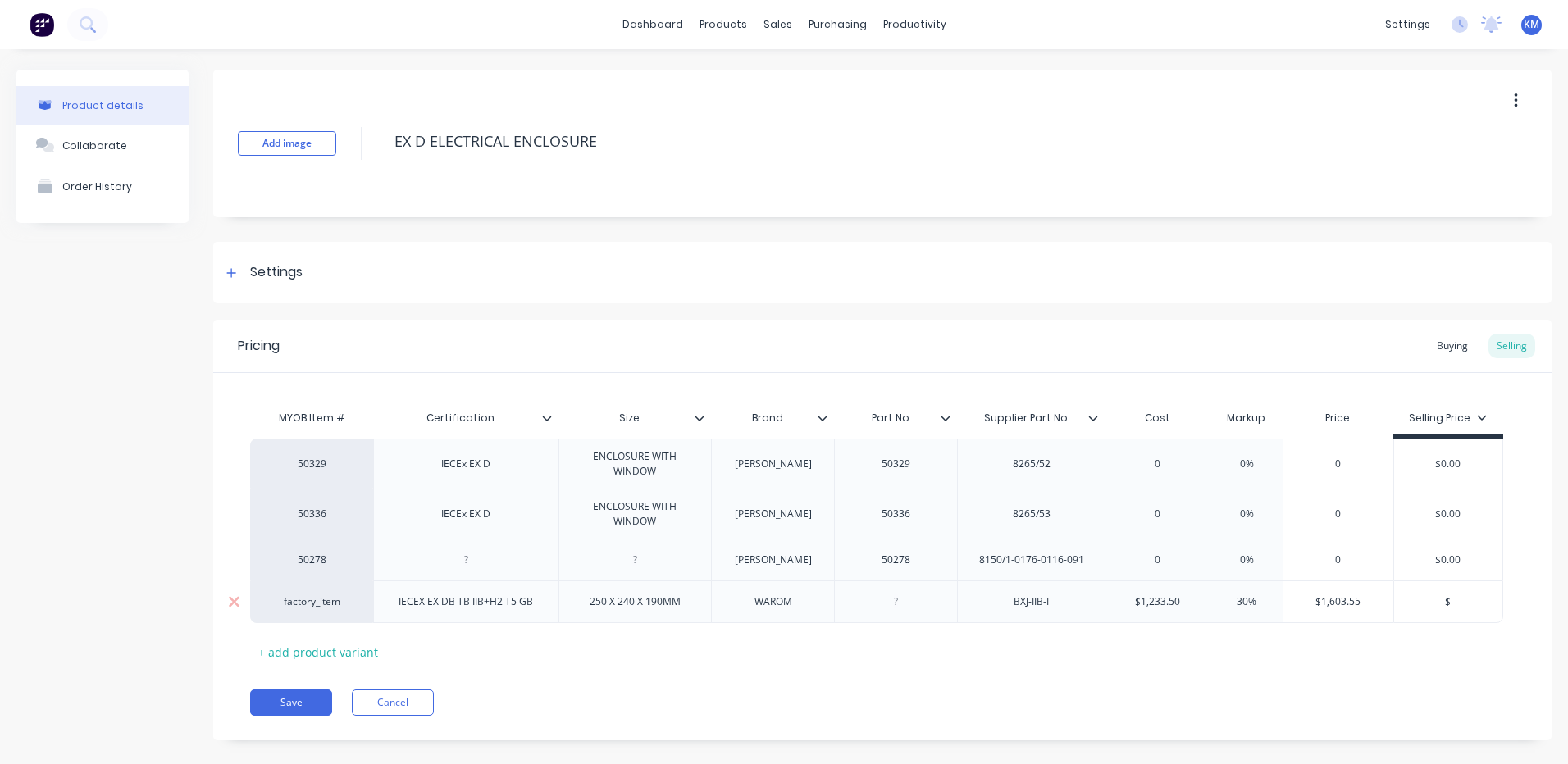
type input "$1"
type textarea "x"
type input "$17"
type textarea "x"
type input "$1750"
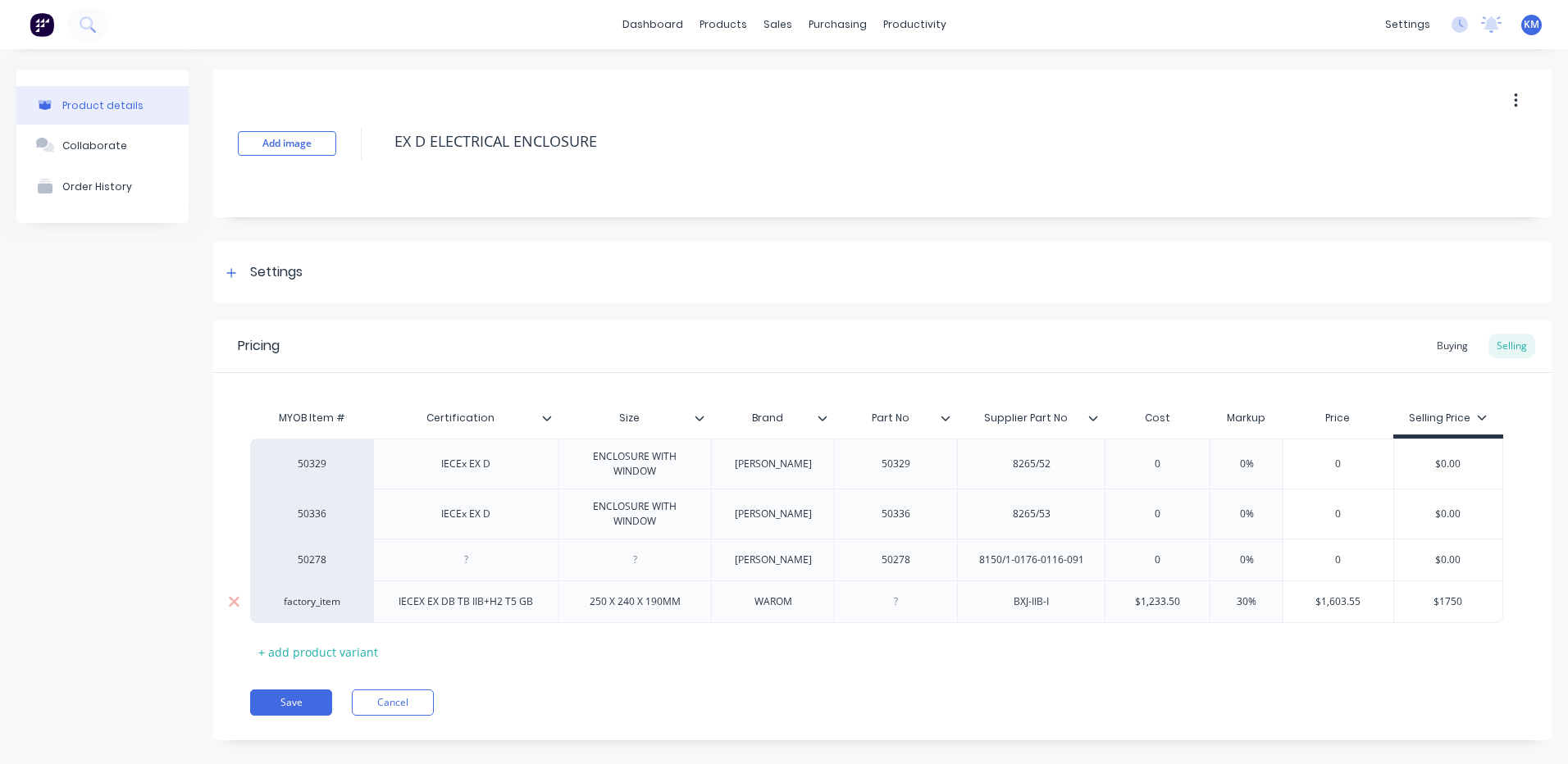
type textarea "x"
type input "$1750"
click at [1438, 347] on div "Buying" at bounding box center [1452, 346] width 48 height 25
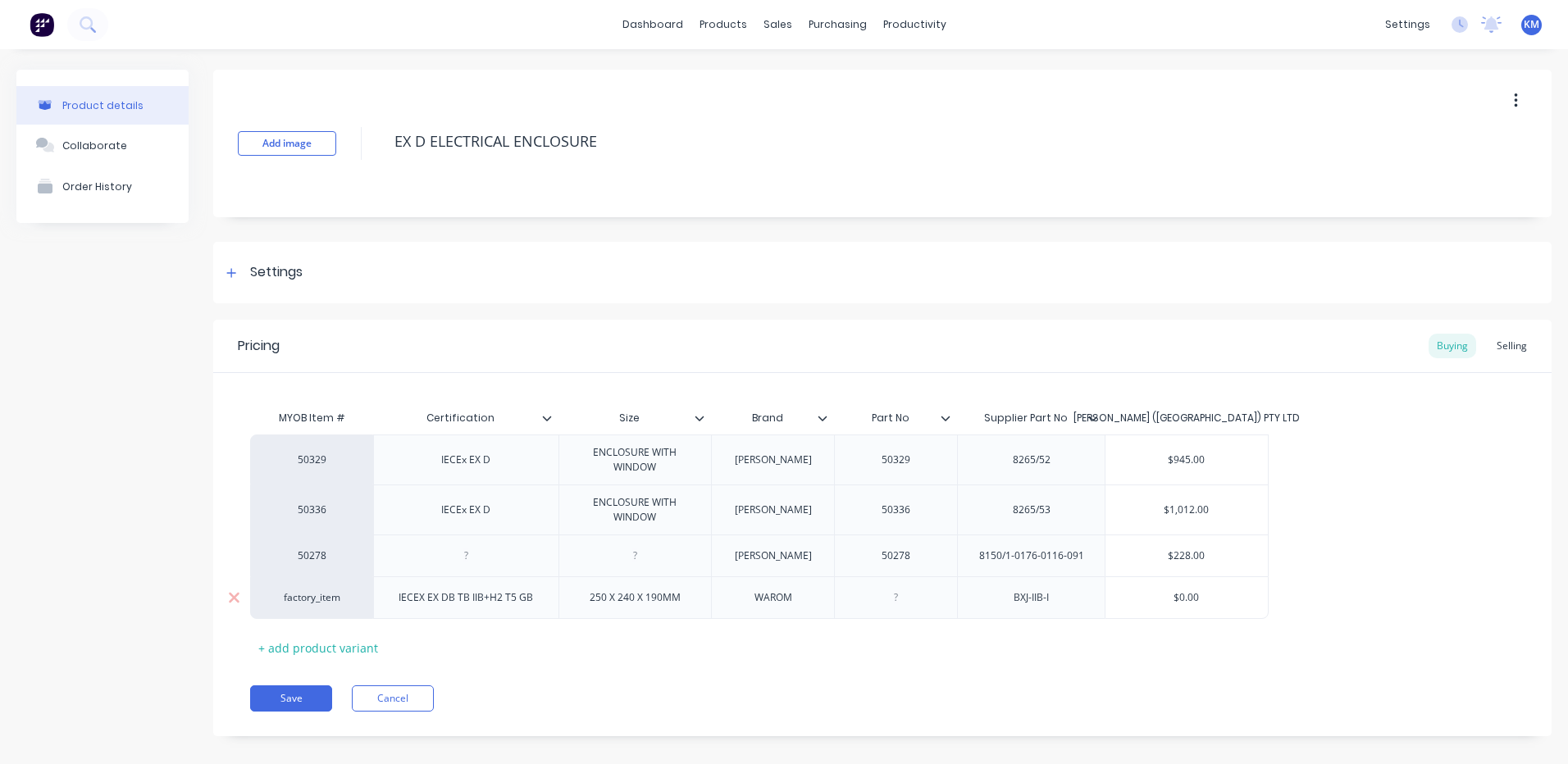
type input "$0.00"
click at [1185, 601] on input "$0.00" at bounding box center [1187, 597] width 162 height 14
type textarea "x"
type input "$12"
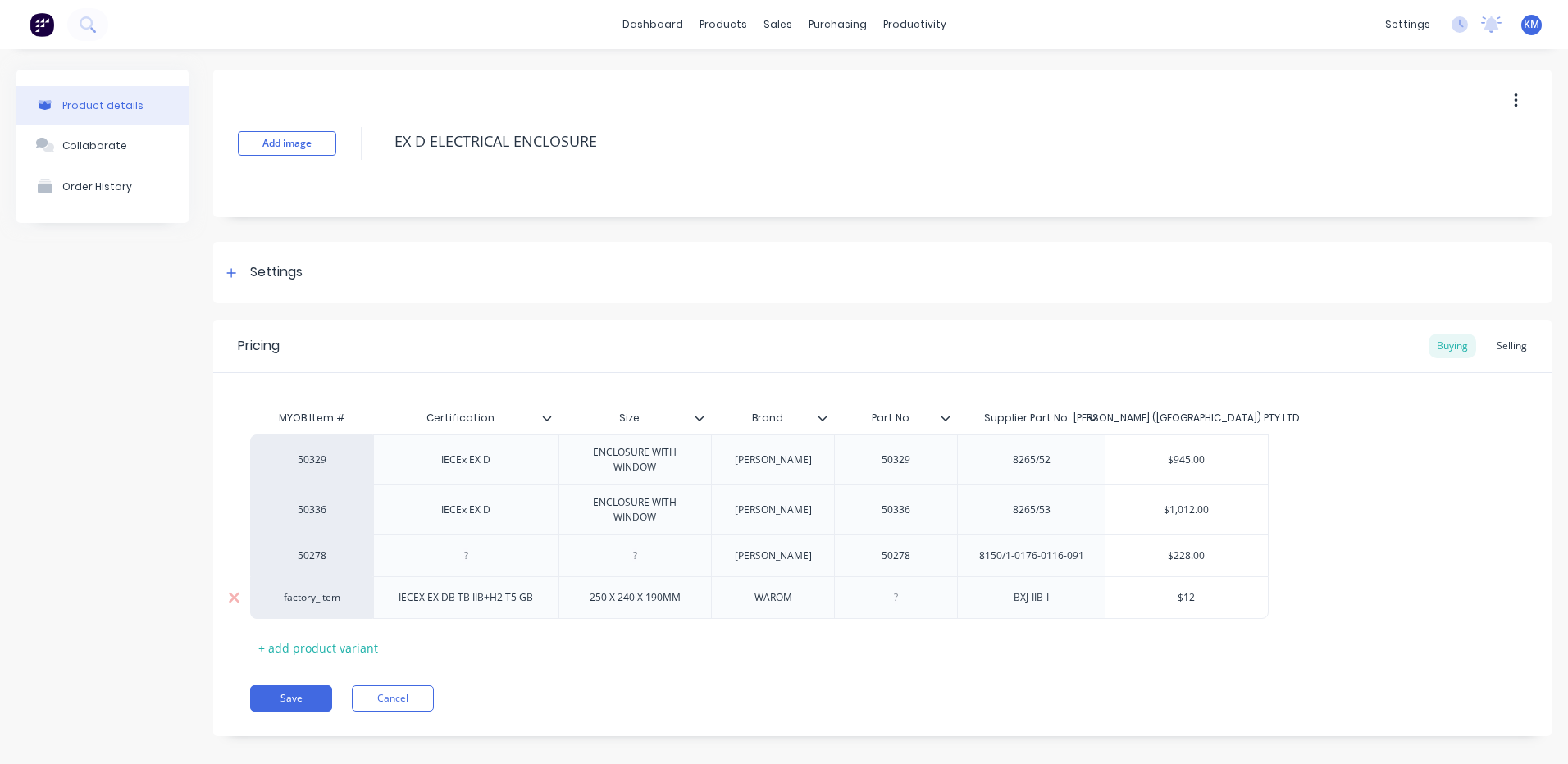
type textarea "x"
type input "$123"
type textarea "x"
type input "$1233"
type textarea "x"
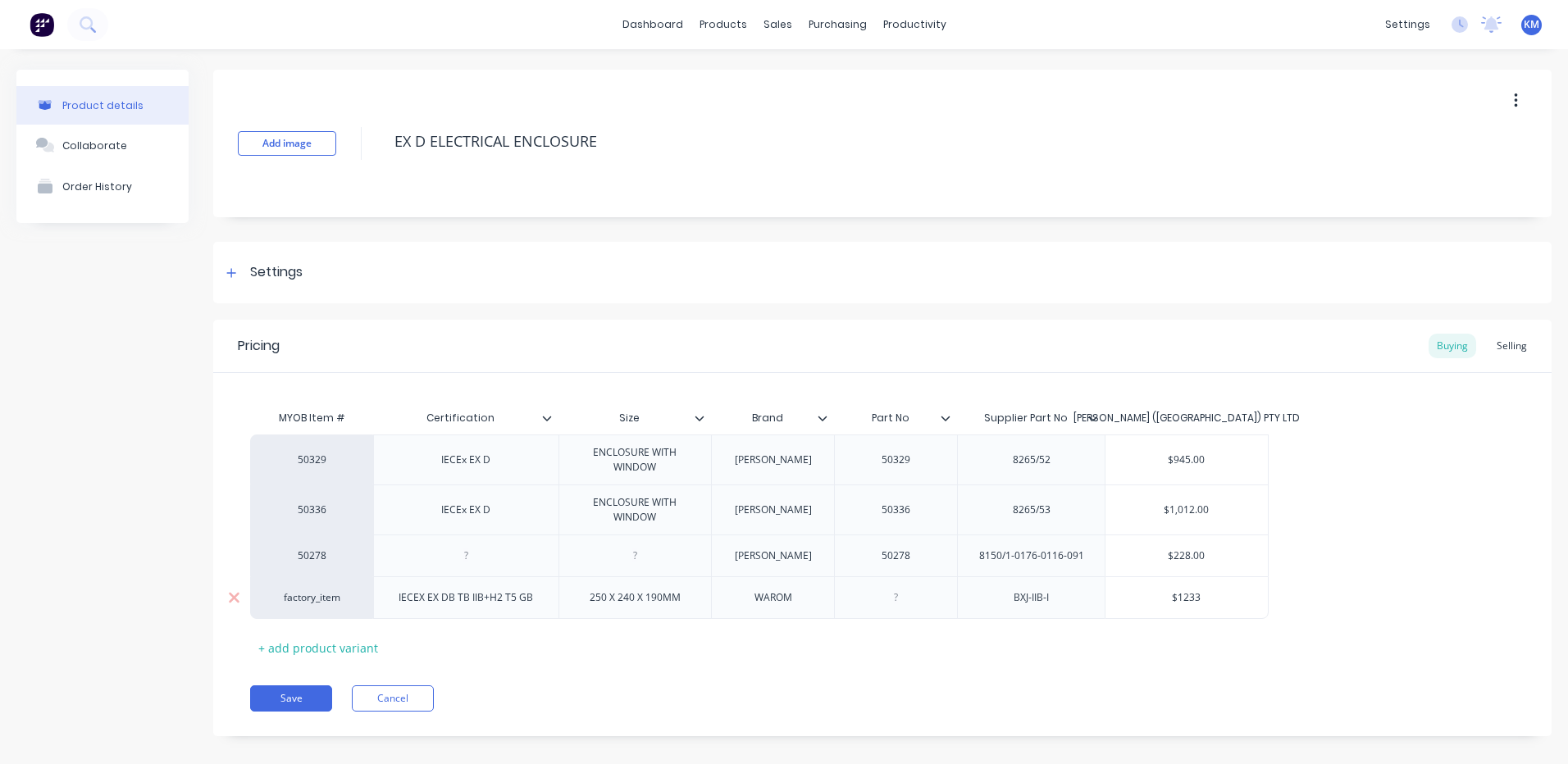
type input "$1233."
type textarea "x"
type input "$1233.5"
click at [1498, 350] on div "Selling" at bounding box center [1512, 346] width 47 height 25
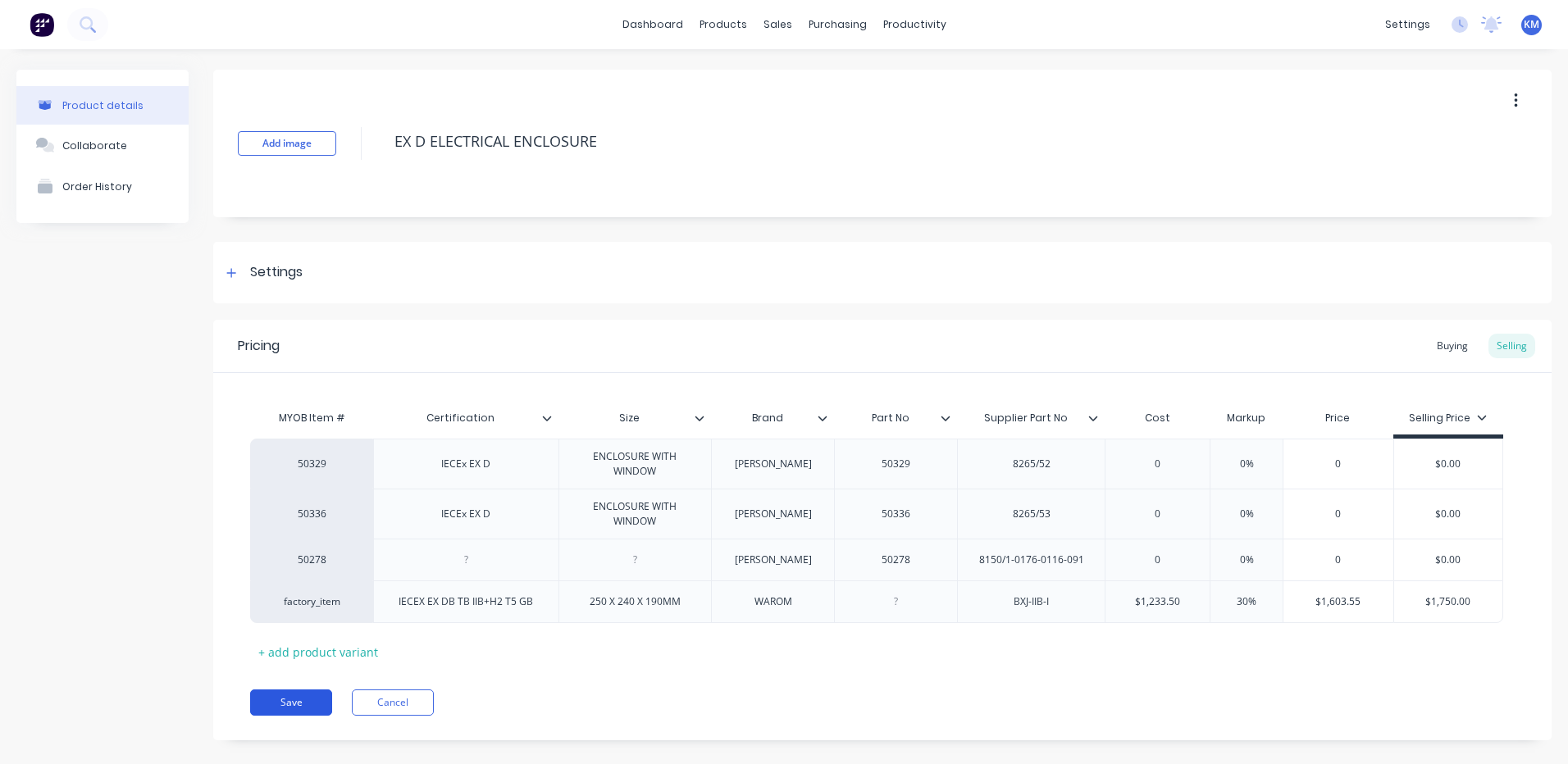
click at [287, 701] on button "Save" at bounding box center [291, 702] width 82 height 26
type textarea "x"
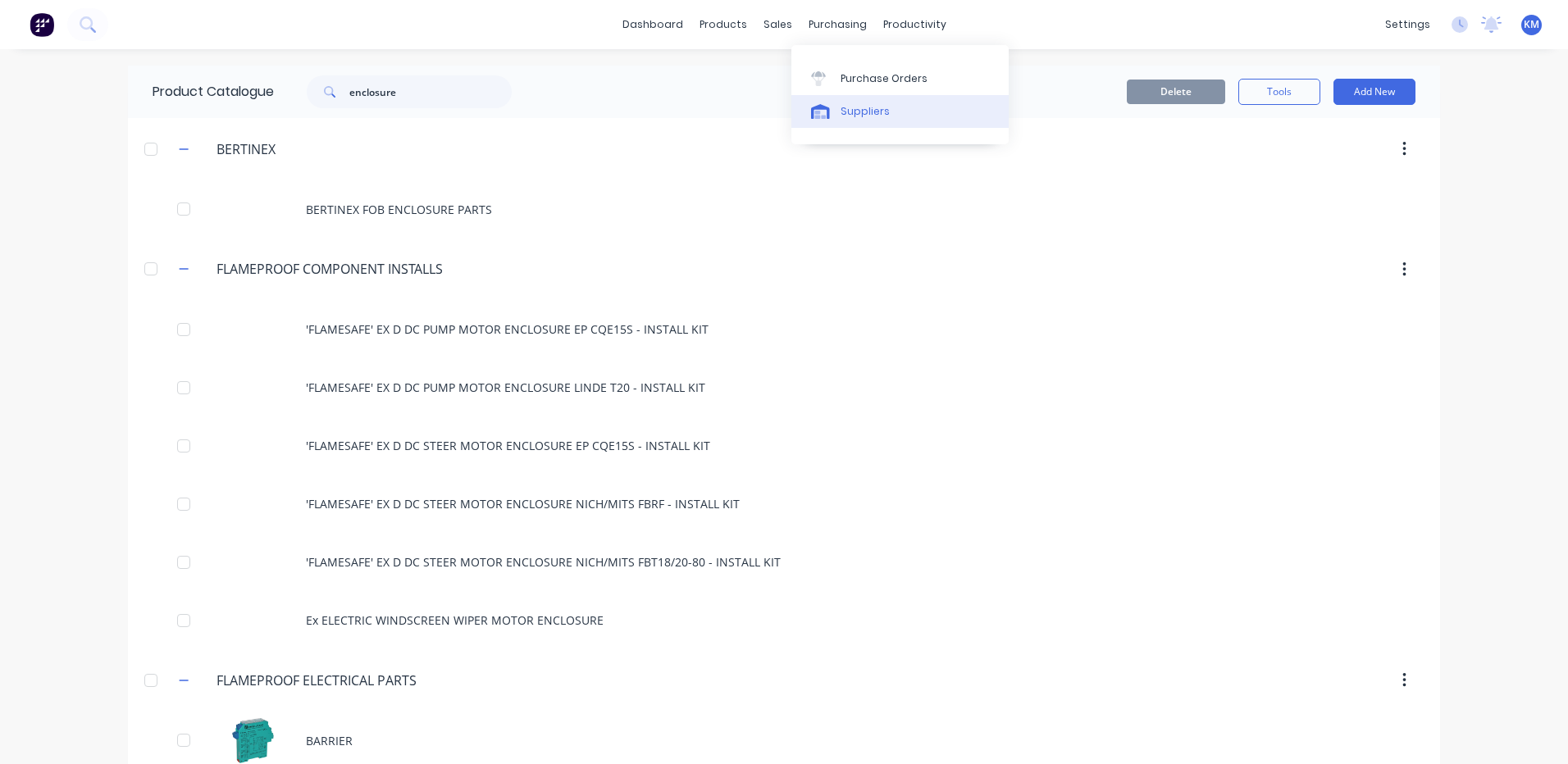
click at [843, 115] on div "Suppliers" at bounding box center [865, 111] width 49 height 14
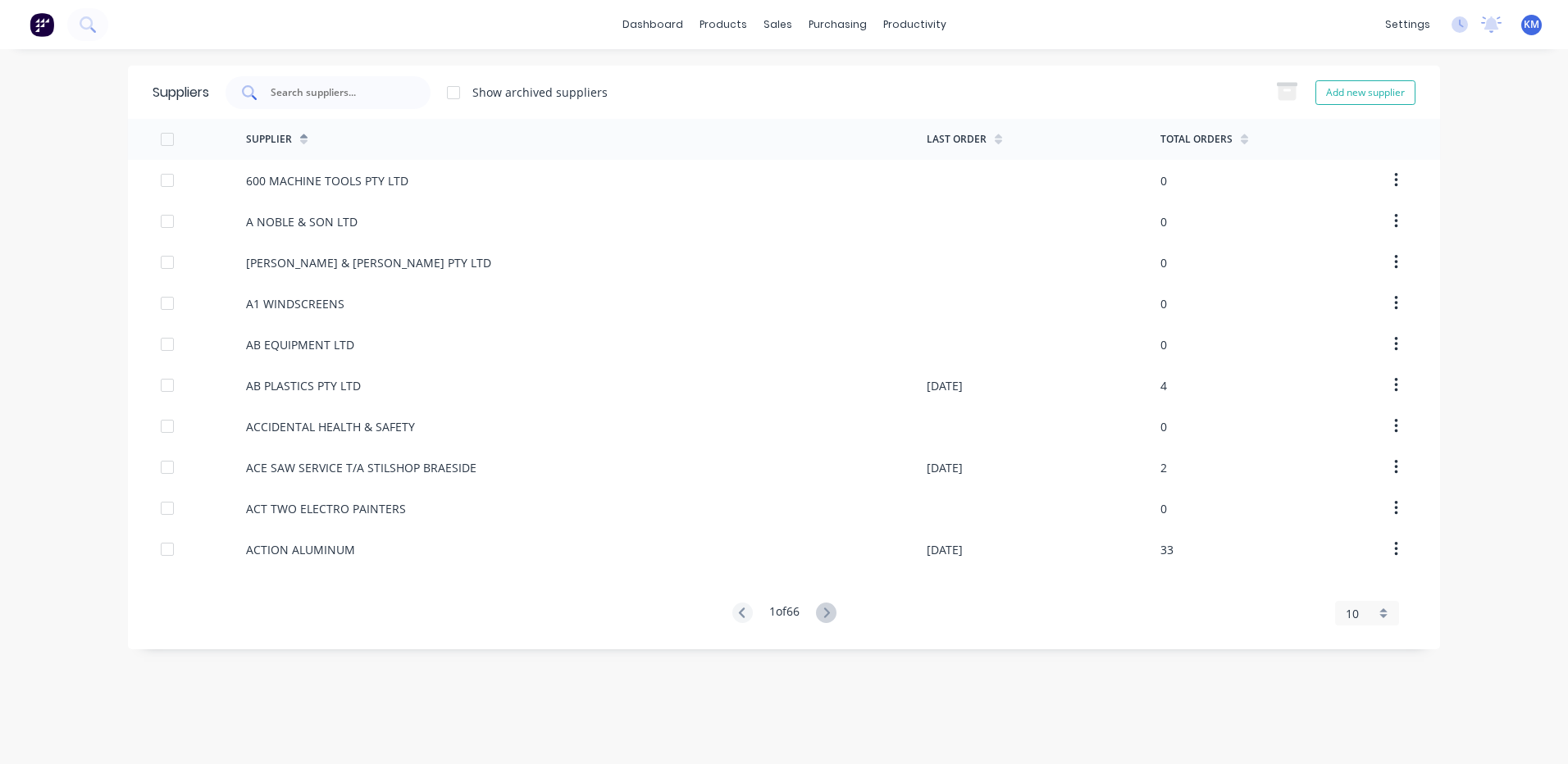
drag, startPoint x: 442, startPoint y: 96, endPoint x: 408, endPoint y: 96, distance: 34.0
click at [436, 96] on div "Show archived suppliers" at bounding box center [408, 93] width 398 height 32
click at [408, 96] on div at bounding box center [328, 93] width 205 height 32
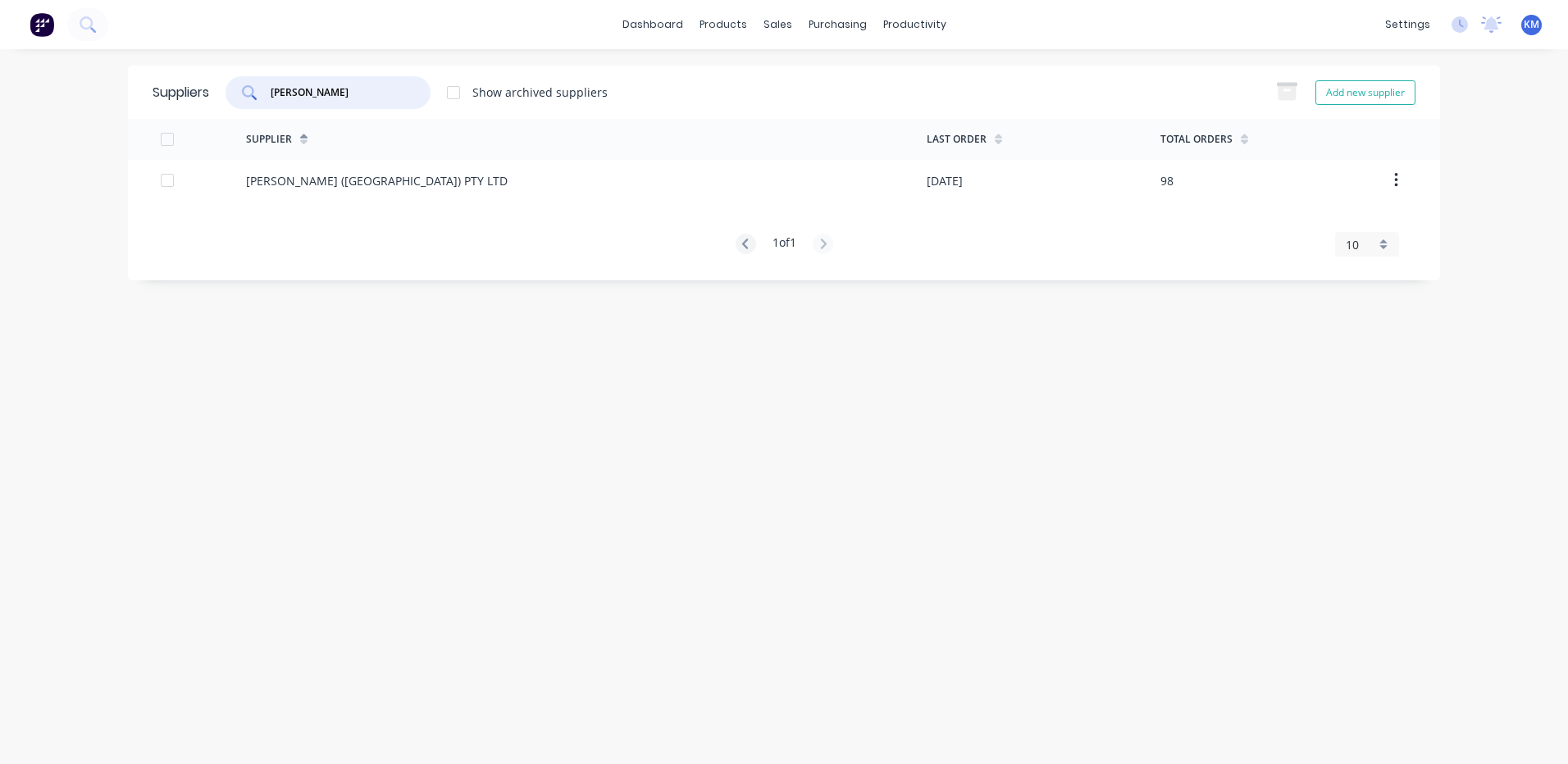
type input "[PERSON_NAME]"
click at [456, 172] on div "[PERSON_NAME] ([GEOGRAPHIC_DATA]) PTY LTD" at bounding box center [586, 180] width 680 height 41
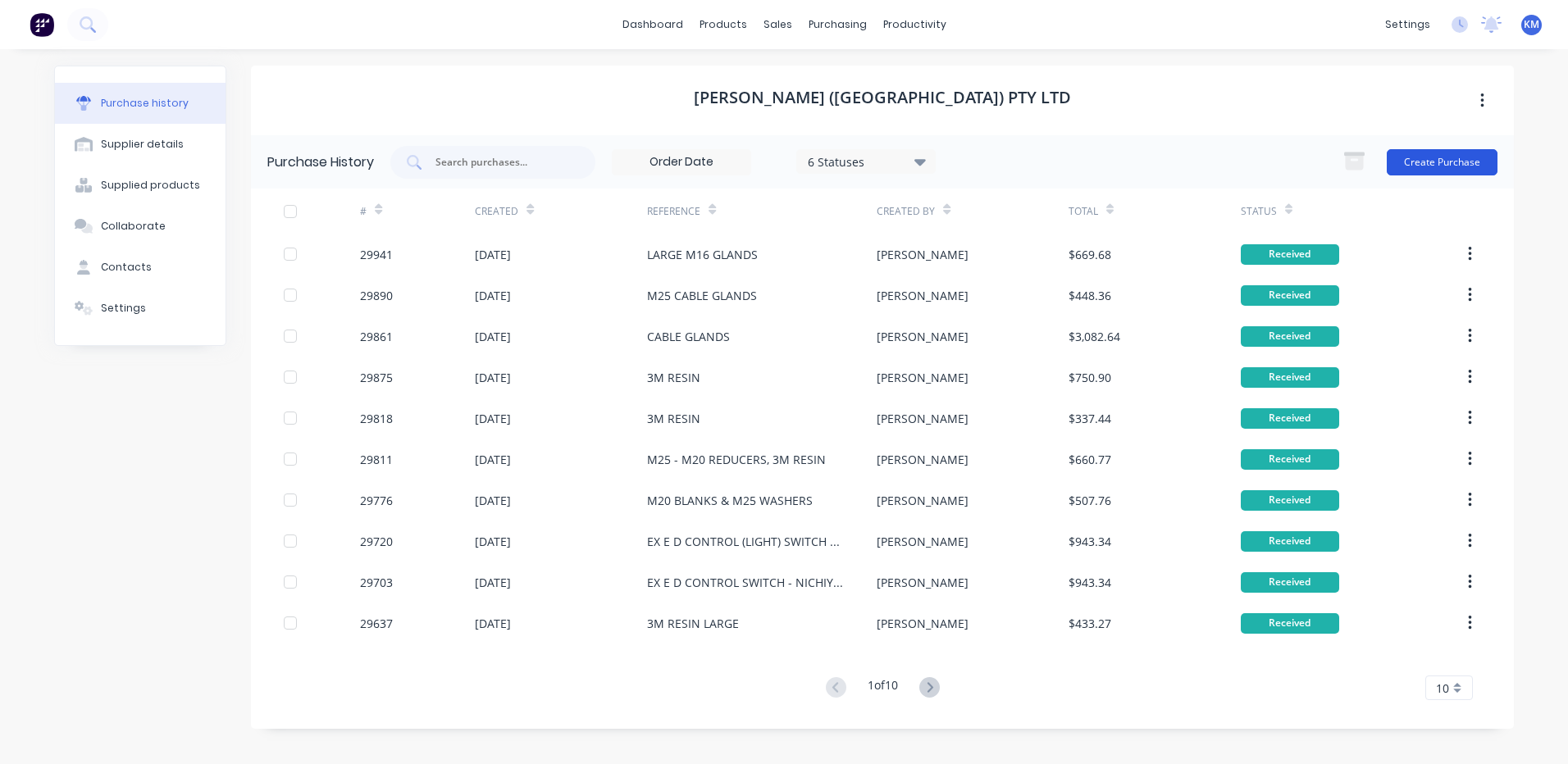
click at [1450, 158] on button "Create Purchase" at bounding box center [1442, 161] width 111 height 26
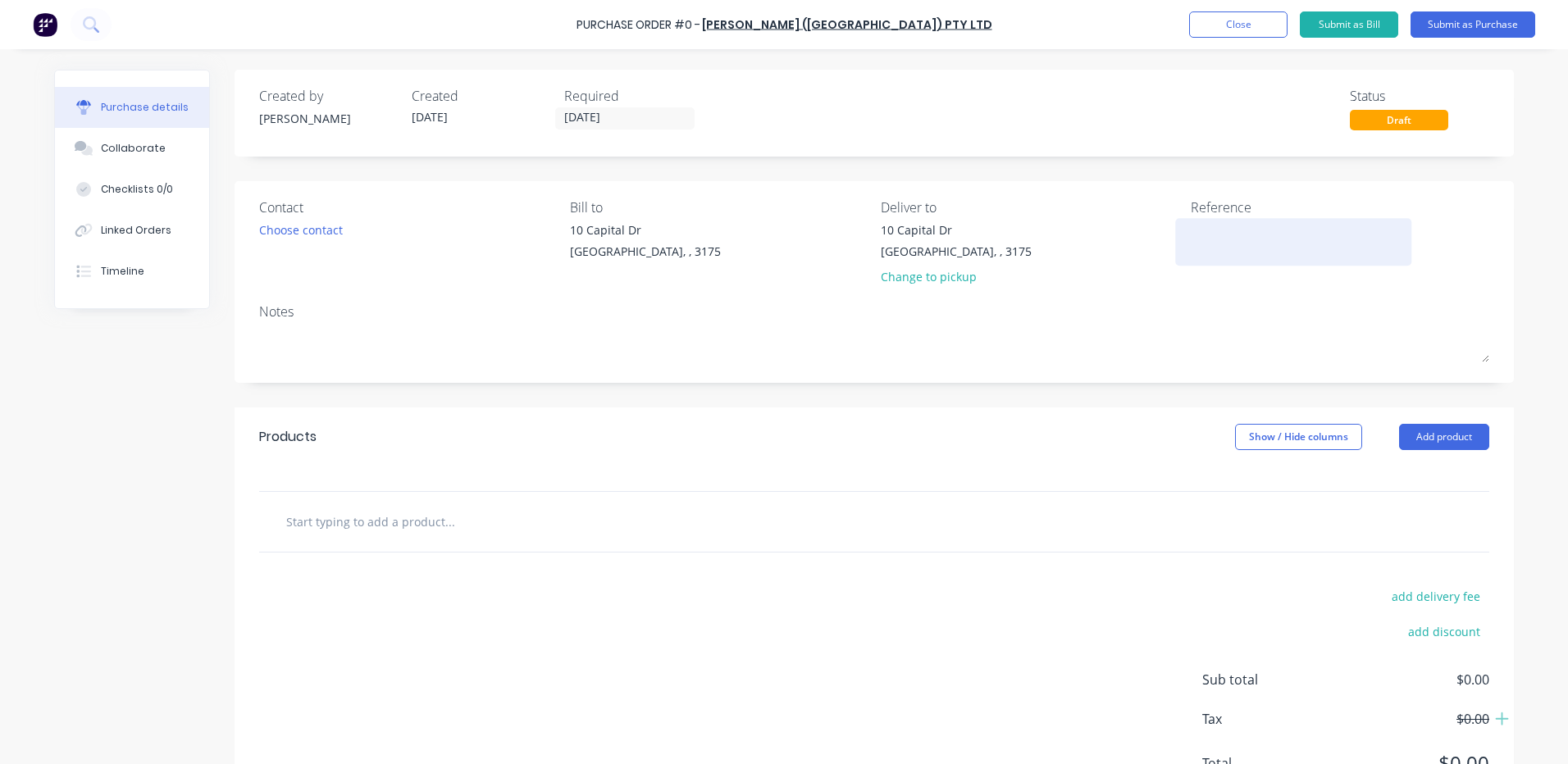
drag, startPoint x: 1340, startPoint y: 237, endPoint x: 1402, endPoint y: 231, distance: 62.3
click at [1340, 238] on textarea at bounding box center [1293, 240] width 205 height 37
type textarea "WAROM EX D ENCLOSURE - KOMATSU"
type textarea "x"
type textarea "WAROM EX D ENCLOSURE - KOMATSU"
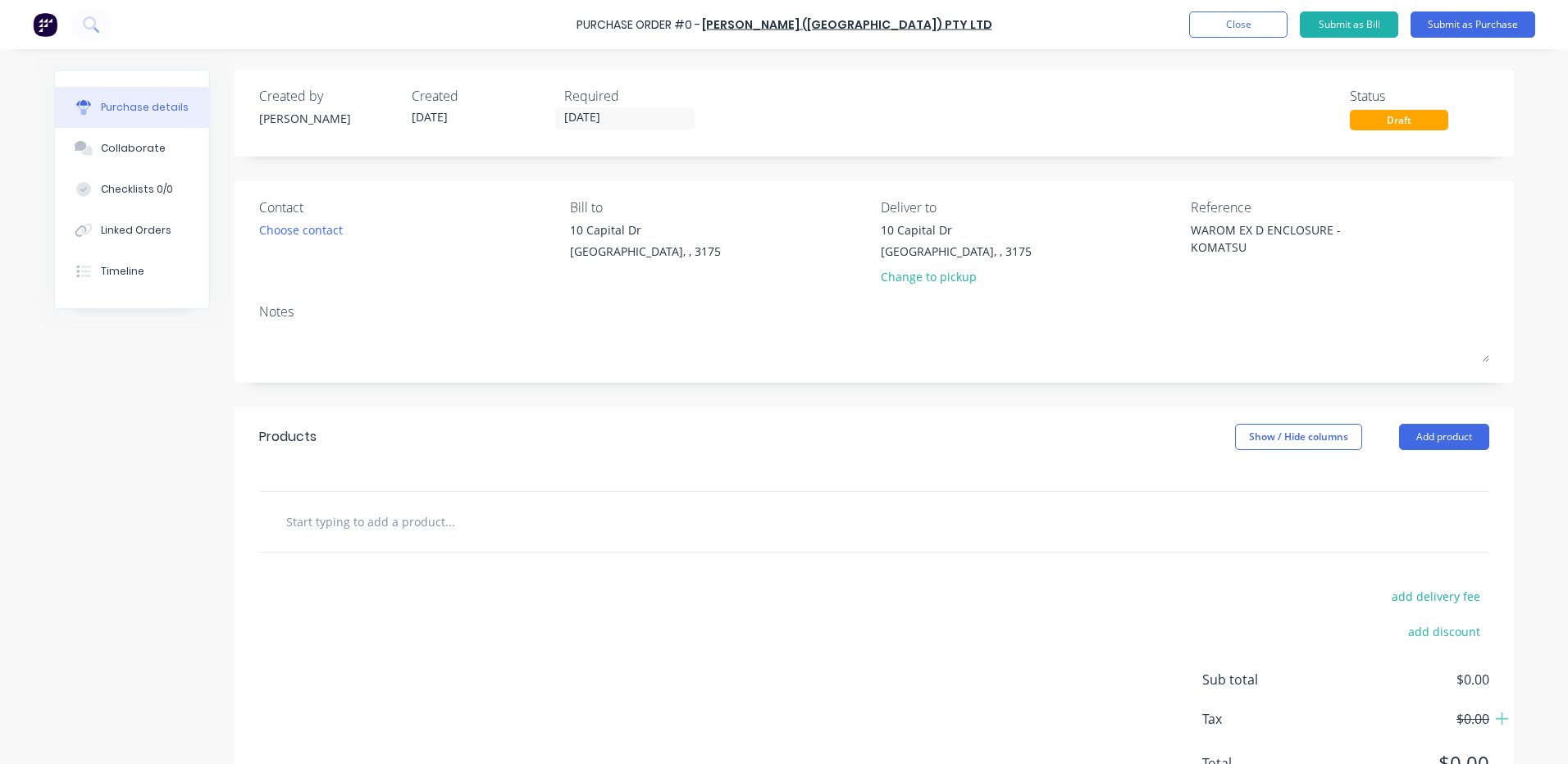
click at [1425, 462] on div "Products Show / Hide columns Add product" at bounding box center [873, 437] width 1279 height 59
click at [1429, 447] on button "Add product" at bounding box center [1444, 436] width 90 height 26
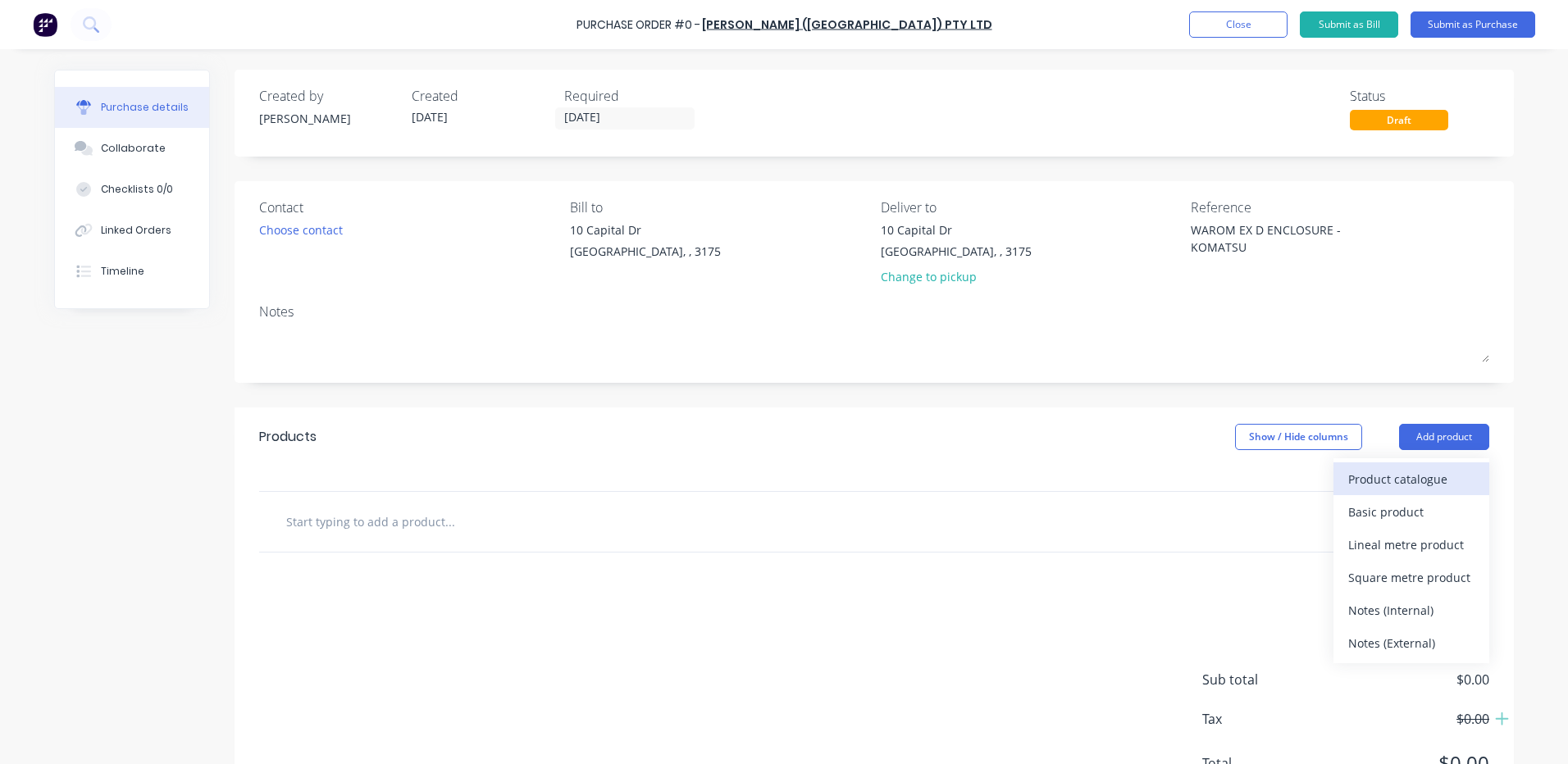
click at [1414, 478] on div "Product catalogue" at bounding box center [1411, 478] width 126 height 24
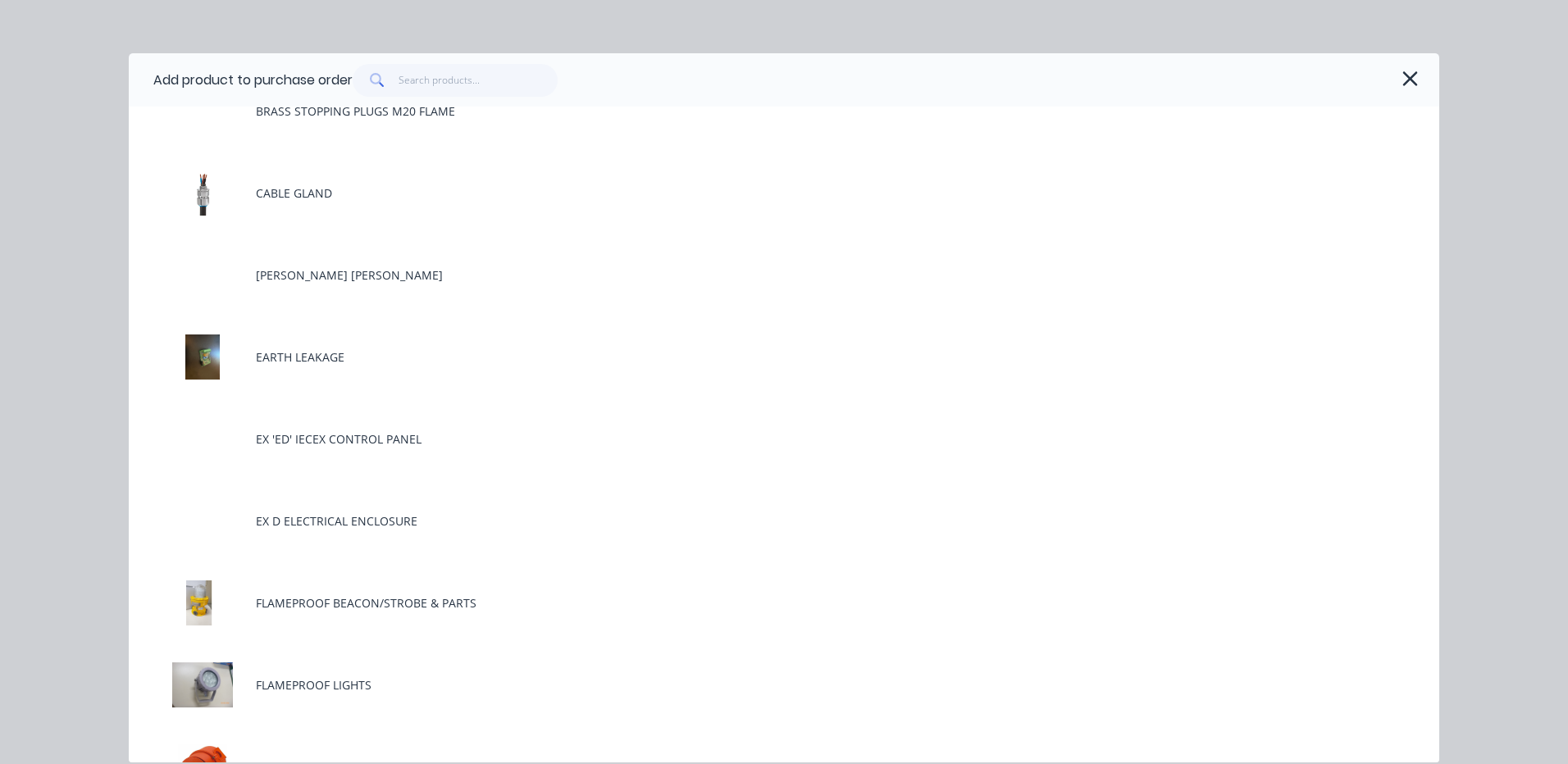
scroll to position [328, 0]
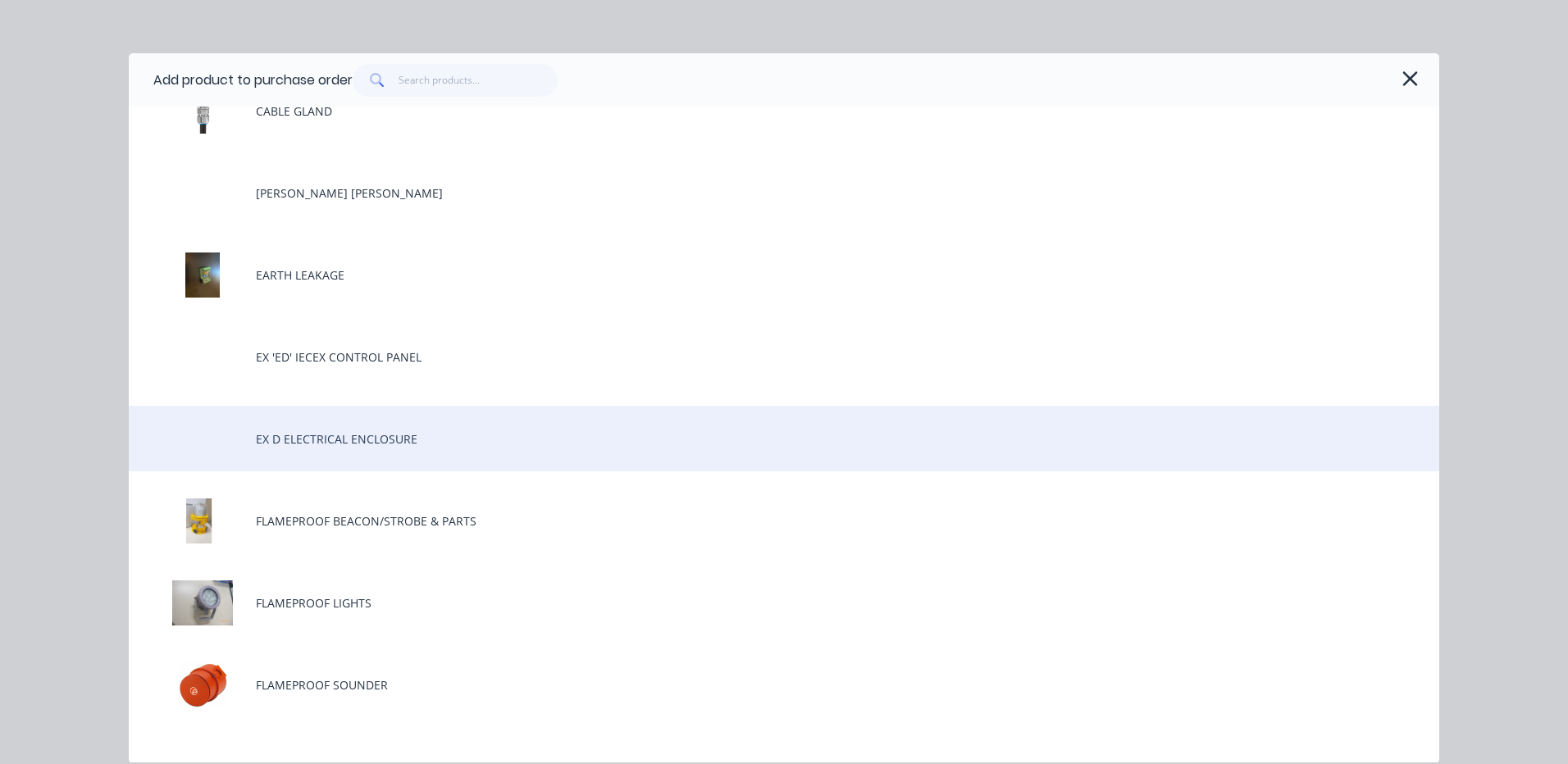
click at [408, 425] on div "EX D ELECTRICAL ENCLOSURE" at bounding box center [784, 438] width 1310 height 66
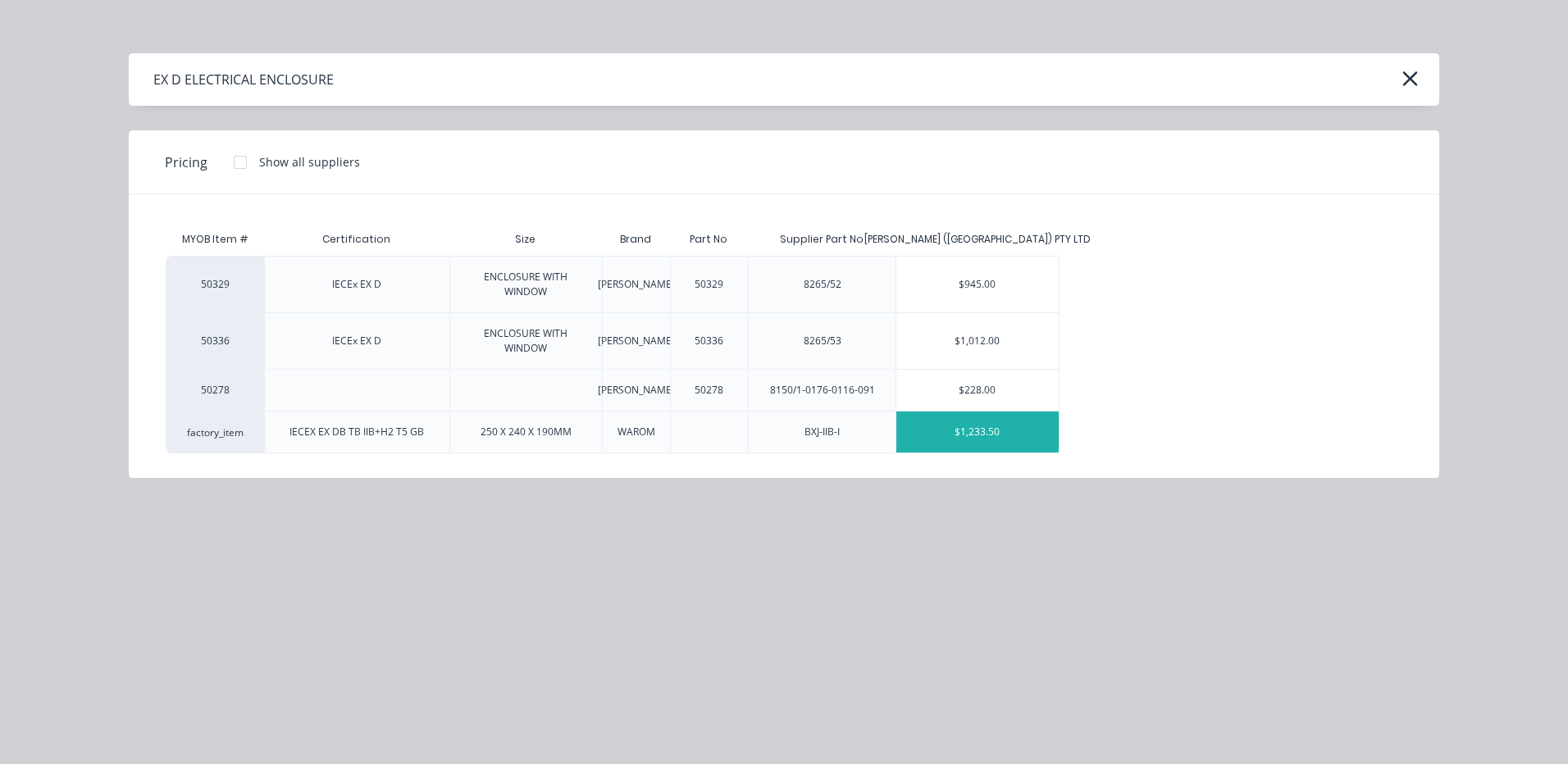
click at [981, 438] on div "$1,233.50" at bounding box center [977, 432] width 162 height 41
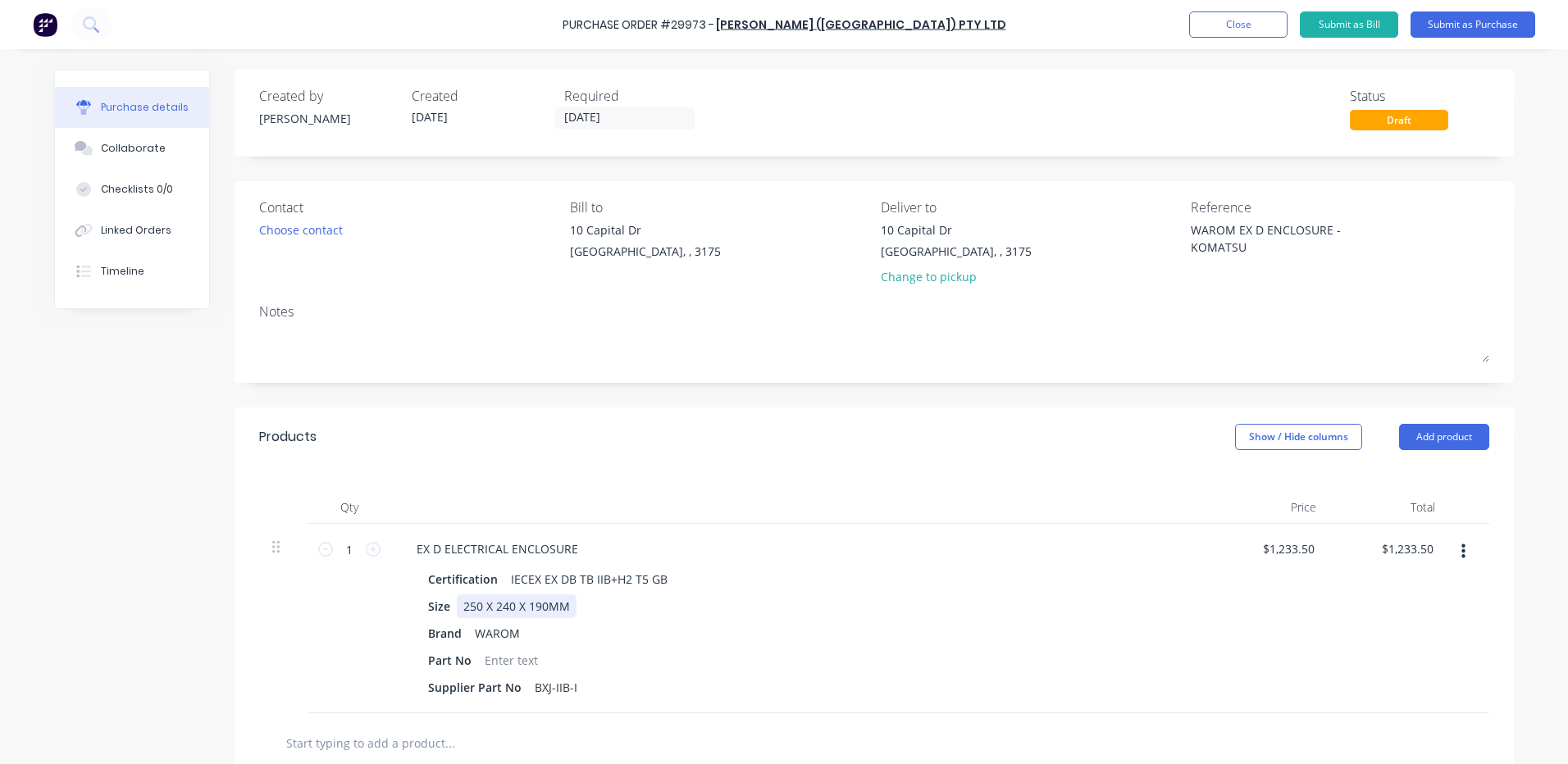
click at [568, 608] on div "250 X 240 X 190MM" at bounding box center [516, 605] width 119 height 24
type textarea "x"
click at [566, 612] on div "250 X 240 X 190MM" at bounding box center [516, 605] width 119 height 24
click at [571, 607] on div "250 X 240 X 190MM (" at bounding box center [520, 605] width 126 height 24
click at [809, 438] on div "Products Show / Hide columns Add product" at bounding box center [873, 437] width 1279 height 59
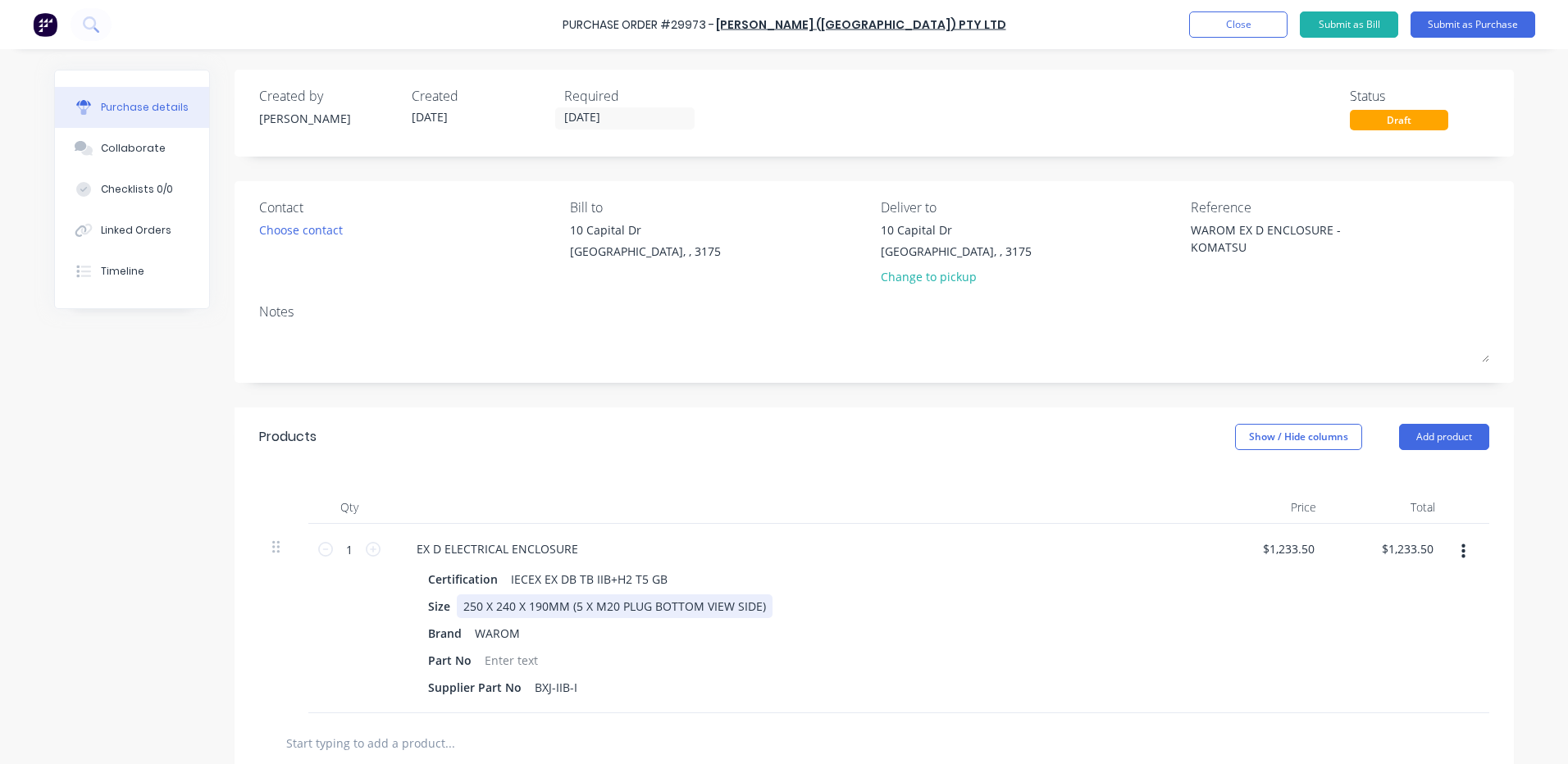
click at [567, 609] on div "250 X 240 X 190MM (5 X M20 PLUG BOTTOM VIEW SIDE)" at bounding box center [614, 605] width 315 height 24
click at [641, 512] on div at bounding box center [801, 507] width 820 height 32
click at [292, 231] on div "Choose contact" at bounding box center [301, 230] width 84 height 17
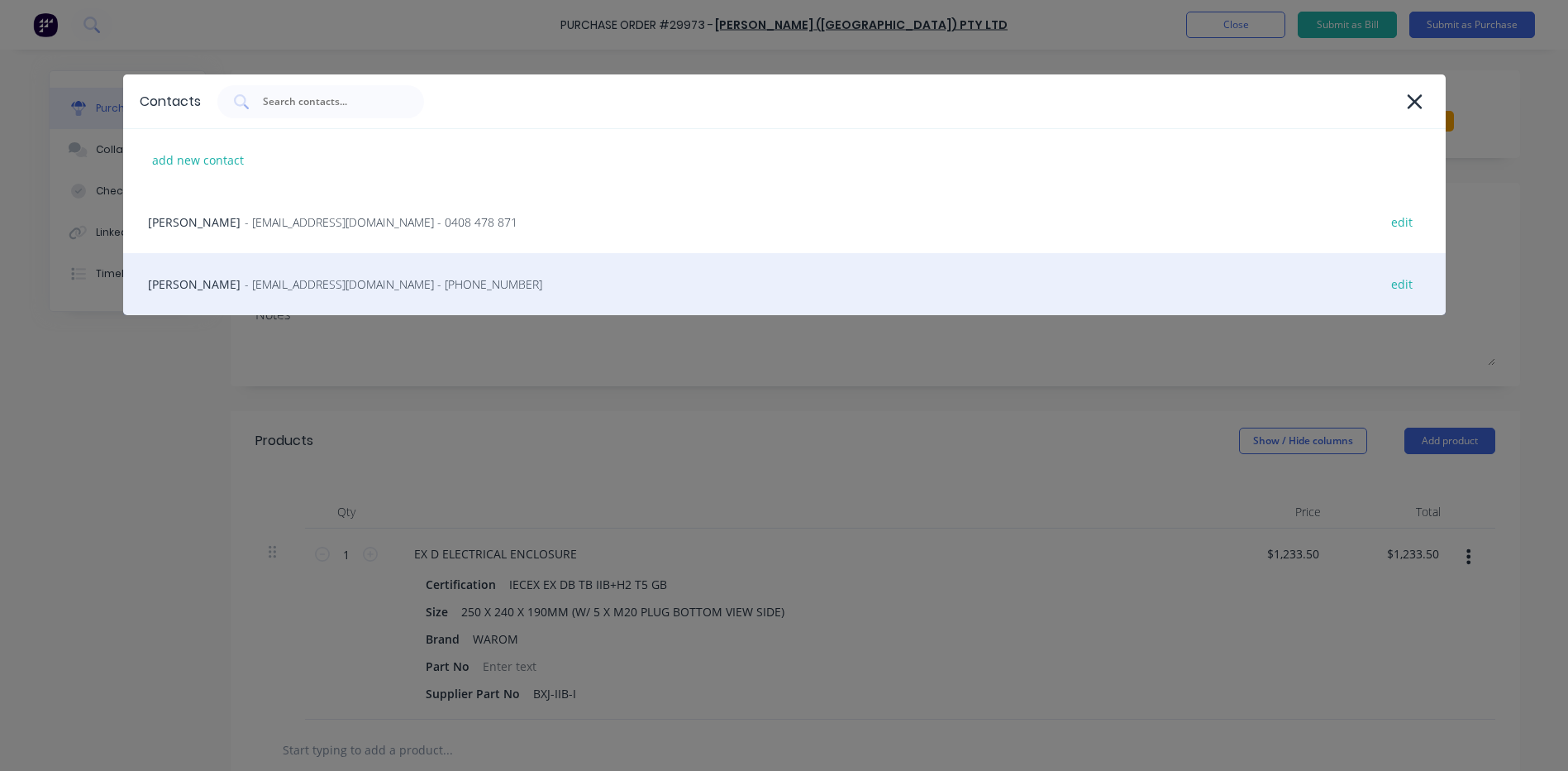
click at [279, 295] on div "[PERSON_NAME] - [EMAIL_ADDRESS][DOMAIN_NAME] - [PHONE_NUMBER] edit" at bounding box center [784, 284] width 1322 height 62
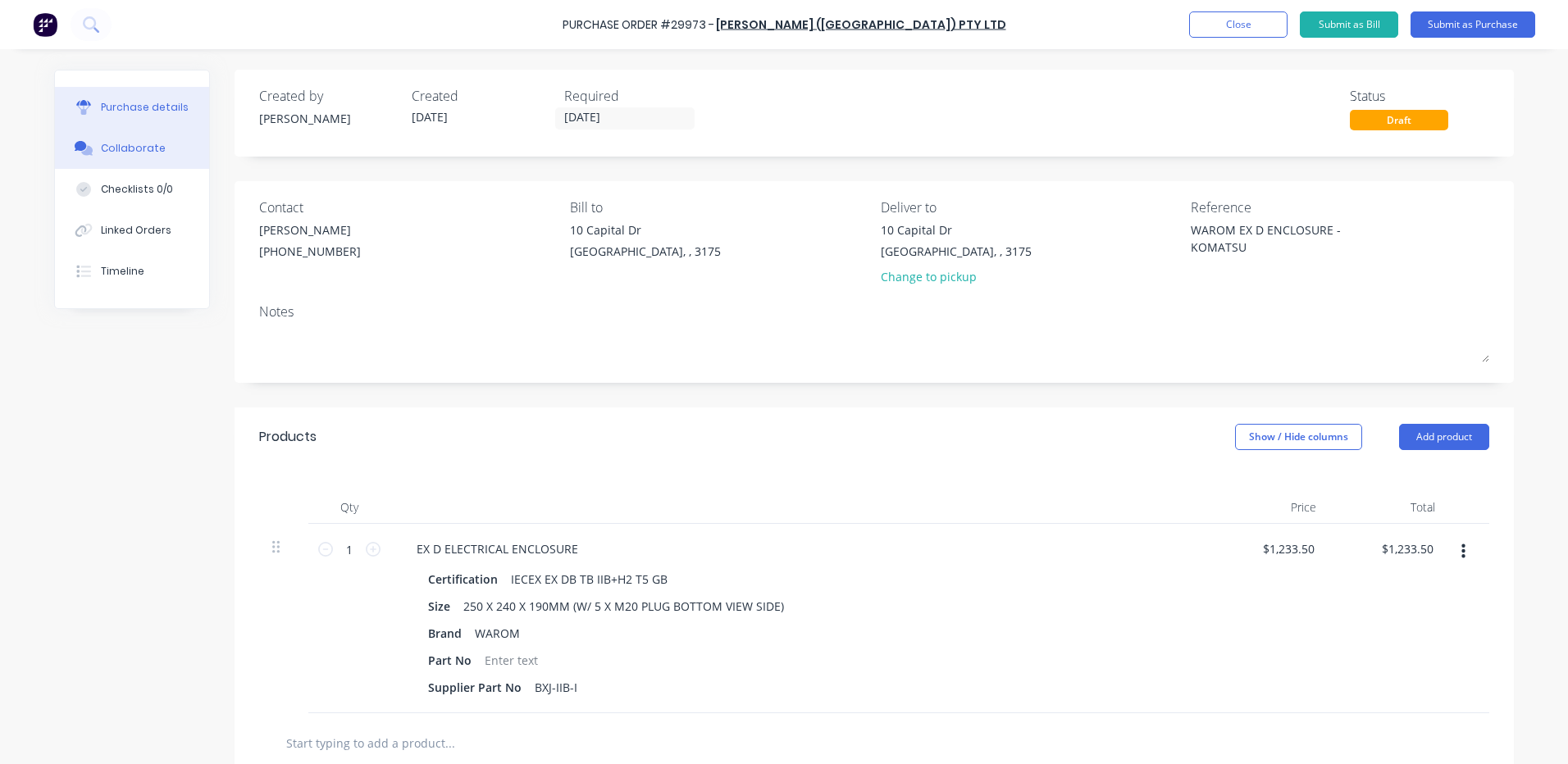
click at [104, 138] on button "Collaborate" at bounding box center [132, 148] width 154 height 41
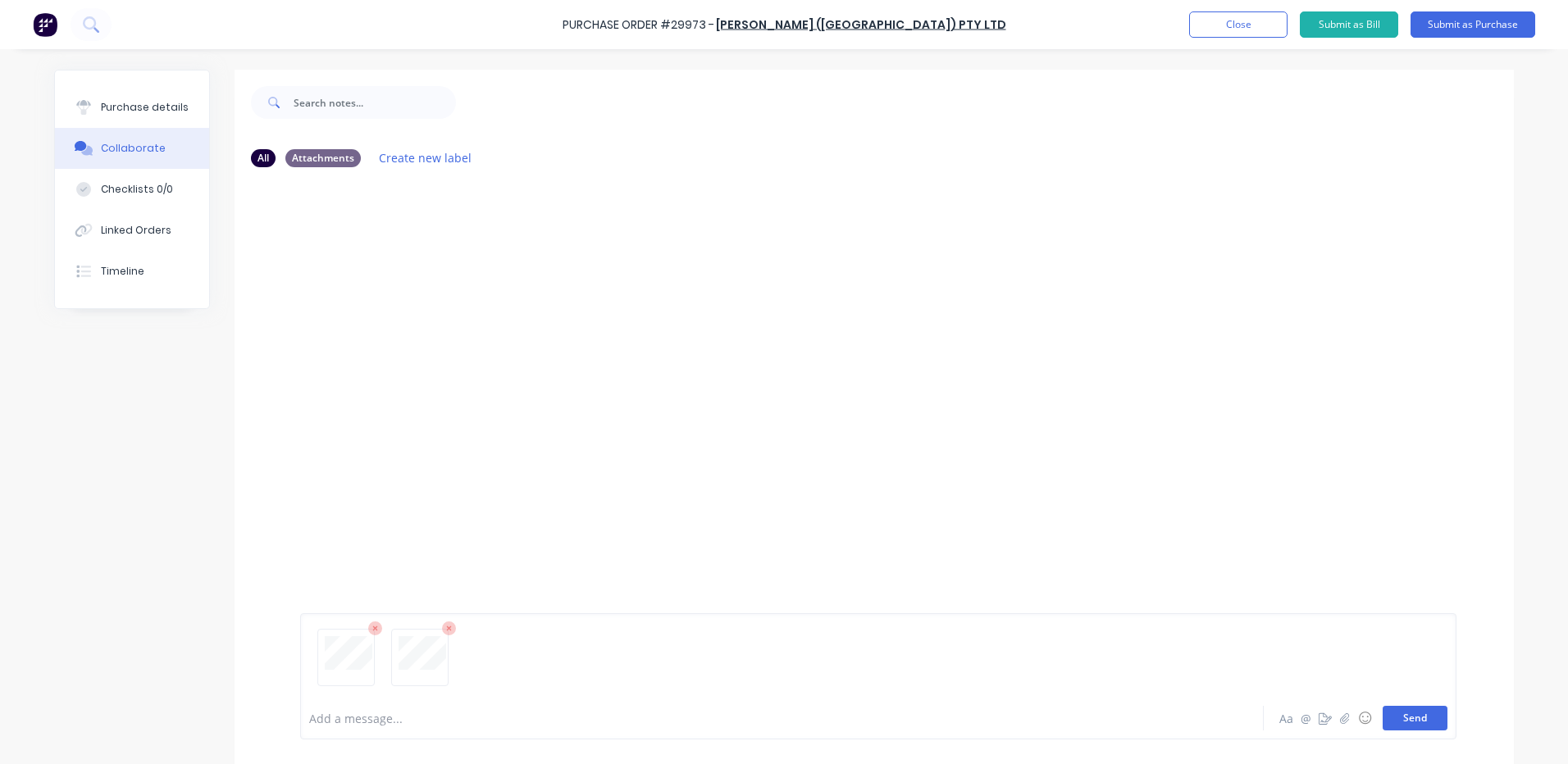
click at [1386, 722] on button "Send" at bounding box center [1415, 718] width 65 height 25
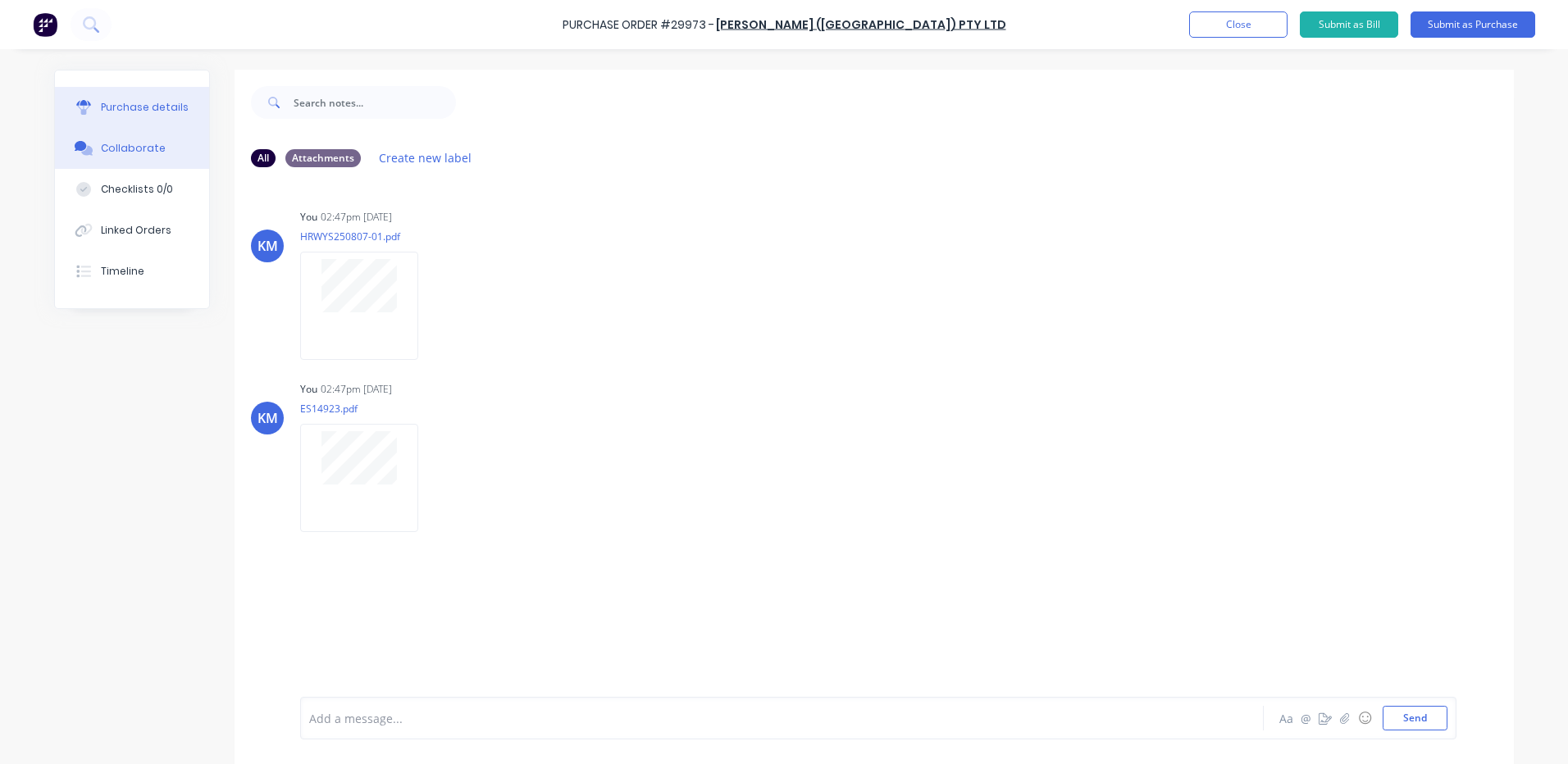
click at [152, 112] on div "Purchase details" at bounding box center [145, 107] width 88 height 14
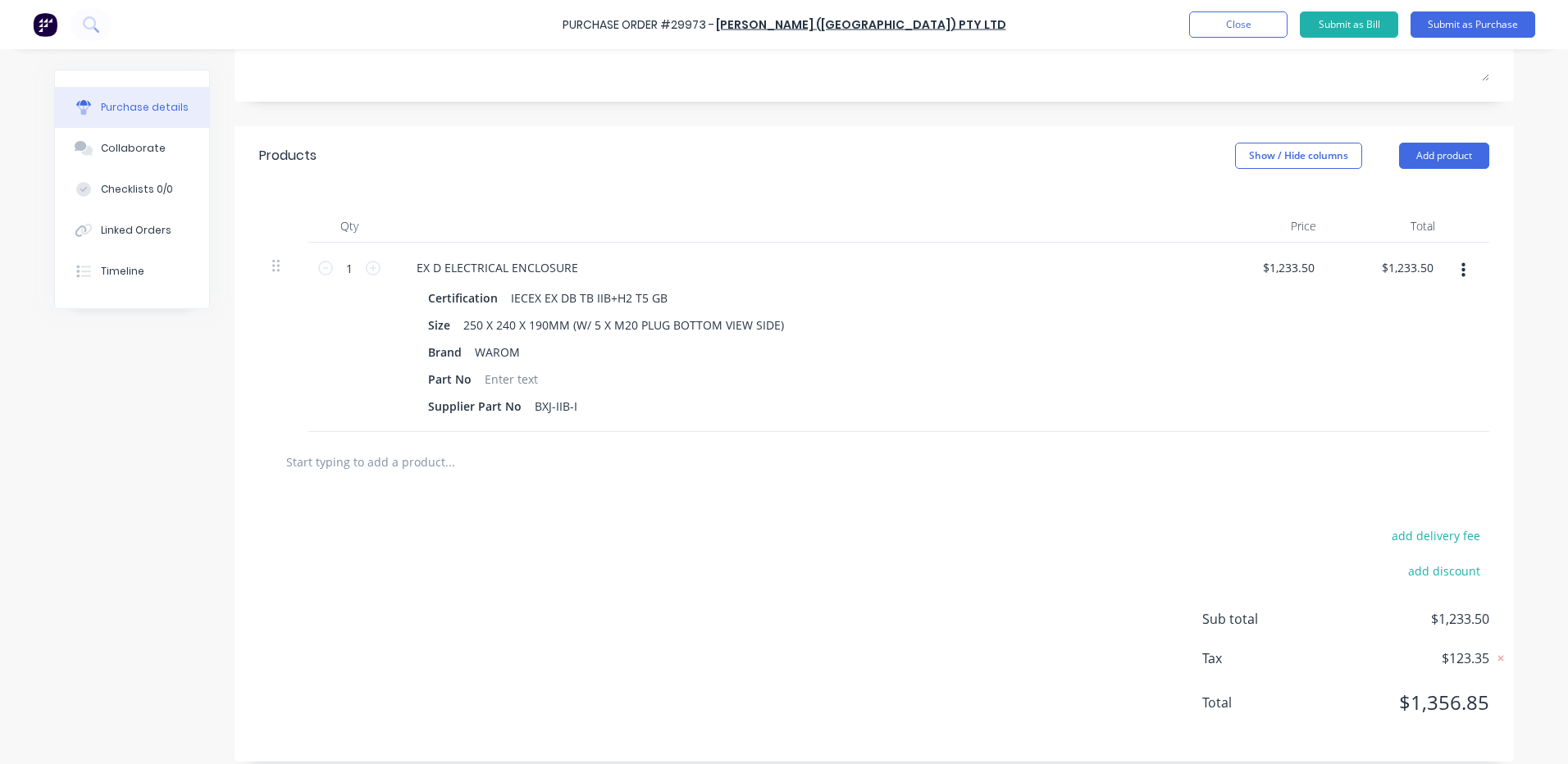
scroll to position [295, 0]
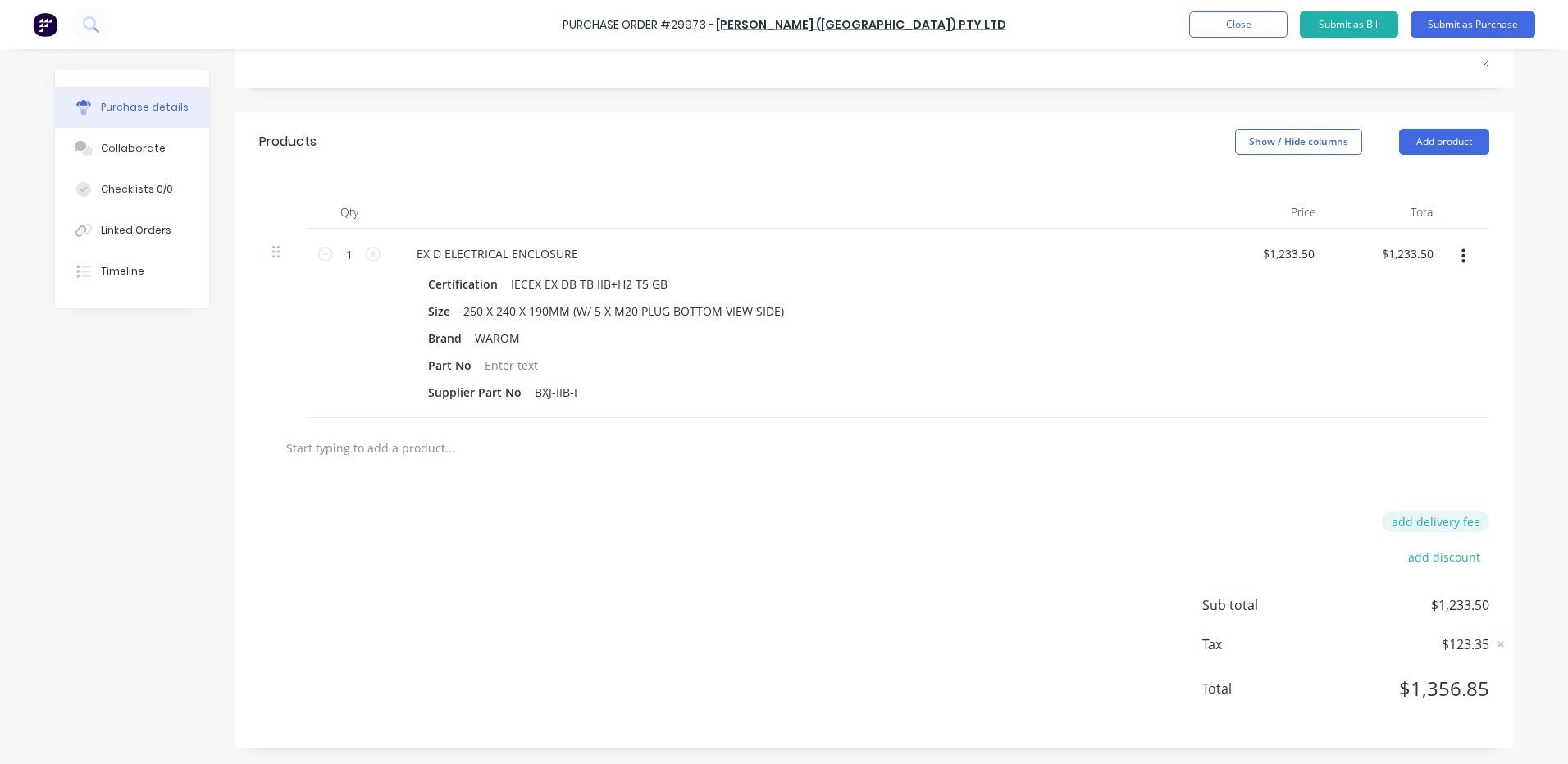
type textarea "x"
click at [1437, 522] on button "add delivery fee" at bounding box center [1435, 521] width 107 height 21
type input "25"
type textarea "x"
type input "$25.00"
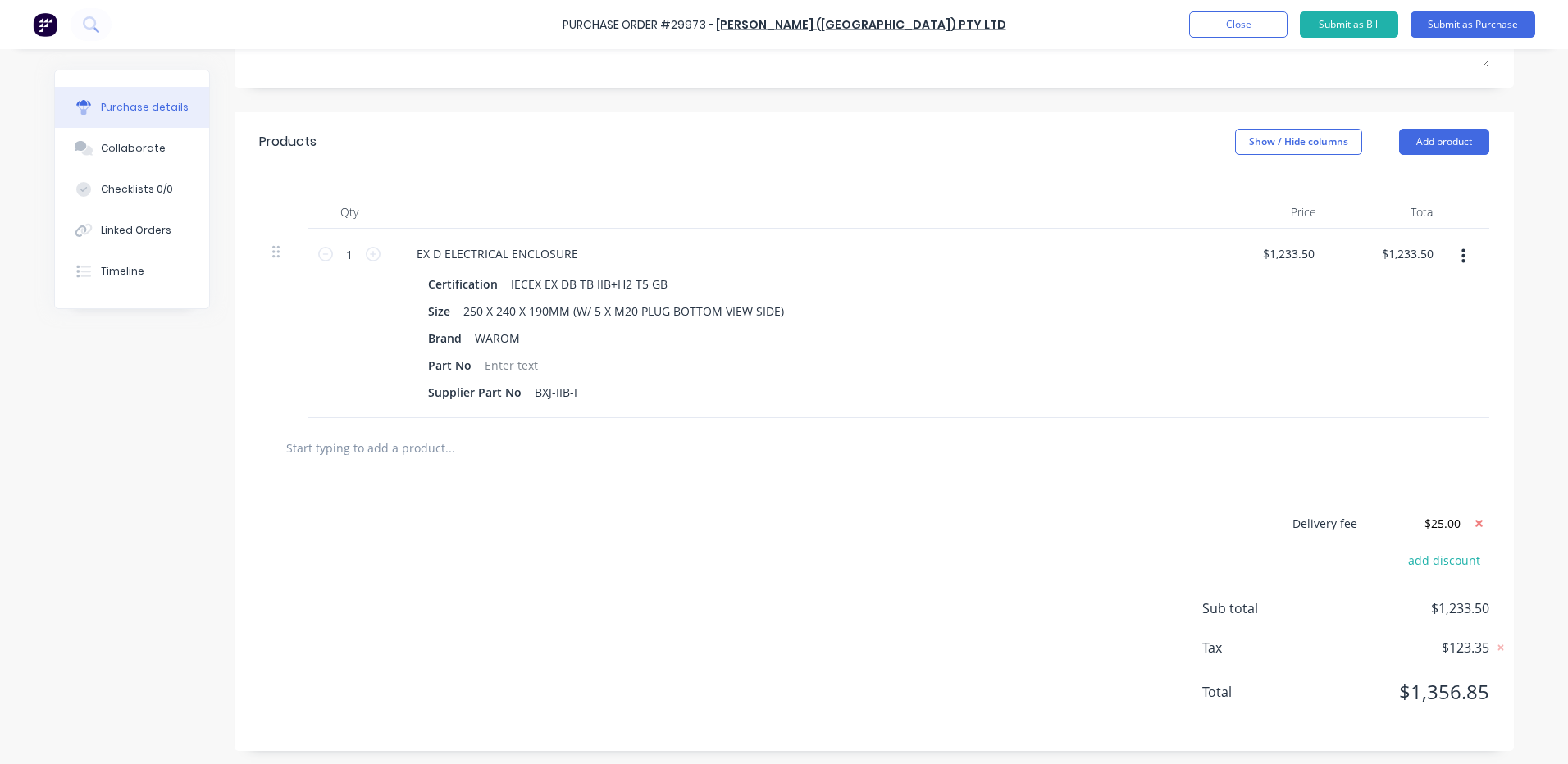
click at [1372, 463] on div at bounding box center [874, 447] width 1204 height 32
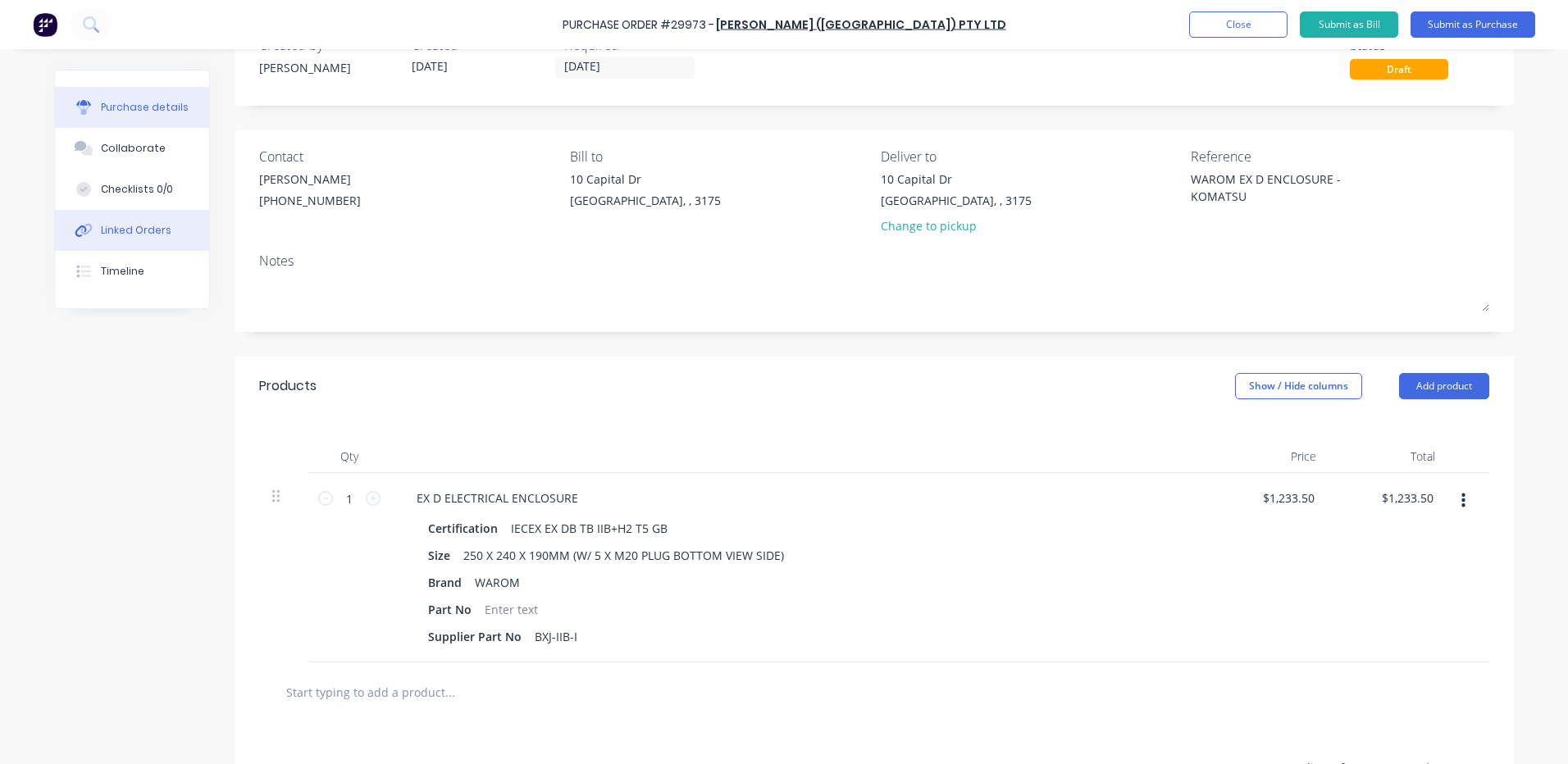
scroll to position [49, 0]
type textarea "x"
click at [90, 223] on div at bounding box center [84, 229] width 25 height 14
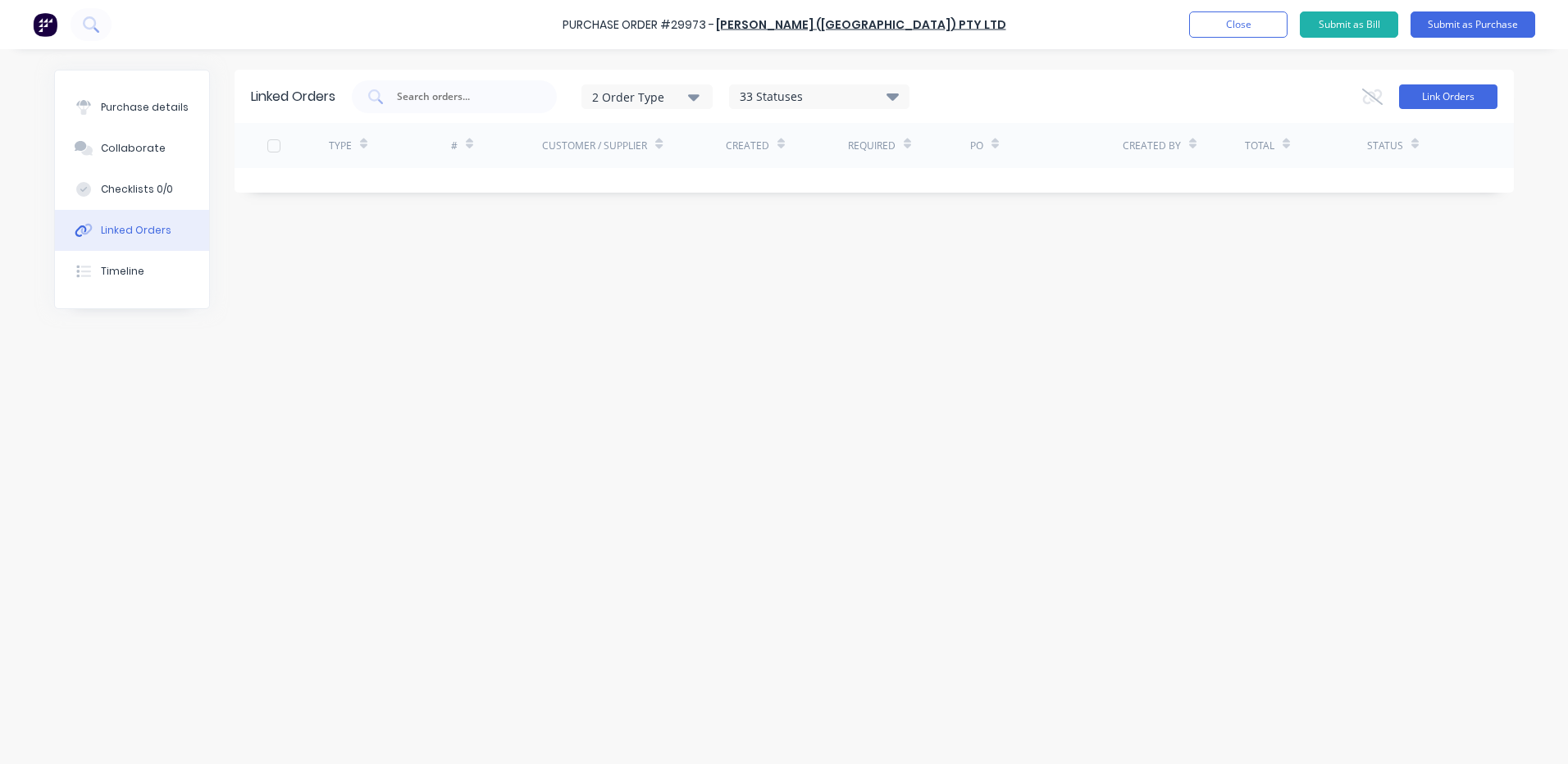
click at [1455, 99] on button "Link Orders" at bounding box center [1448, 96] width 98 height 25
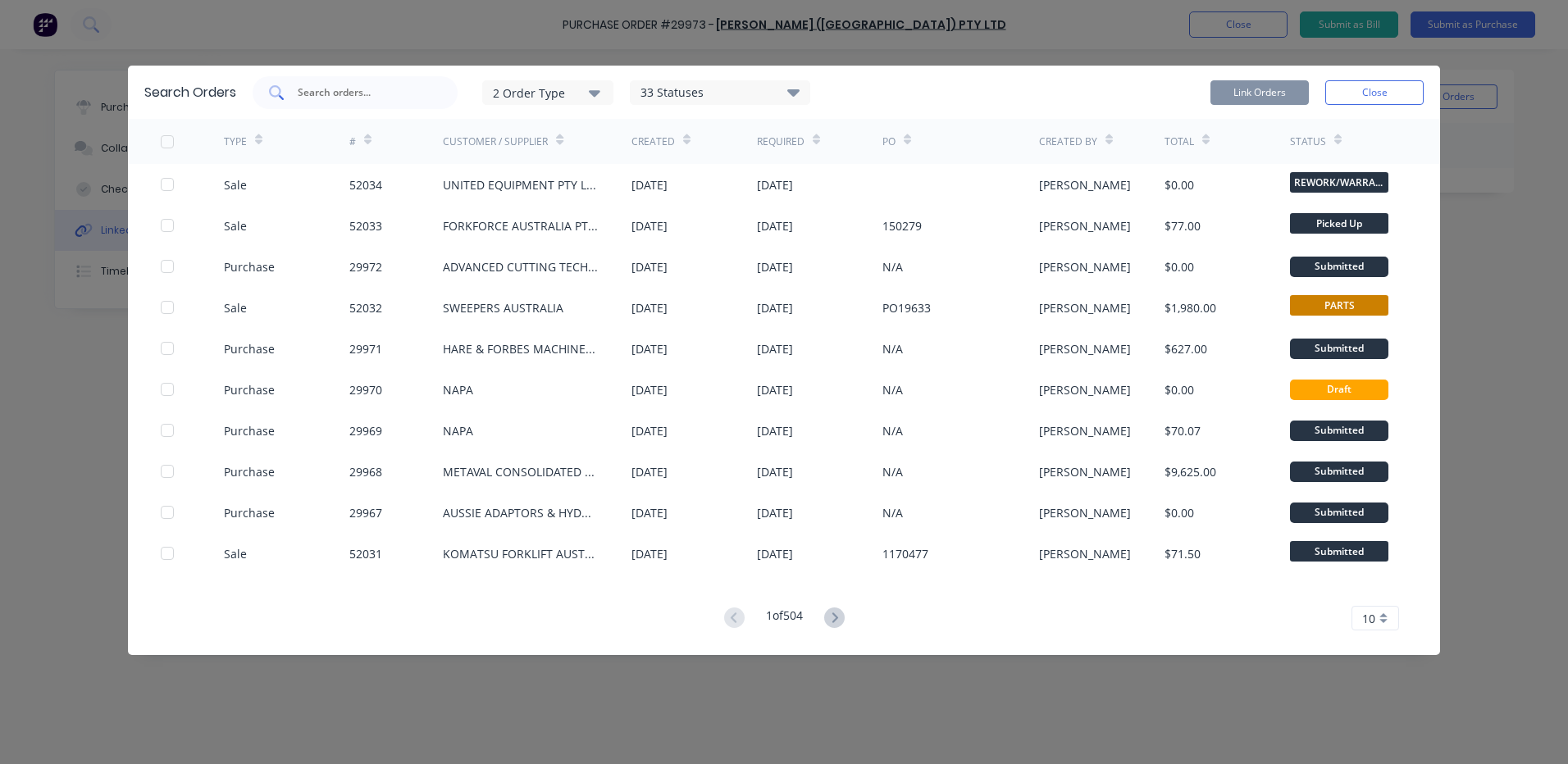
click at [381, 90] on input "text" at bounding box center [364, 92] width 136 height 16
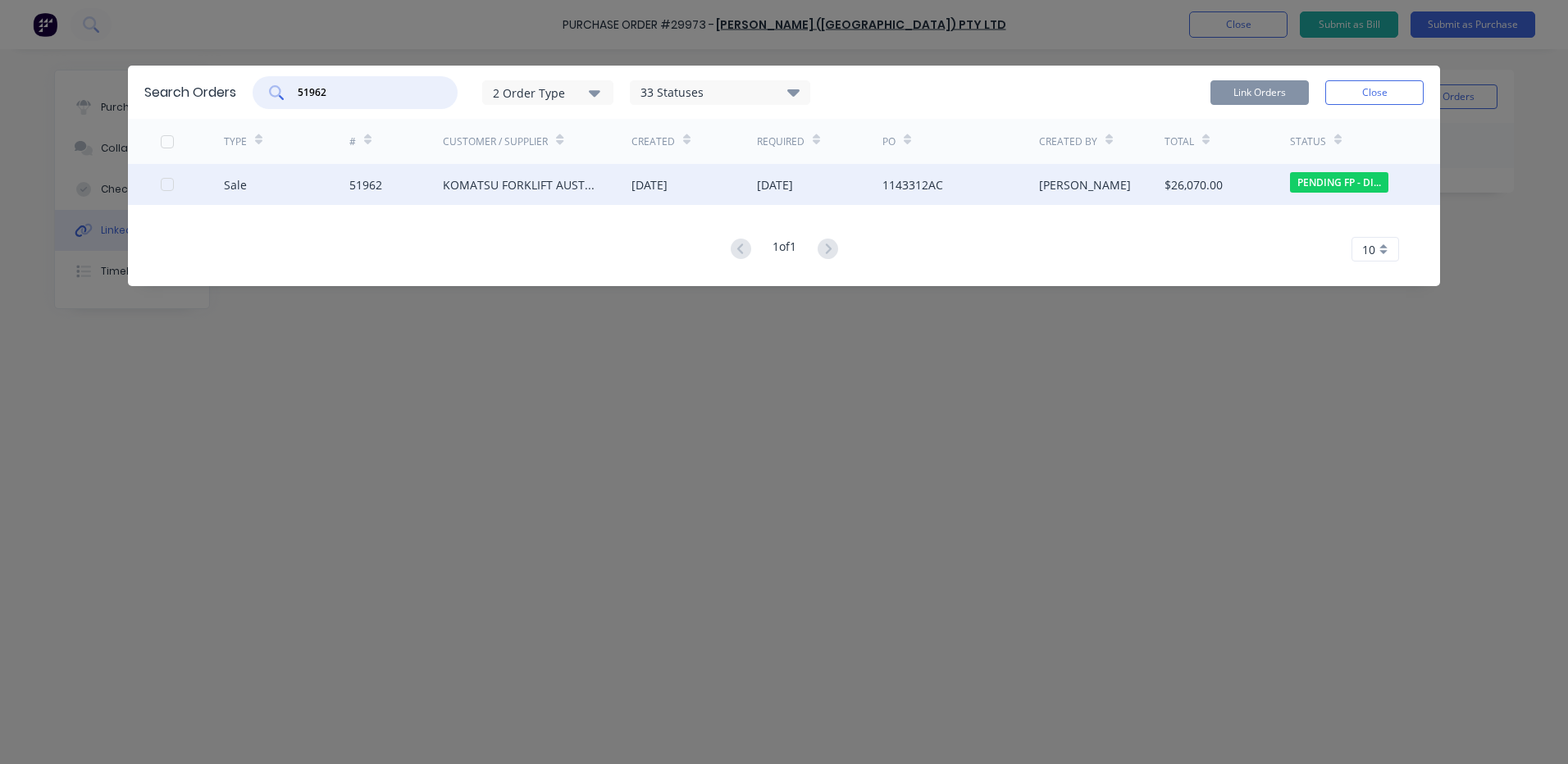
click at [168, 188] on div at bounding box center [167, 184] width 32 height 32
type input "51962"
click at [1235, 94] on button "Link Orders" at bounding box center [1259, 93] width 98 height 25
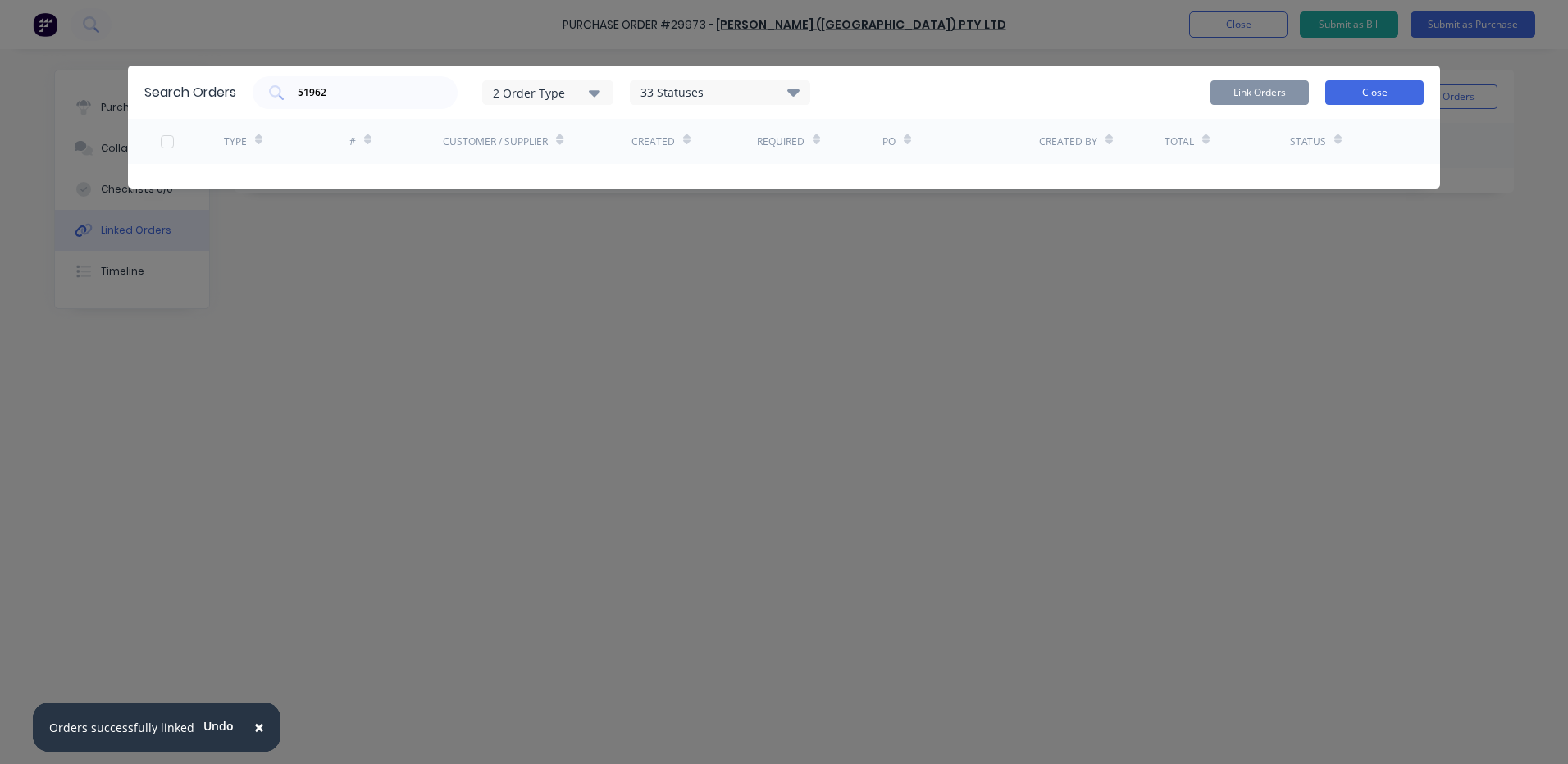
click at [1363, 101] on button "Close" at bounding box center [1374, 93] width 98 height 25
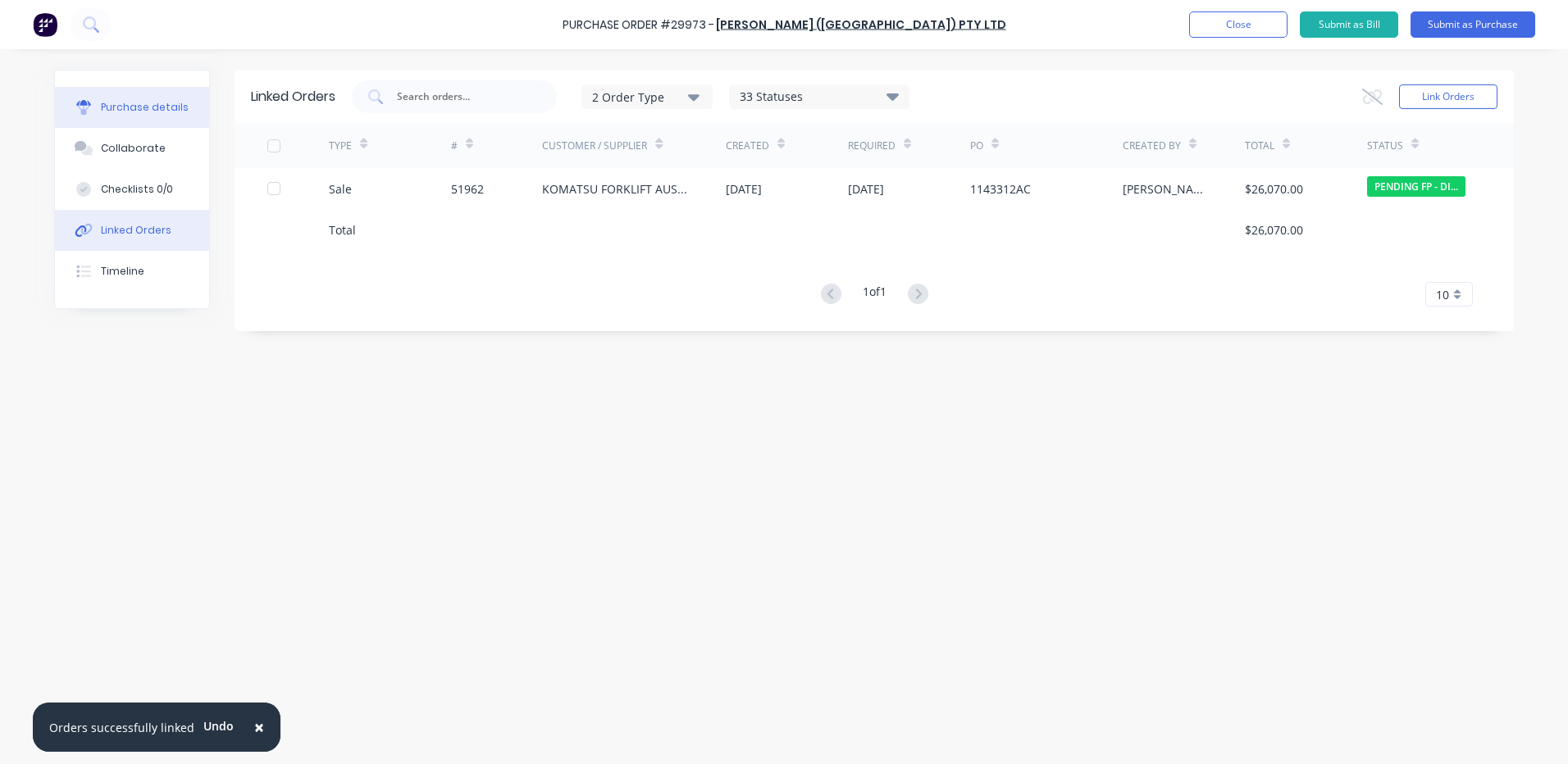
click at [115, 88] on button "Purchase details" at bounding box center [132, 107] width 154 height 41
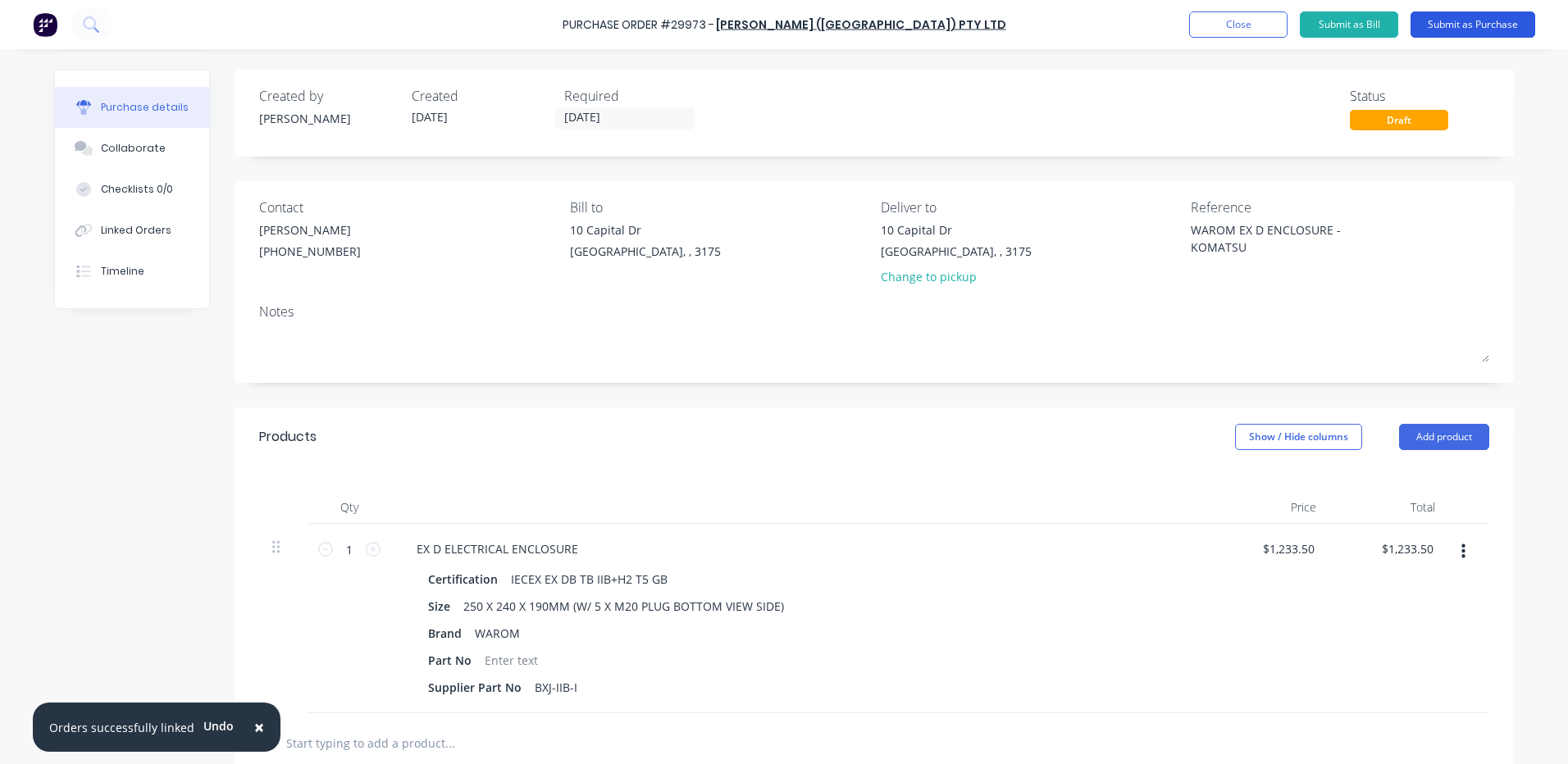
click at [1476, 22] on button "Submit as Purchase" at bounding box center [1472, 24] width 124 height 26
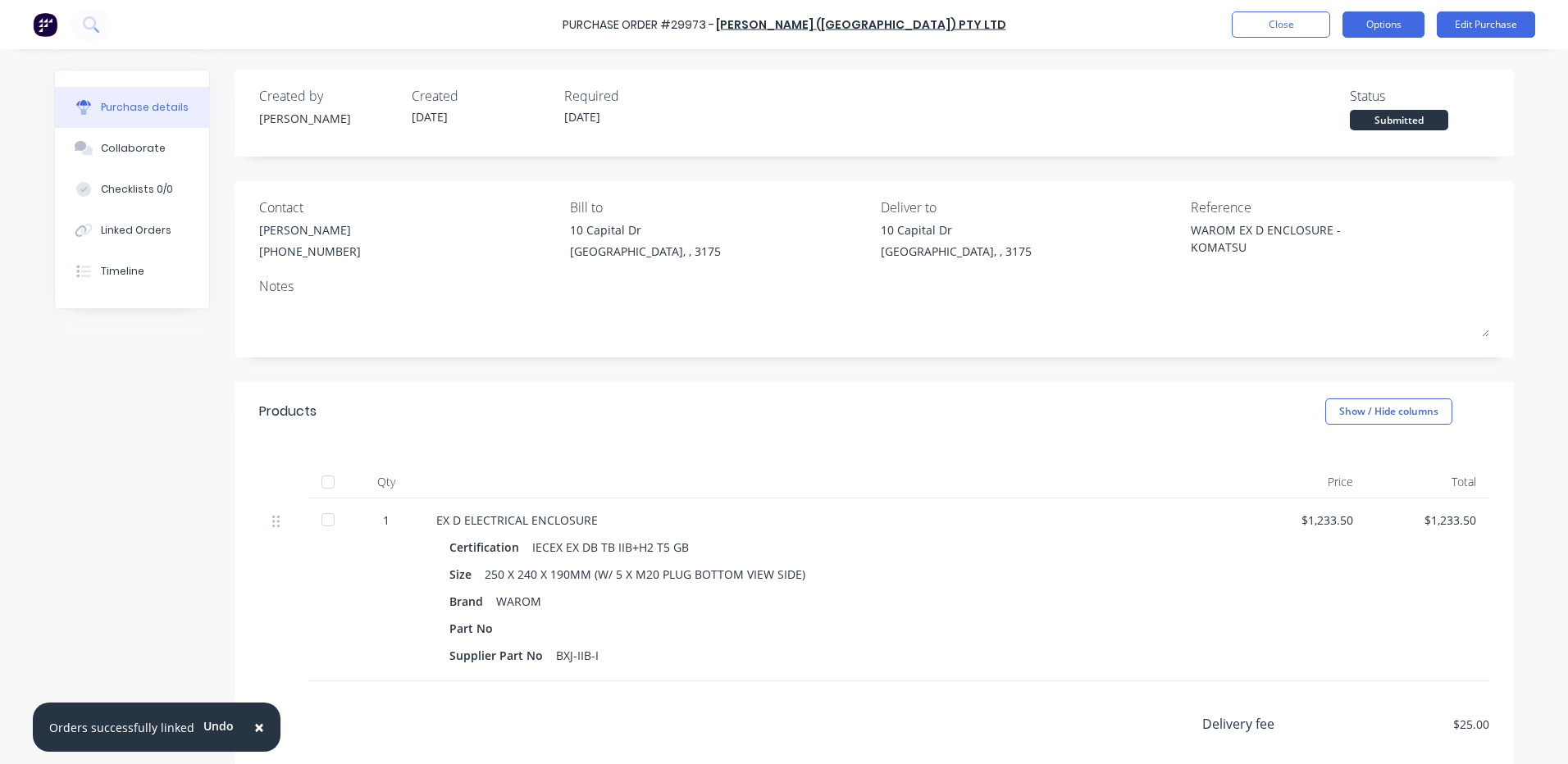
click at [1364, 18] on button "Options" at bounding box center [1384, 24] width 82 height 26
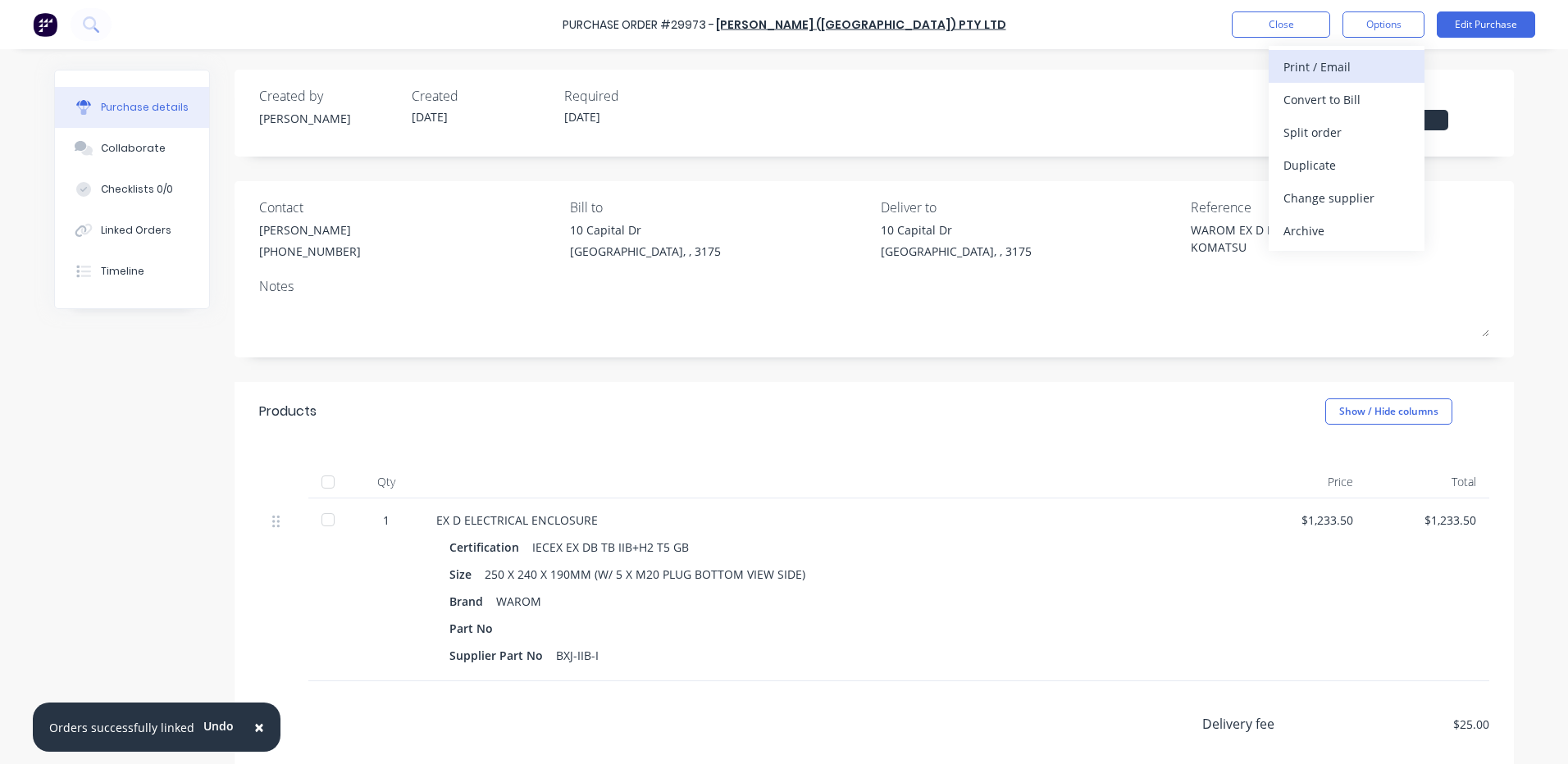
click at [1352, 70] on div "Print / Email" at bounding box center [1346, 67] width 126 height 24
click at [1344, 90] on div "With pricing" at bounding box center [1346, 99] width 126 height 24
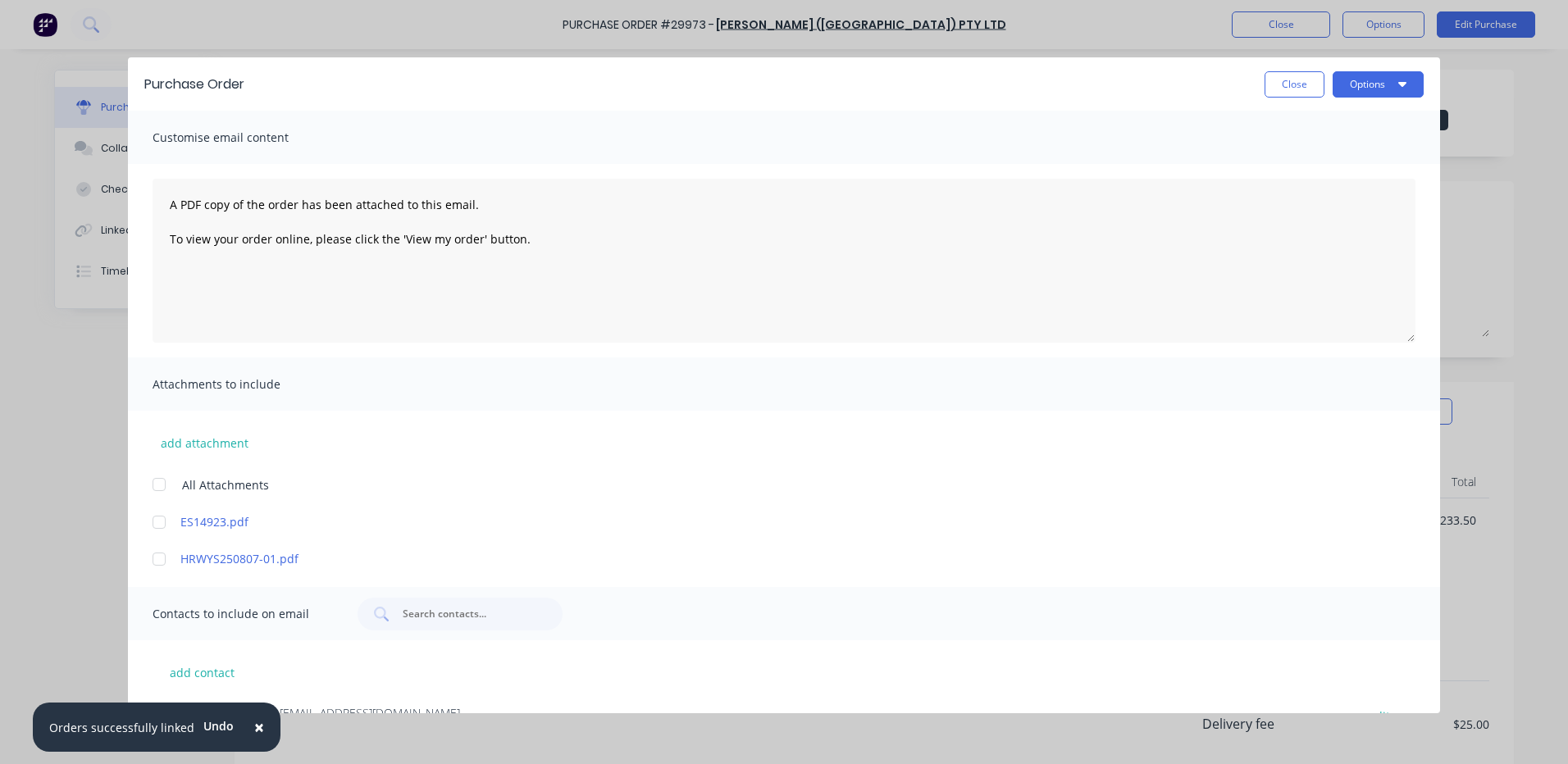
click at [176, 527] on div "ES14923.pdf" at bounding box center [796, 521] width 1287 height 17
click at [174, 547] on div at bounding box center [159, 559] width 32 height 32
click at [169, 529] on div at bounding box center [159, 522] width 32 height 32
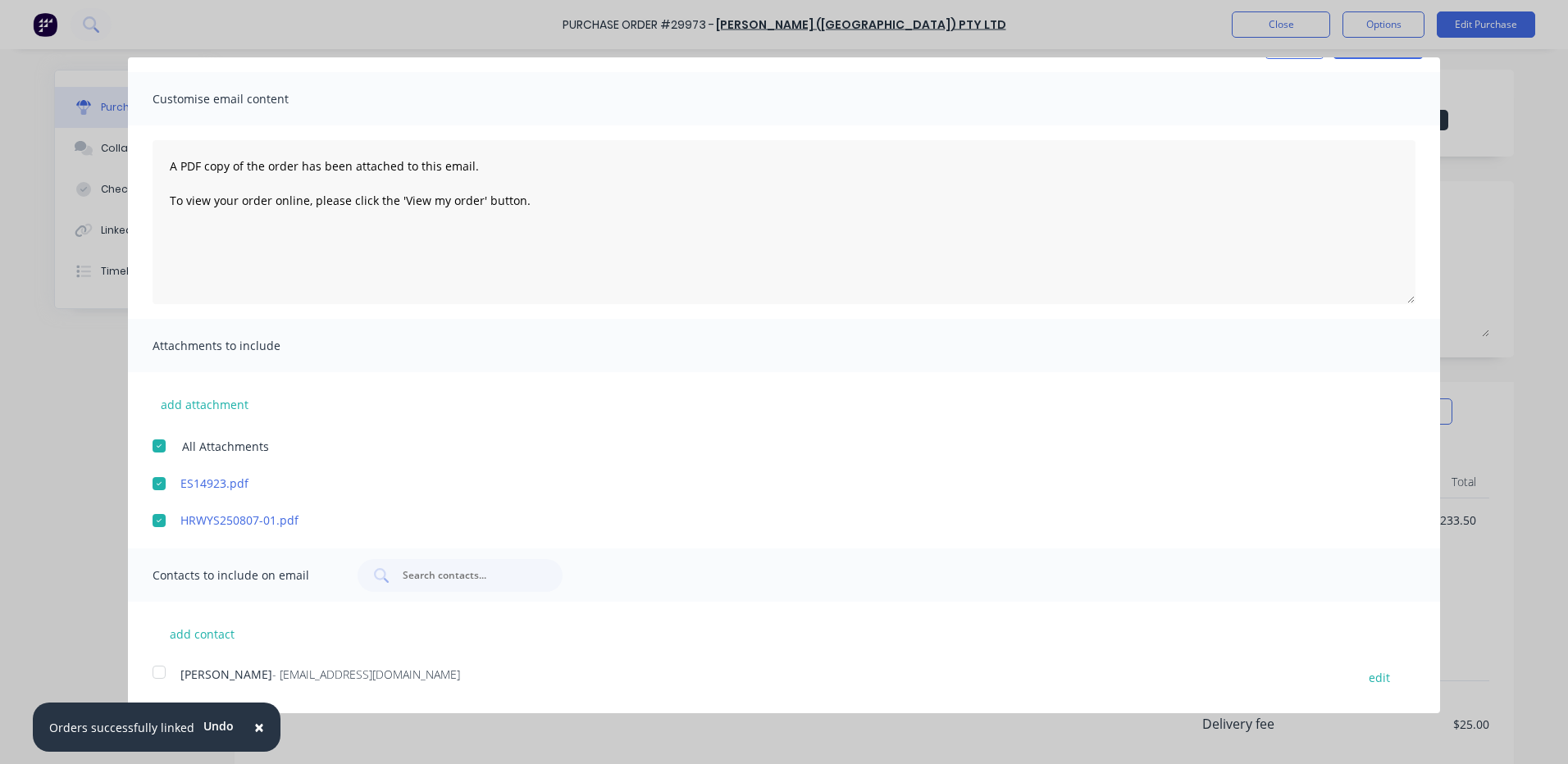
scroll to position [75, 0]
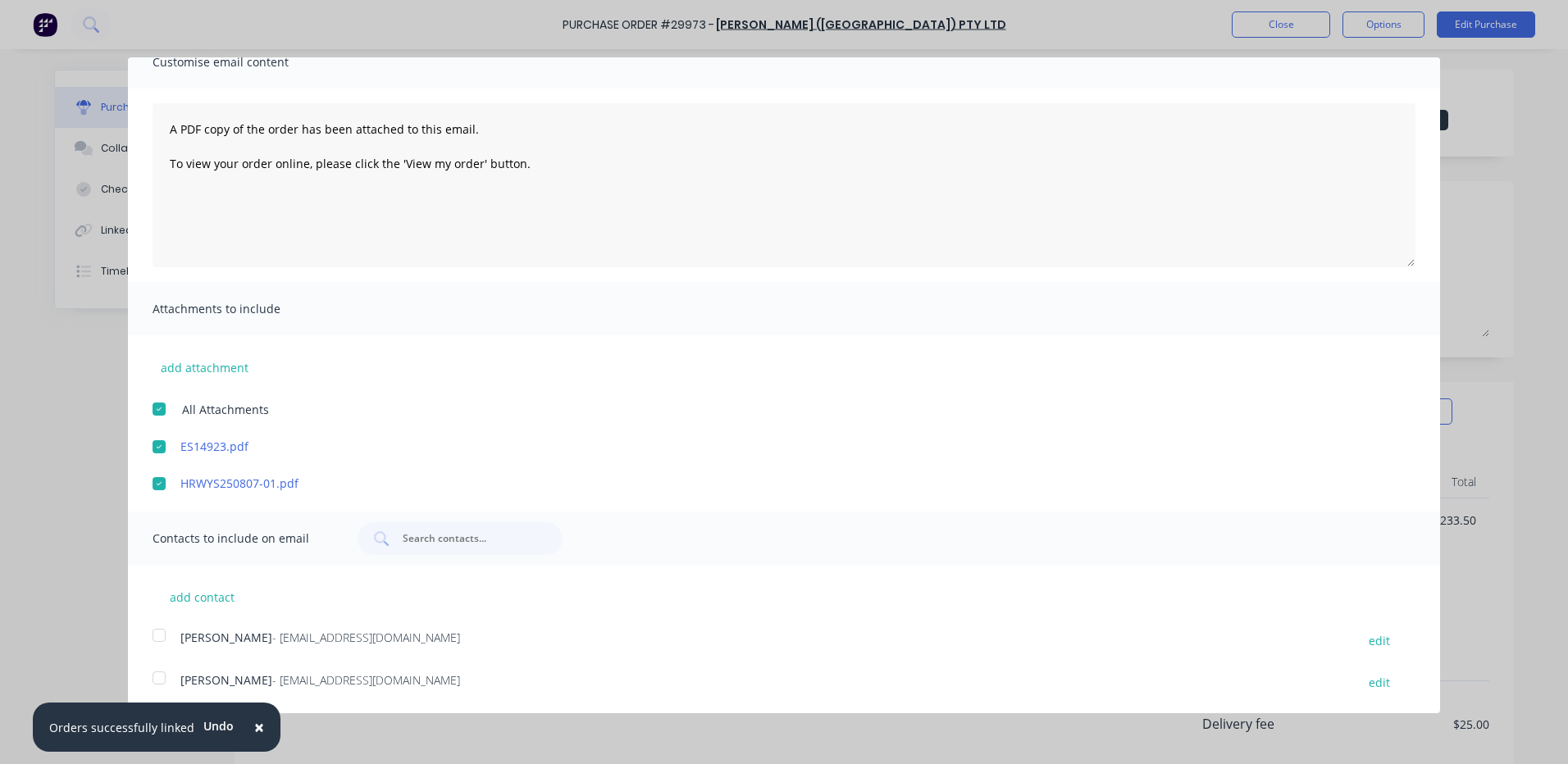
click at [156, 679] on div at bounding box center [159, 678] width 32 height 32
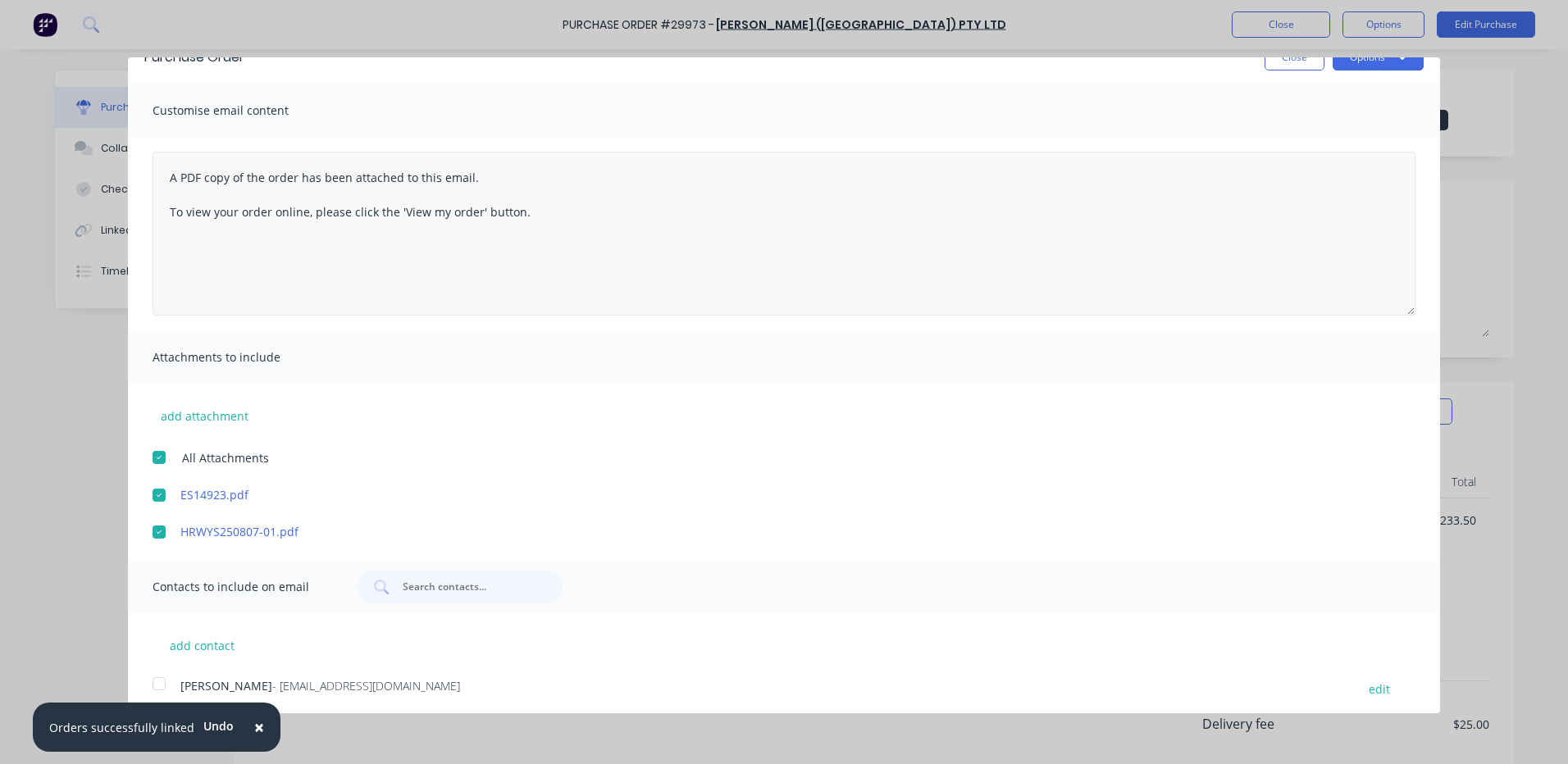
scroll to position [0, 0]
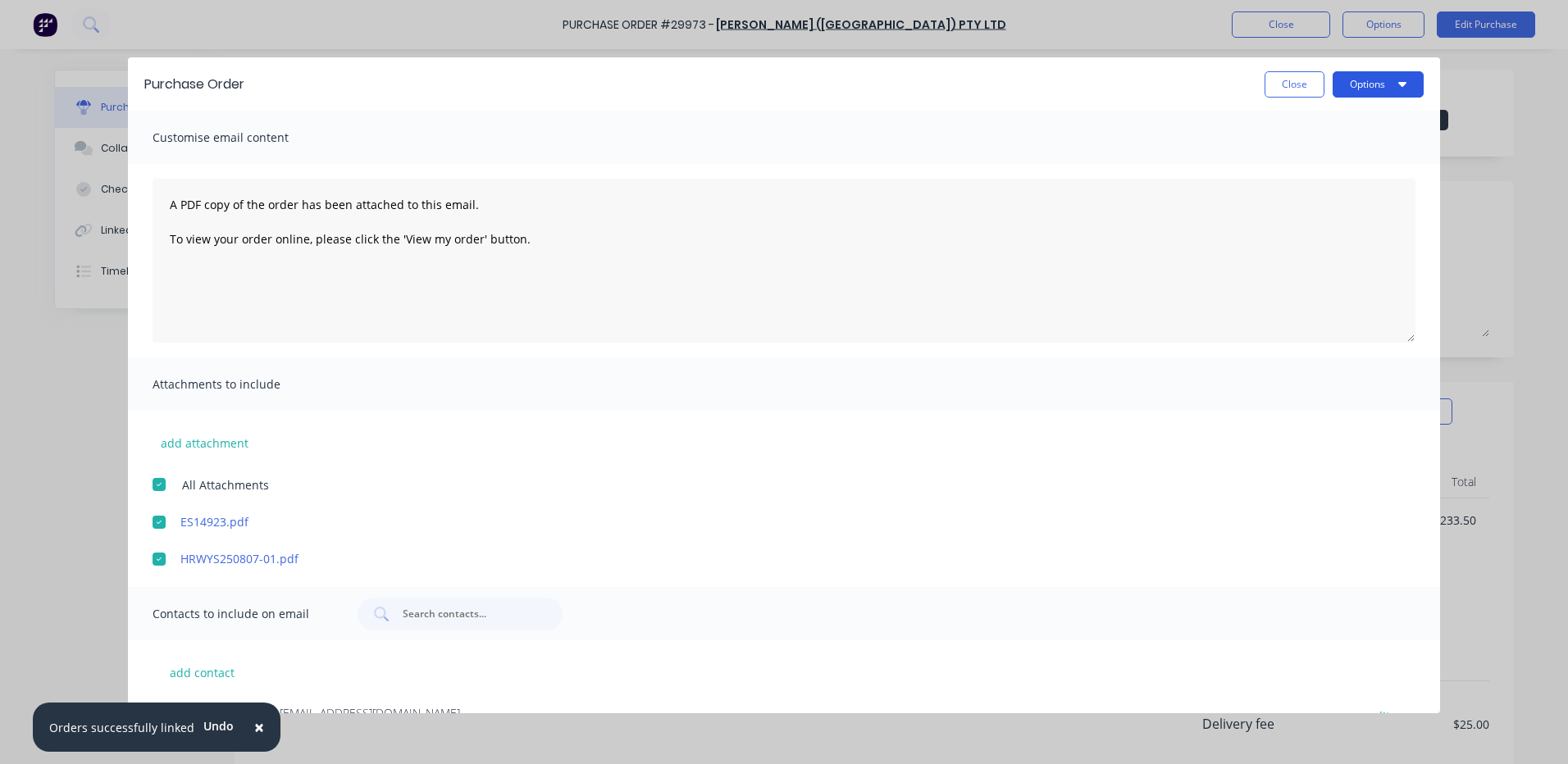
click at [1372, 84] on button "Options" at bounding box center [1378, 84] width 91 height 26
click at [1339, 158] on div "Email" at bounding box center [1345, 159] width 126 height 24
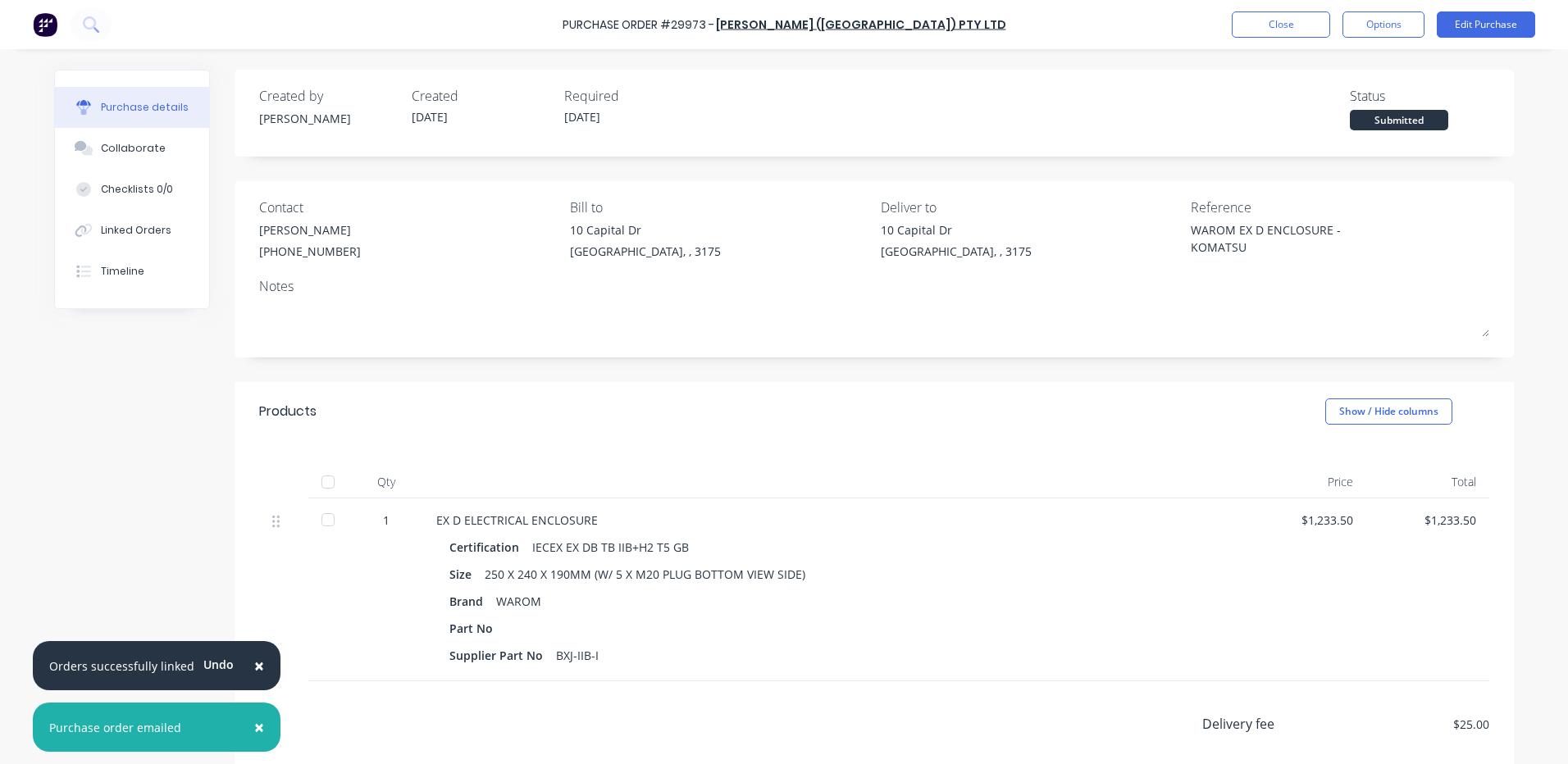
type textarea "x"
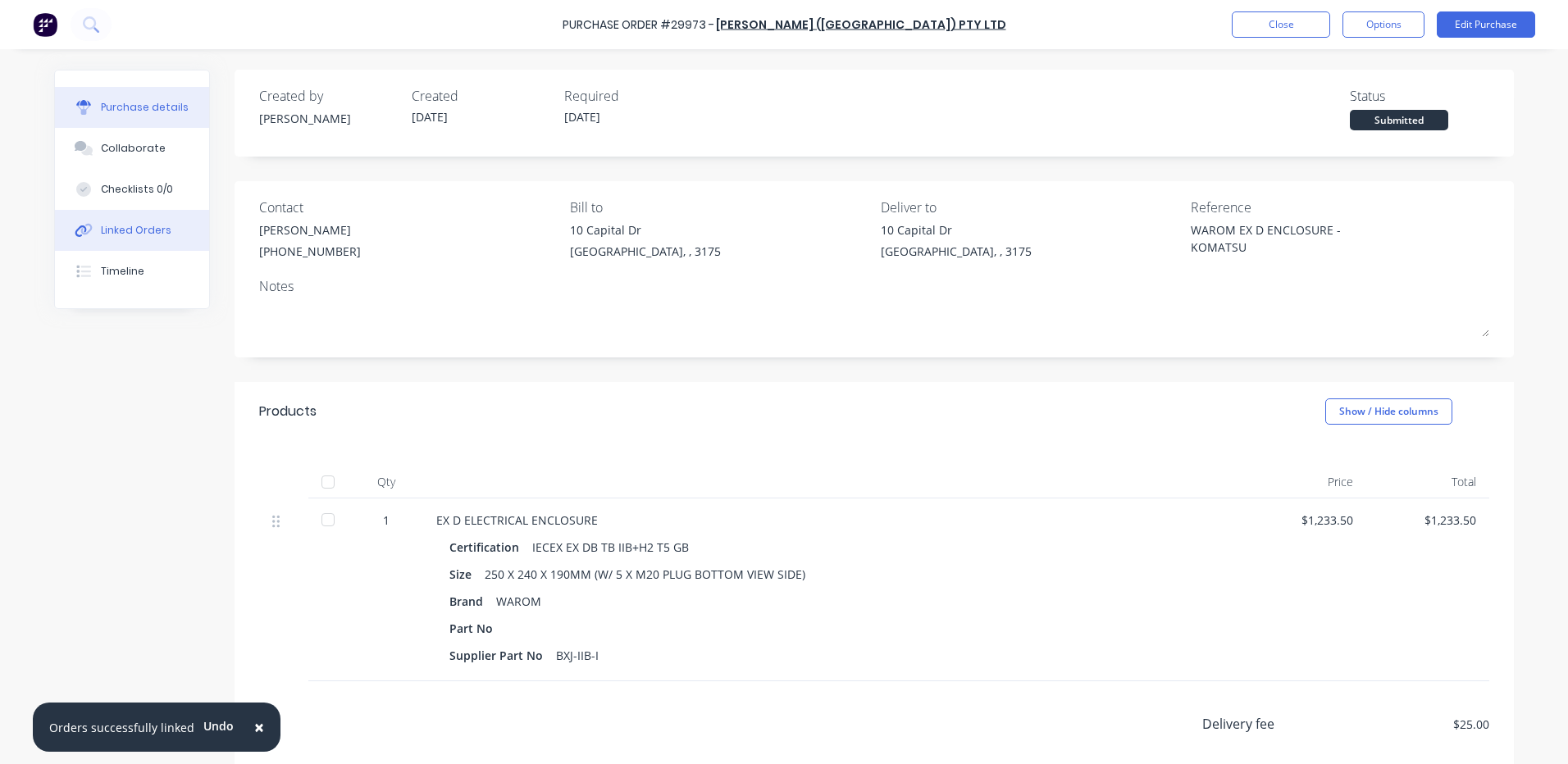
drag, startPoint x: 146, startPoint y: 227, endPoint x: 154, endPoint y: 223, distance: 8.9
click at [146, 227] on div "Linked Orders" at bounding box center [137, 229] width 71 height 14
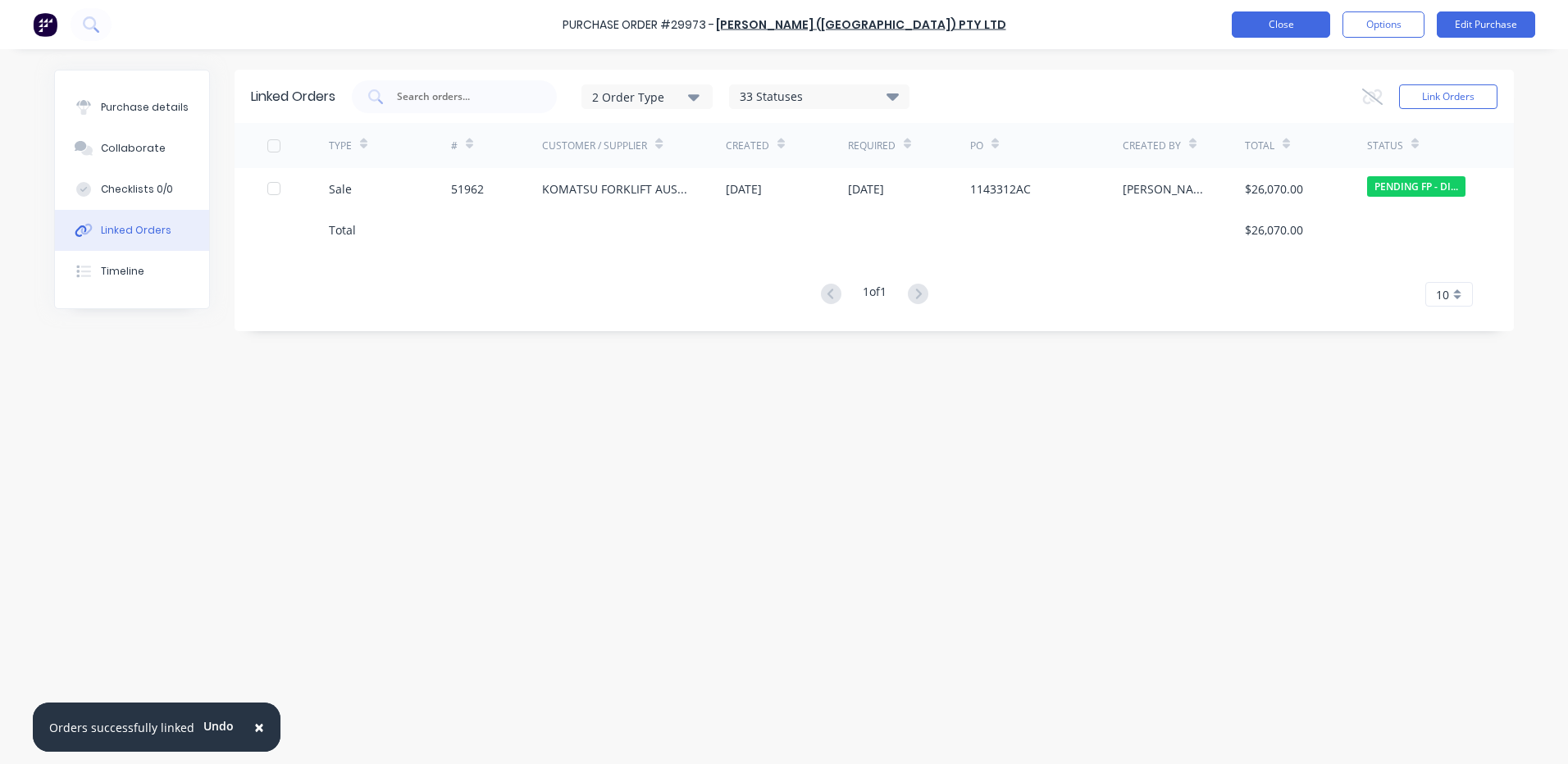
click at [1310, 21] on button "Close" at bounding box center [1280, 24] width 98 height 26
